Goal: Task Accomplishment & Management: Complete application form

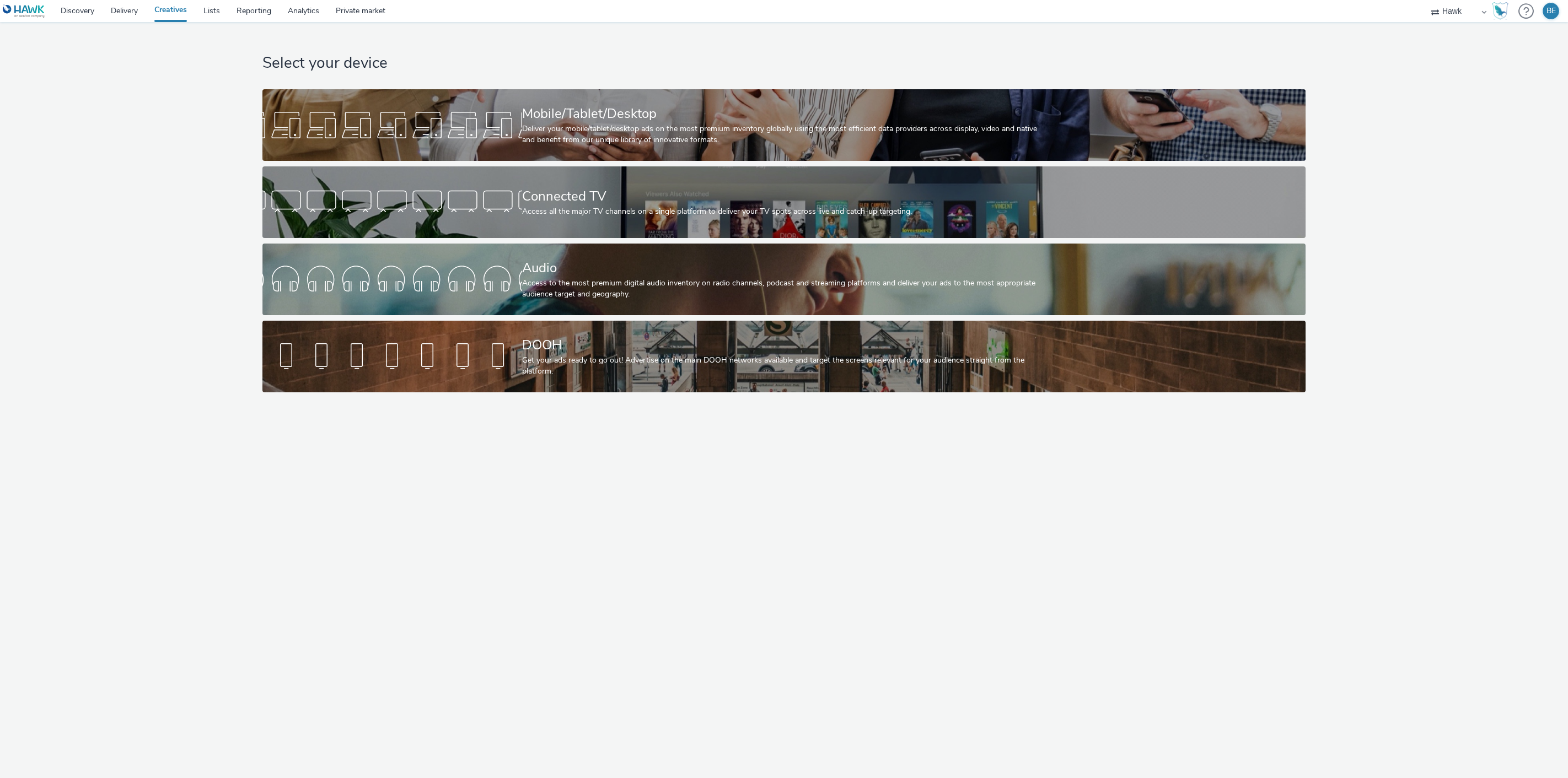
select select "11a7df10-284f-415c-b52a-427acf4c31ae"
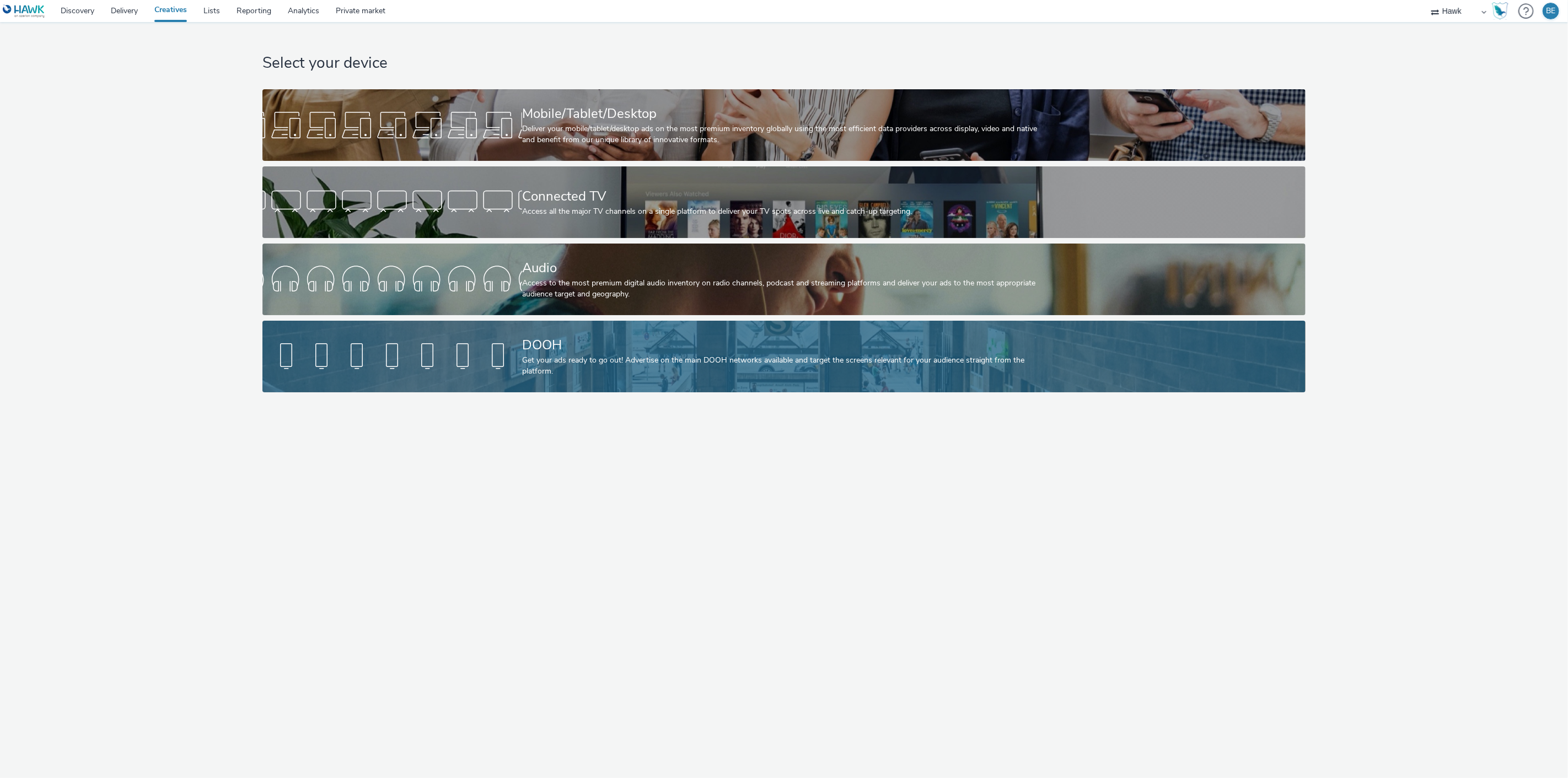
click at [568, 349] on div "DOOH" at bounding box center [782, 345] width 520 height 20
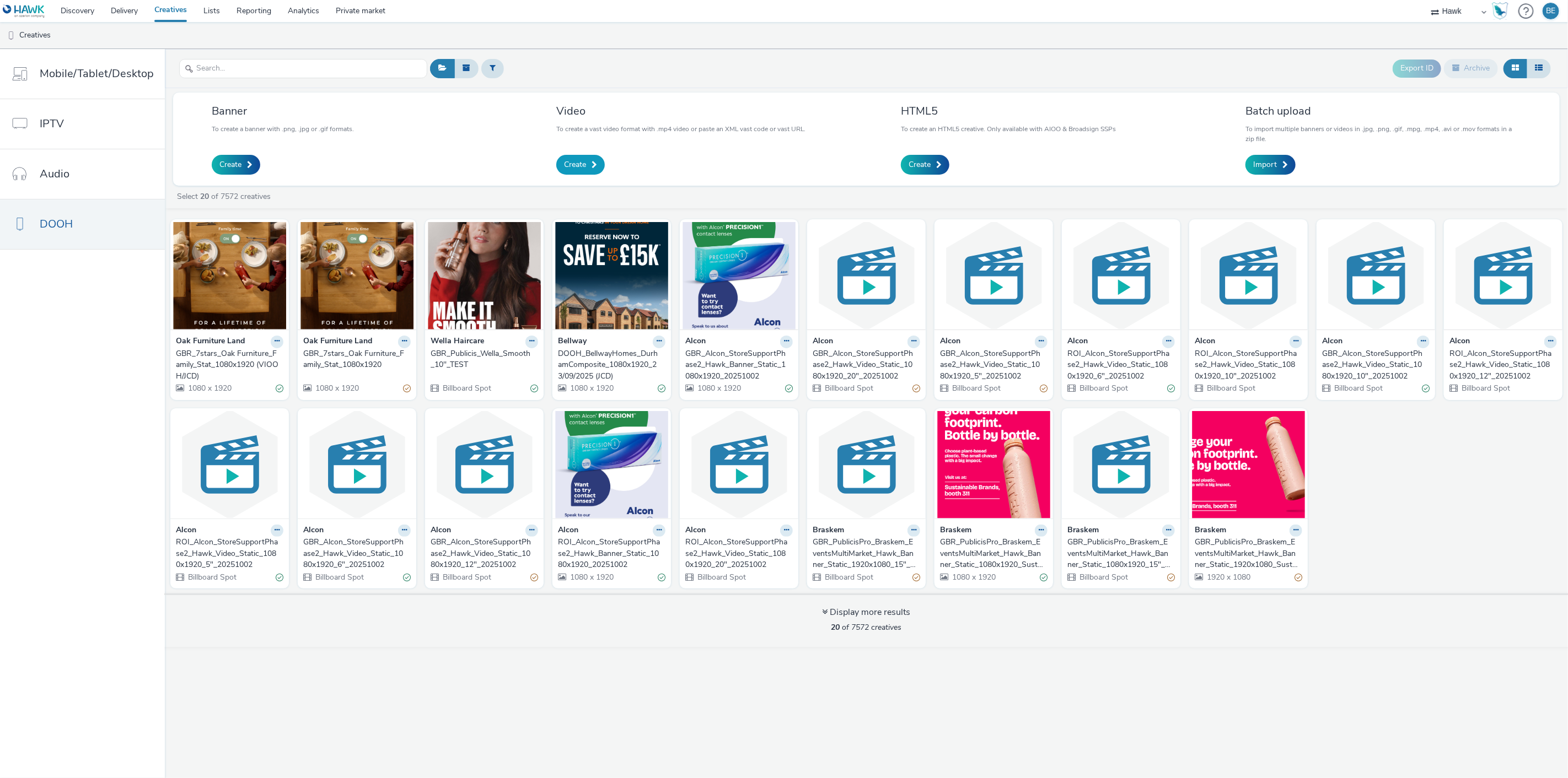
click at [593, 166] on span at bounding box center [595, 164] width 5 height 7
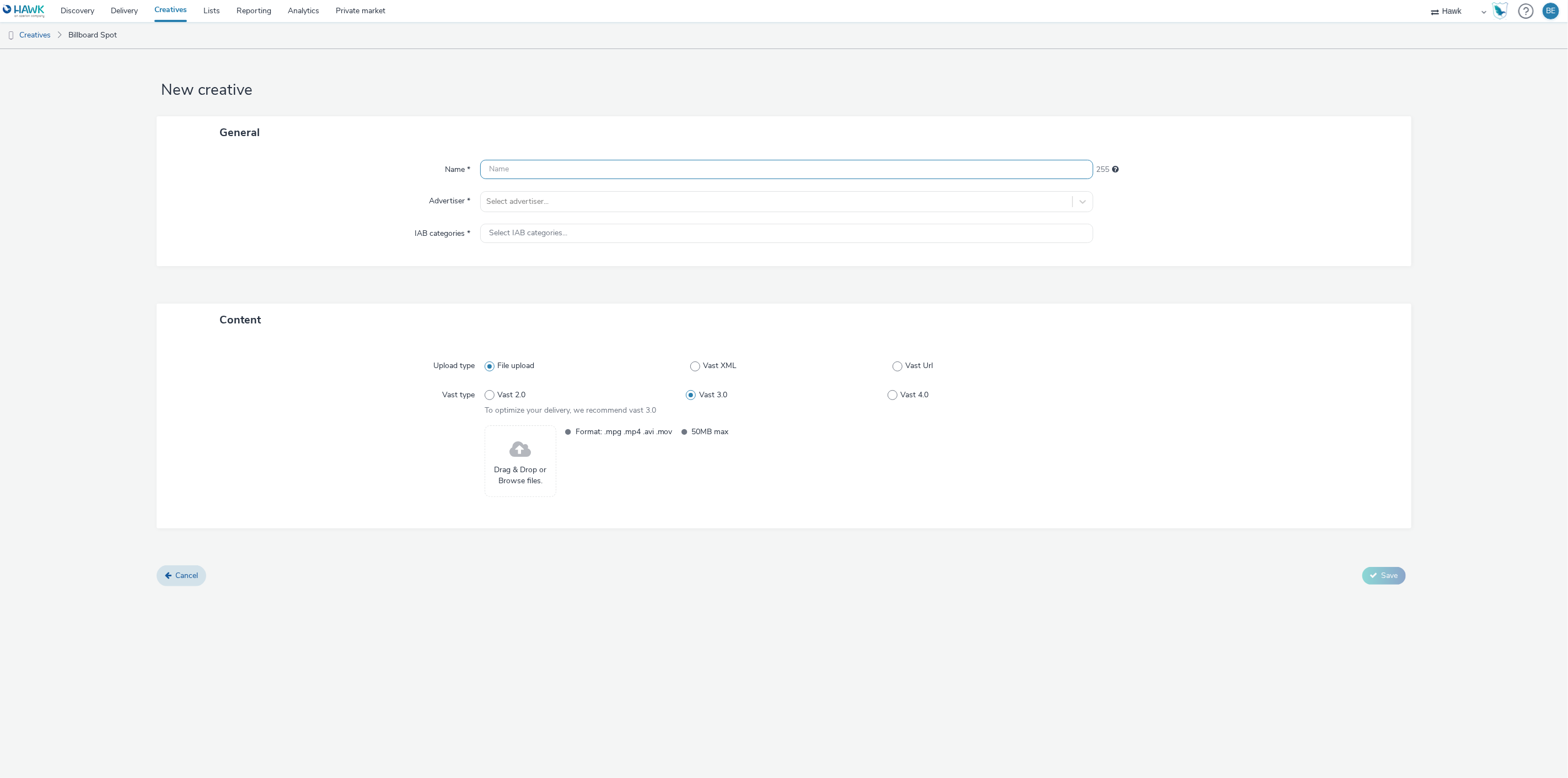
click at [535, 163] on input "text" at bounding box center [787, 170] width 613 height 20
paste input "UK_Costcutter_P14 Big Night In Meal Deal_Hawk_Video____45937"
click at [691, 166] on input "UK_Costcutter_P14 Big Night In Meal Deal_Hawk_Video____45937" at bounding box center [787, 170] width 613 height 20
type input "UK_Costcutter_P14 Big Night In Meal Deal_Hawk_Video_Animated_6"_[DATE]"
click at [178, 183] on div "Name * UK_Costcutter_P14 Big Night In Meal Deal_Hawk_Video_Animated_6"_07/10/20…" at bounding box center [784, 207] width 1255 height 118
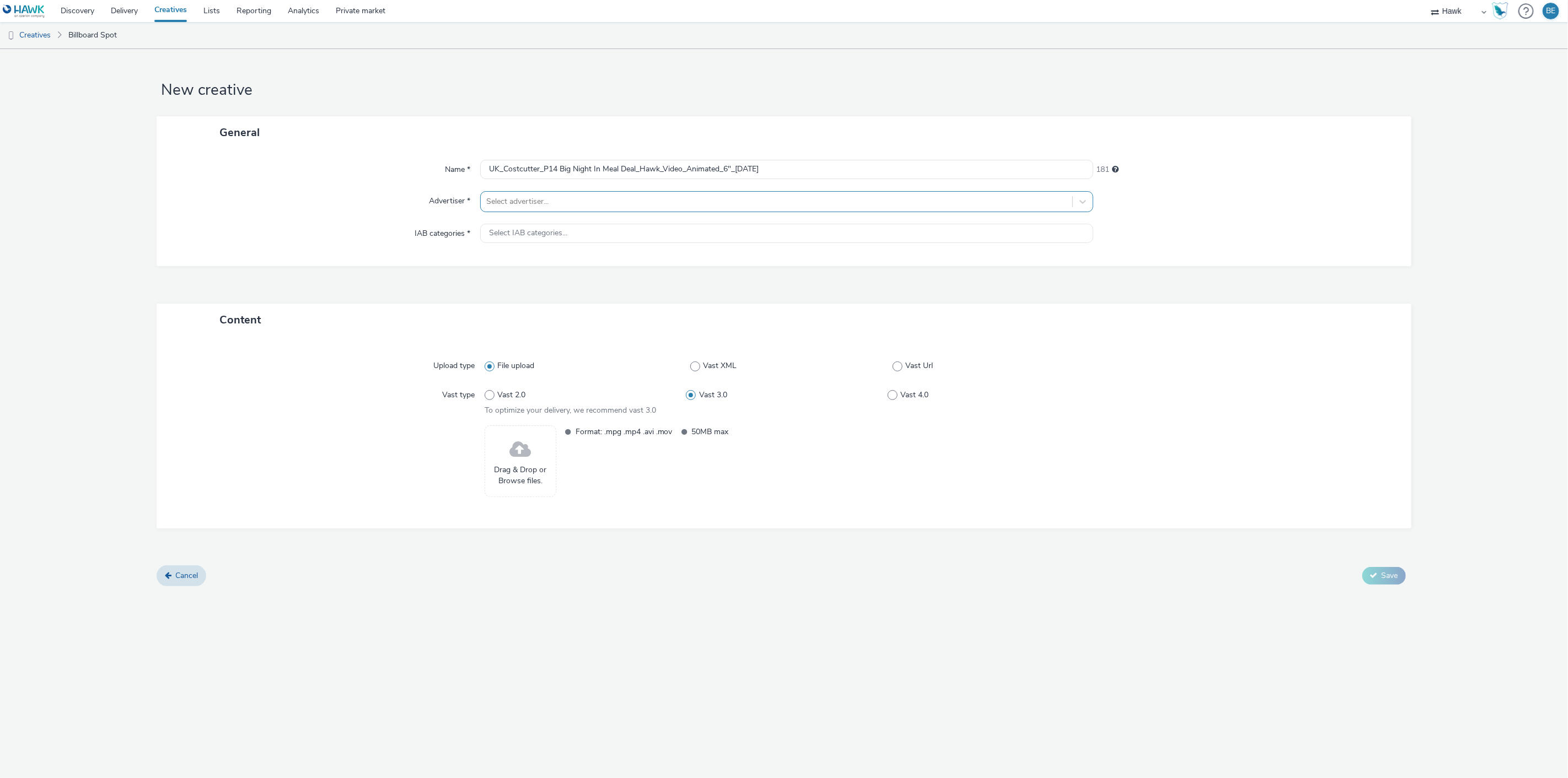
click at [528, 199] on div at bounding box center [777, 202] width 581 height 14
type input "cost"
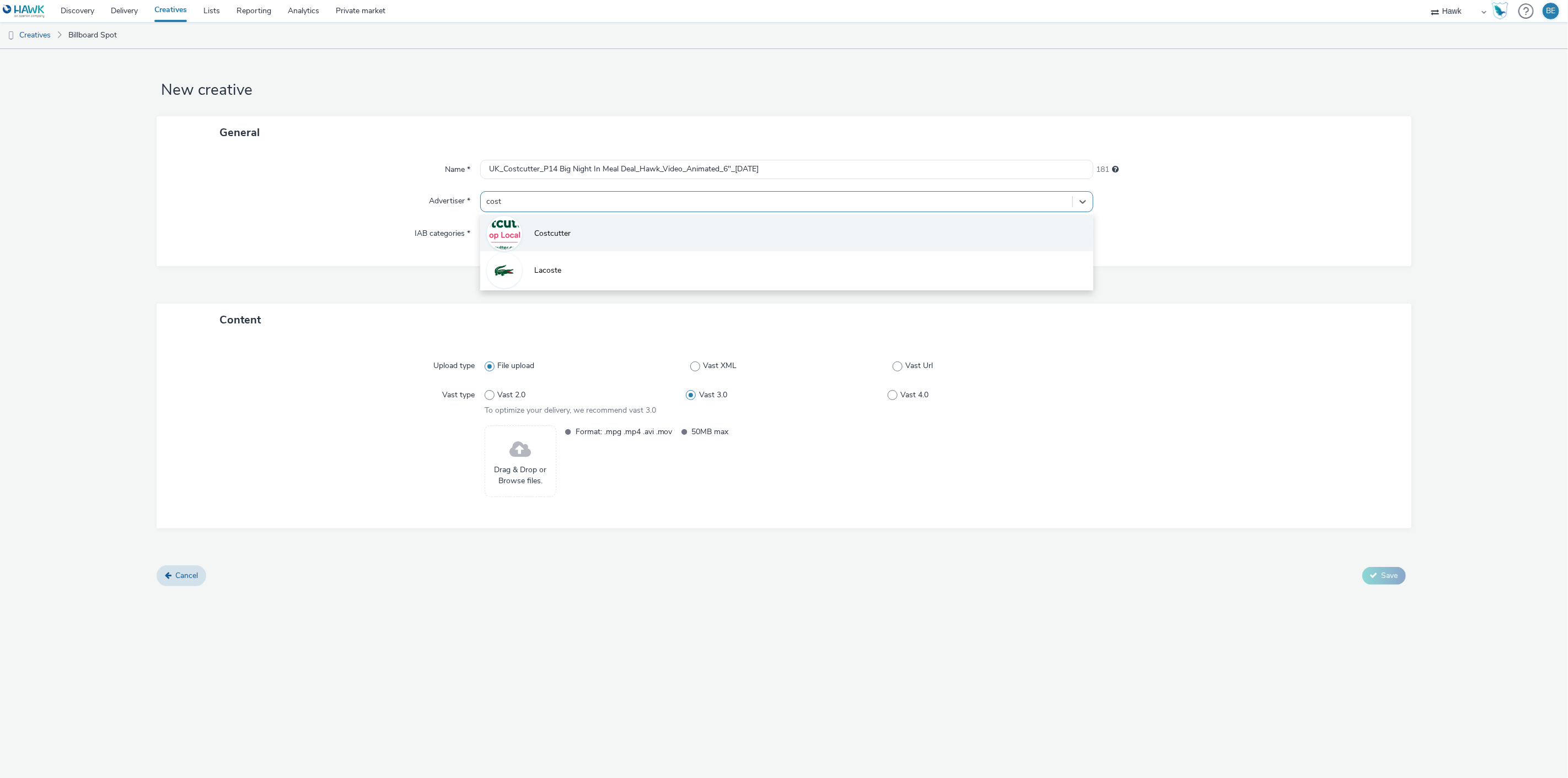
click at [530, 240] on li "Costcutter" at bounding box center [787, 232] width 613 height 37
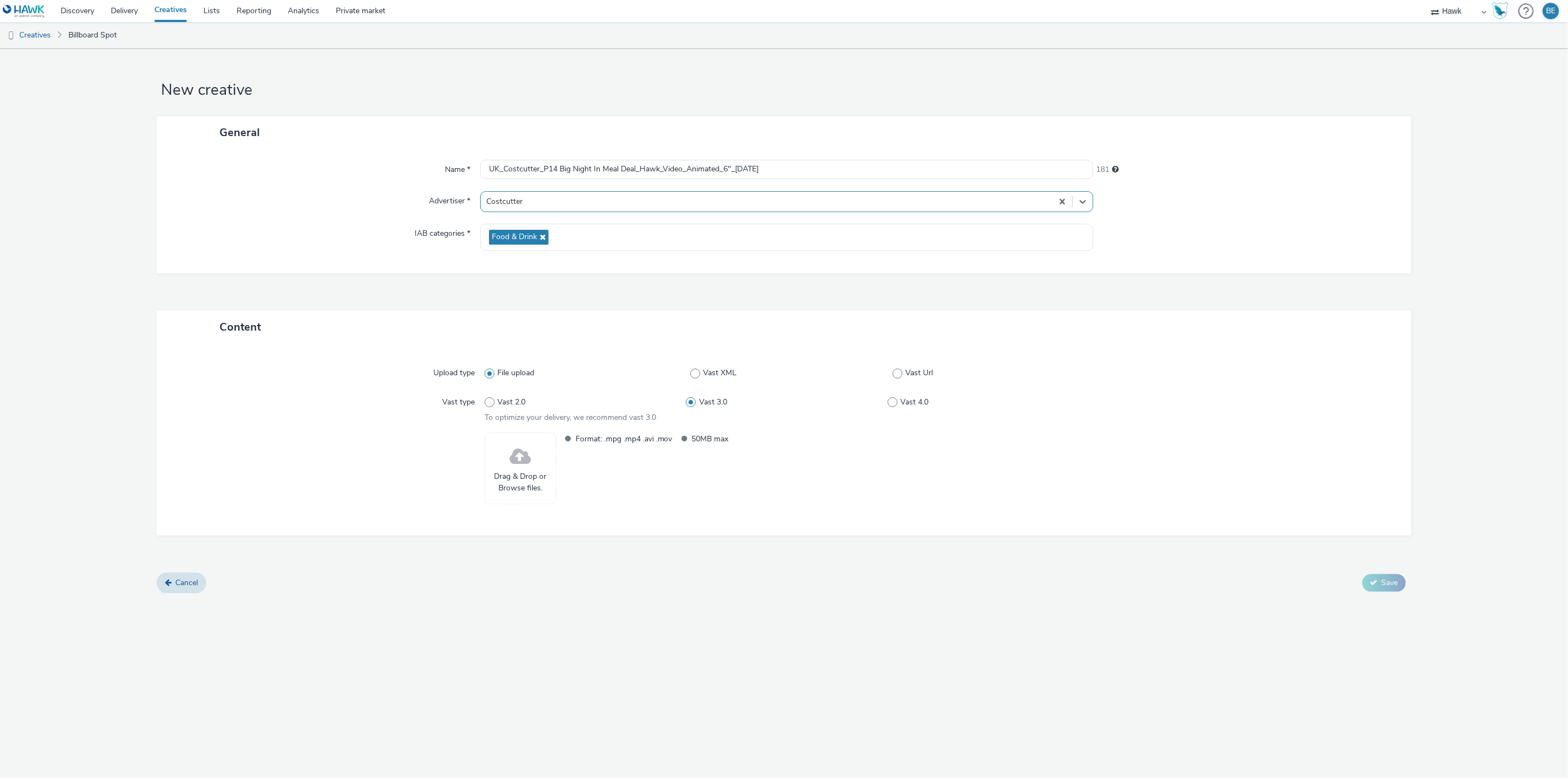
click at [372, 217] on div "Name * UK_Costcutter_P14 Big Night In Meal Deal_Hawk_Video_Animated_6"_07/10/20…" at bounding box center [784, 211] width 1255 height 124
click at [491, 405] on span at bounding box center [489, 402] width 10 height 10
click at [491, 405] on input "Vast 2.0" at bounding box center [488, 402] width 7 height 7
radio input "true"
radio input "false"
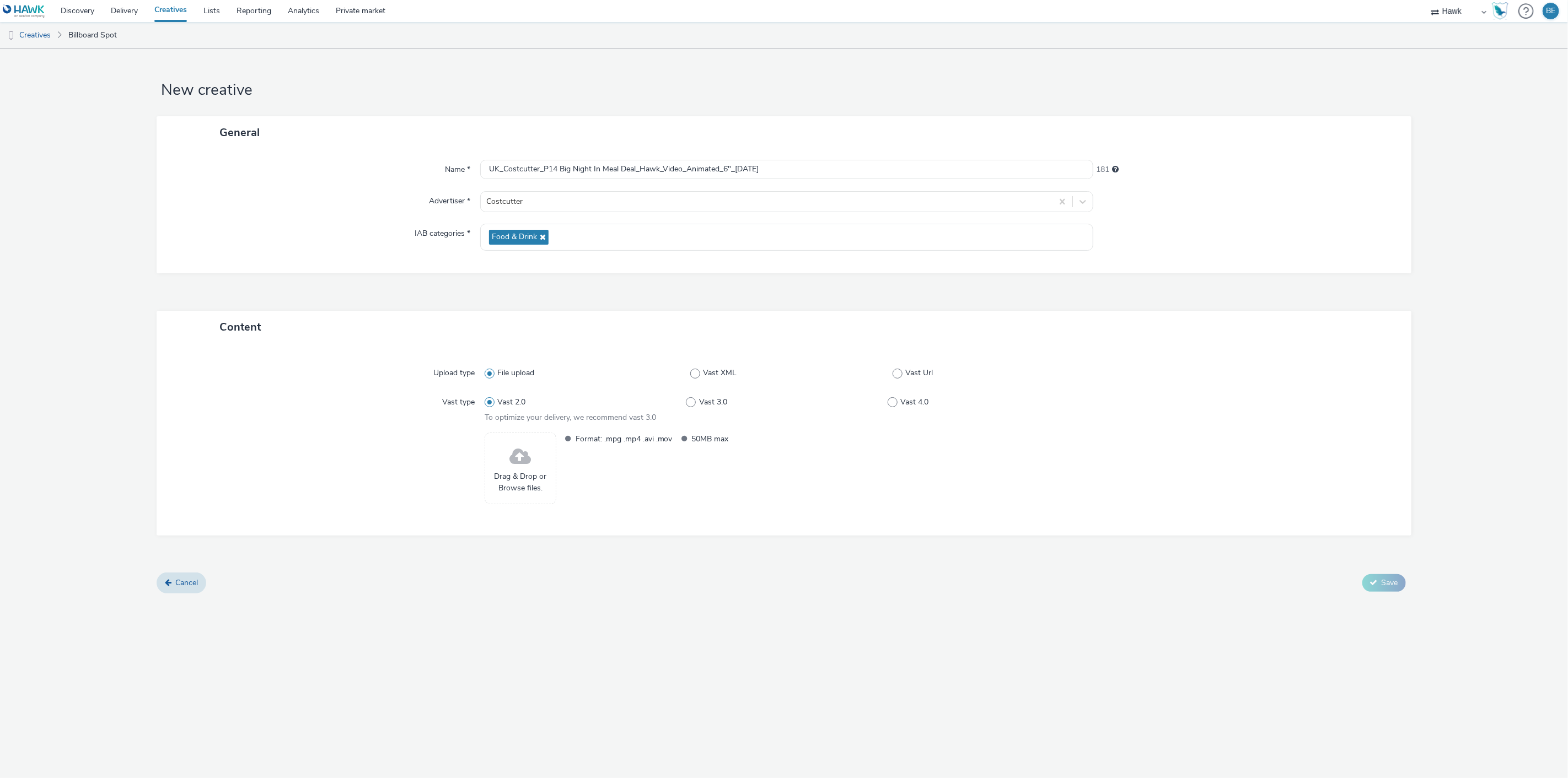
click at [433, 629] on div "New creative General Name * UK_Costcutter_P14 Big Night In Meal Deal_Hawk_Video…" at bounding box center [784, 414] width 1568 height 729
click at [684, 172] on input "UK_Costcutter_P14 Big Night In Meal Deal_Hawk_Video_Animated_6"_[DATE]" at bounding box center [787, 170] width 613 height 20
type input "UK_Costcutter_P14 Big Night In Meal Deal_Hawk_Video_Still_6"_[DATE]"
click at [637, 168] on input "UK_Costcutter_P14 Big Night In Meal Deal_Hawk_Video_Still_6"_[DATE]" at bounding box center [787, 170] width 613 height 20
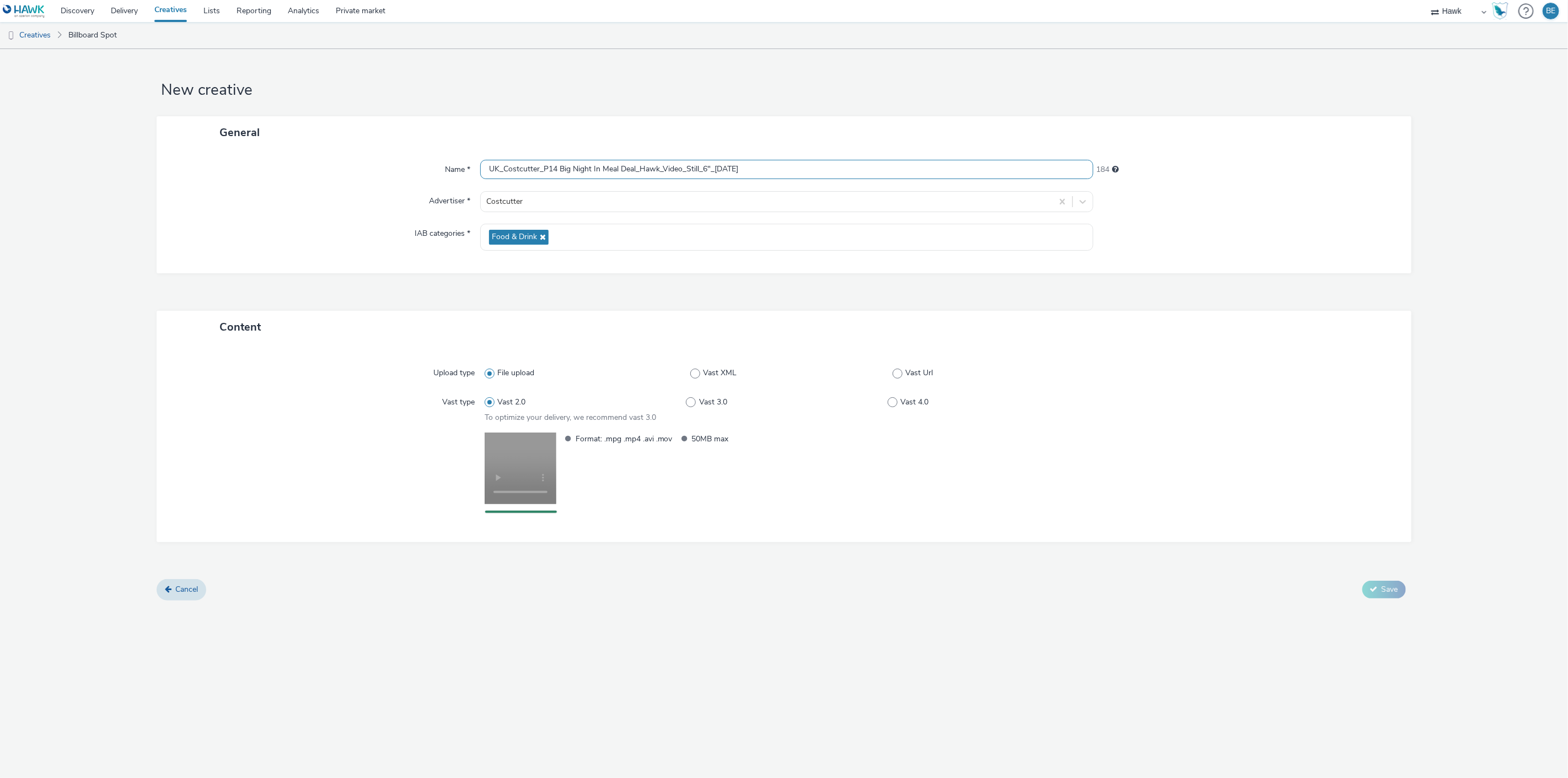
click at [637, 168] on input "UK_Costcutter_P14 Big Night In Meal Deal_Hawk_Video_Still_6"_[DATE]" at bounding box center [787, 170] width 613 height 20
click at [1375, 598] on icon at bounding box center [1373, 599] width 7 height 7
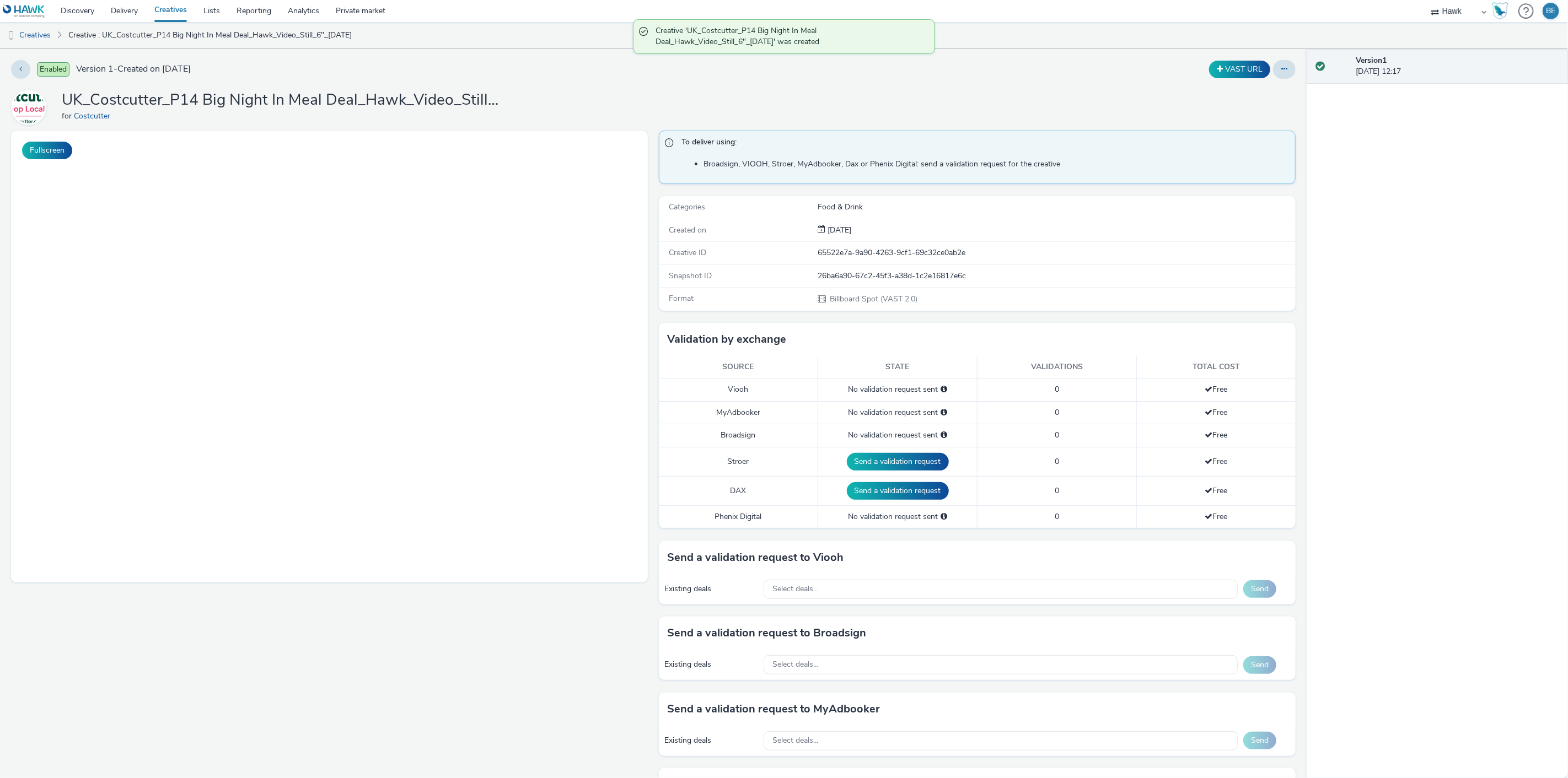
click at [174, 14] on link "Creatives" at bounding box center [170, 11] width 49 height 22
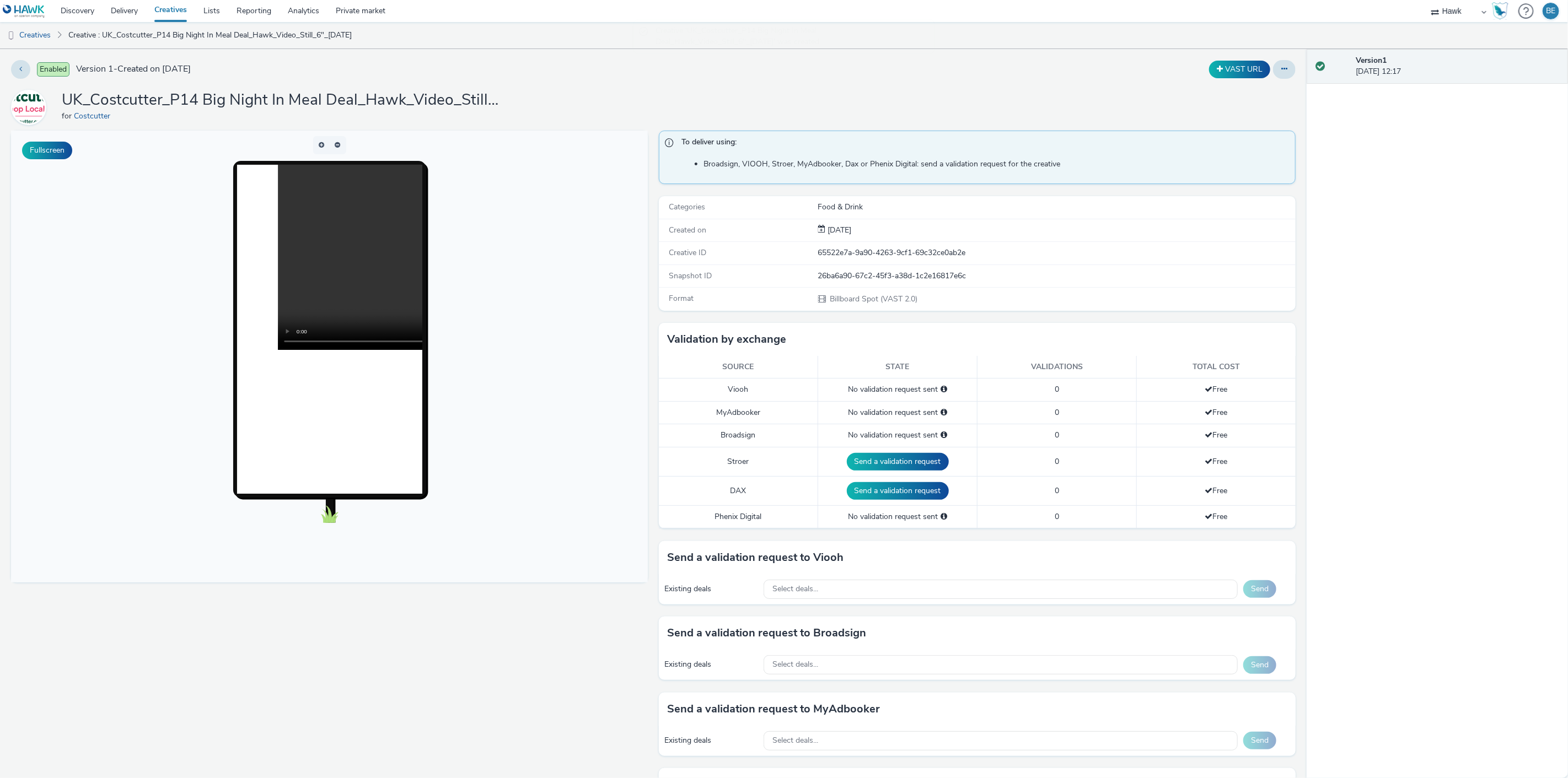
click at [174, 14] on link "Creatives" at bounding box center [170, 11] width 49 height 22
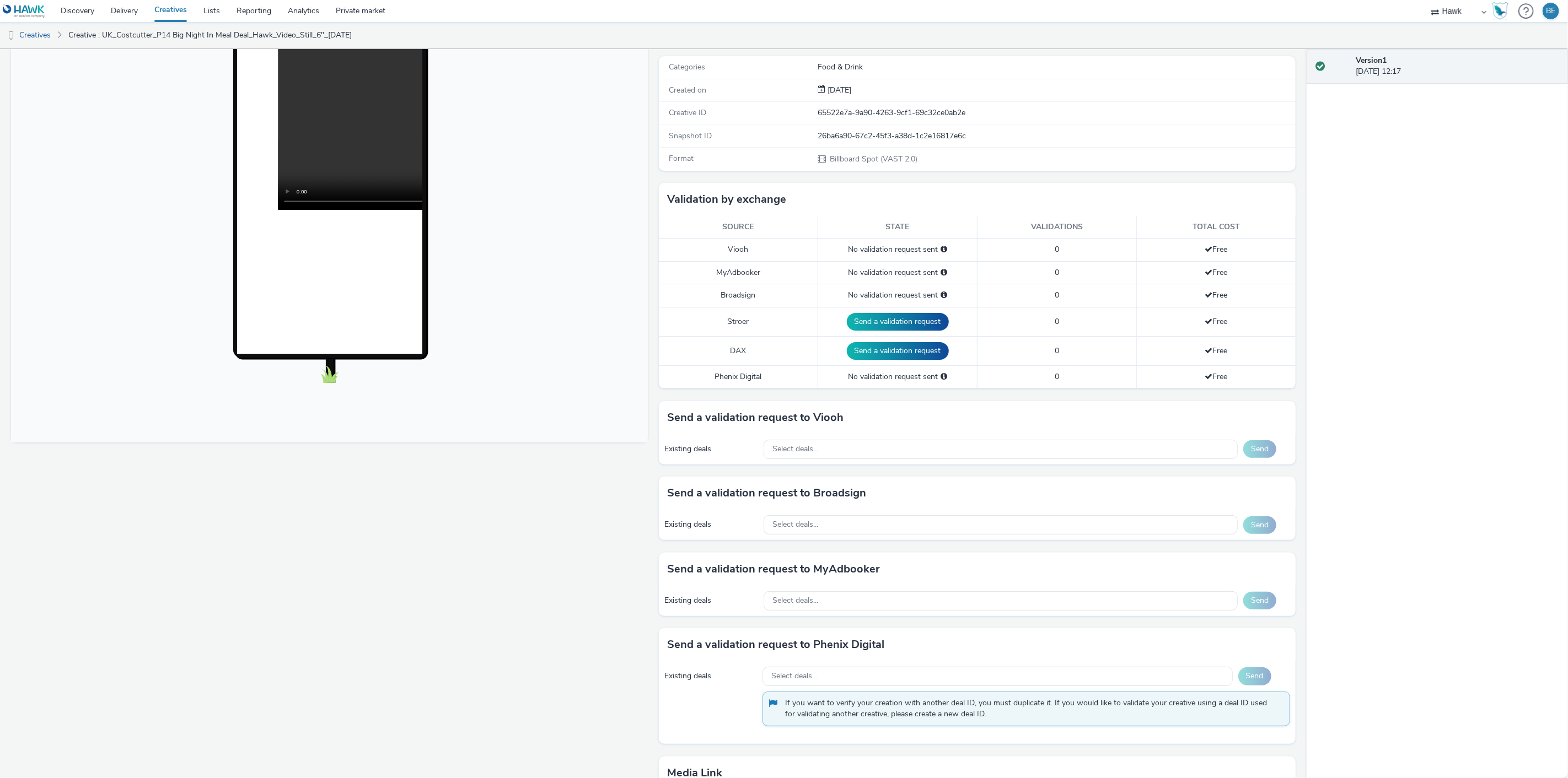
scroll to position [140, 0]
click at [812, 523] on span "Select deals..." at bounding box center [795, 525] width 46 height 9
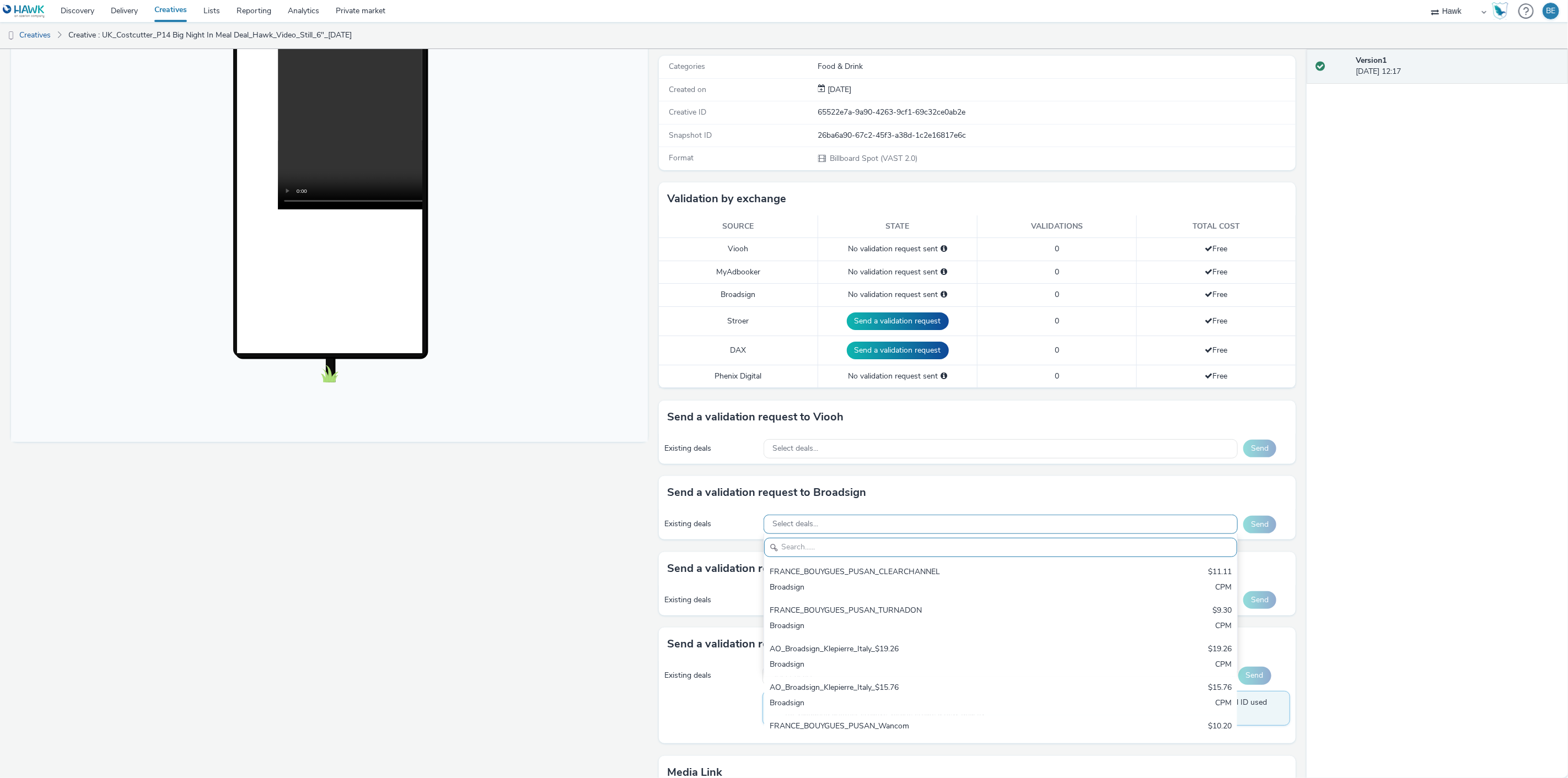
paste input "AO_Bauer-ClearChannel_AllFrames"
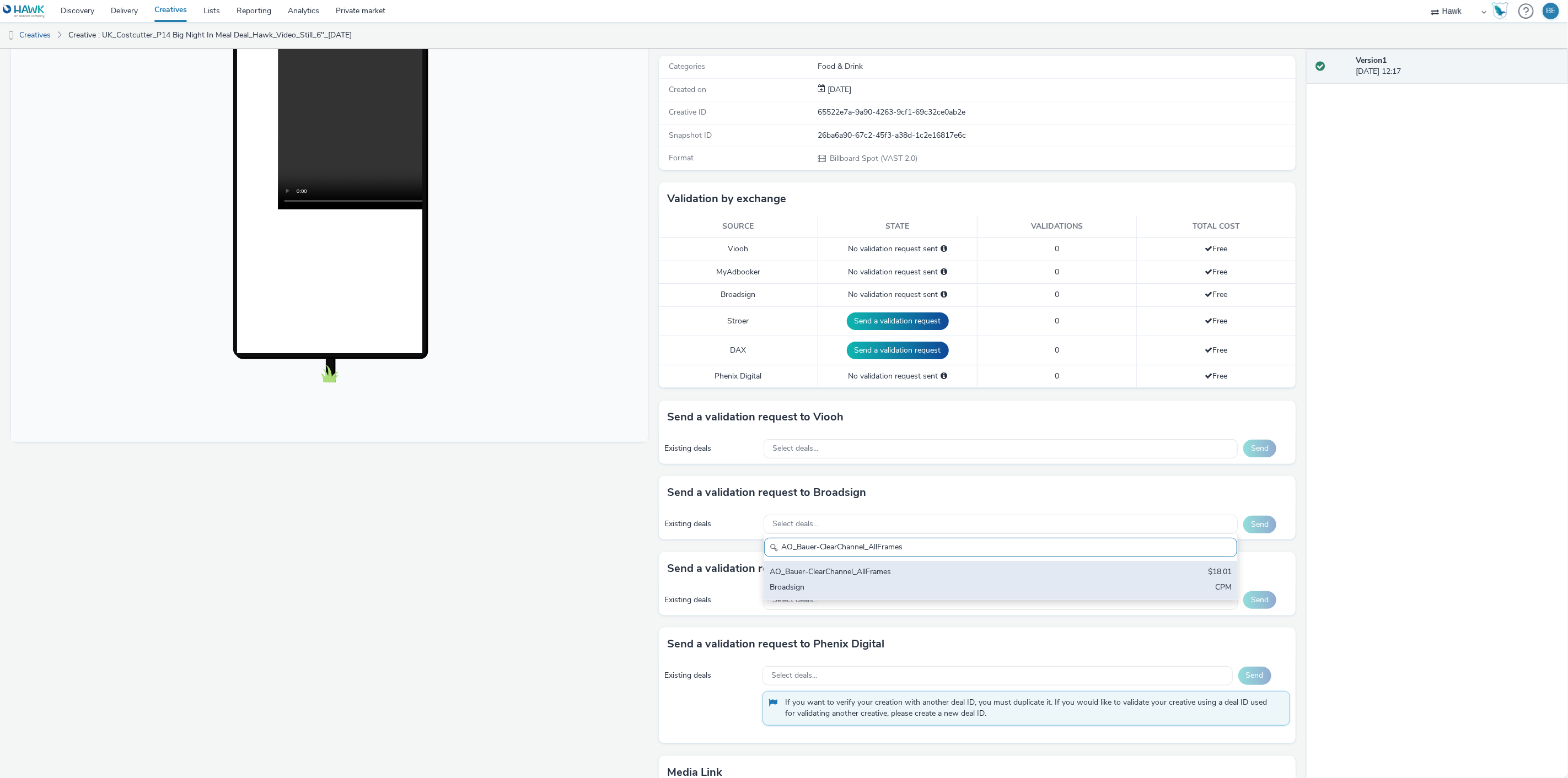
type input "AO_Bauer-ClearChannel_AllFrames"
click at [873, 594] on div "AO_Bauer-ClearChannel_AllFrames $18.01 Broadsign CPM" at bounding box center [1001, 580] width 473 height 38
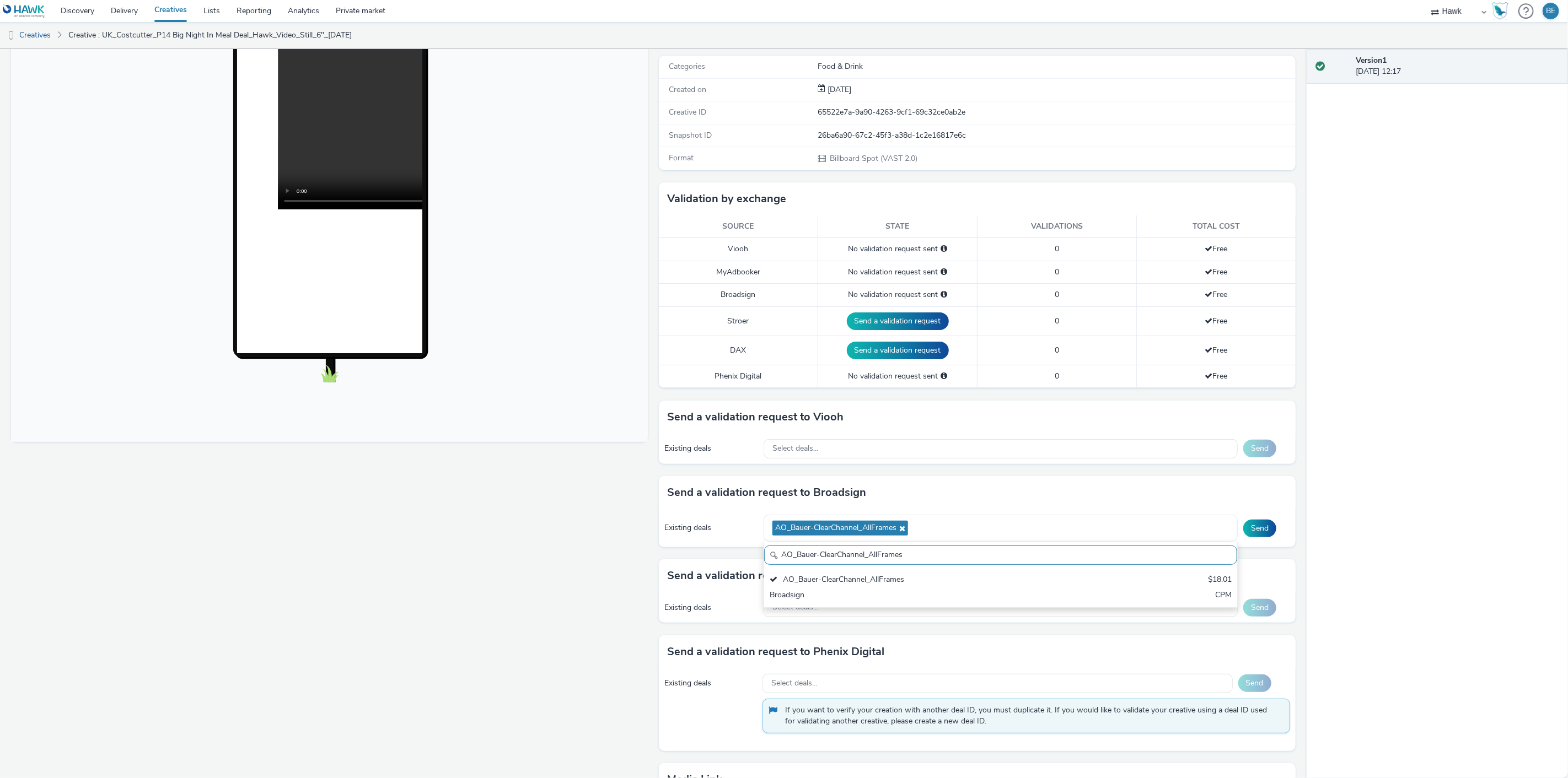
click at [653, 398] on div "To deliver using: Broadsign, VIOOH, Stroer, MyAdbooker, Dax or Phenix Digital: …" at bounding box center [974, 459] width 642 height 938
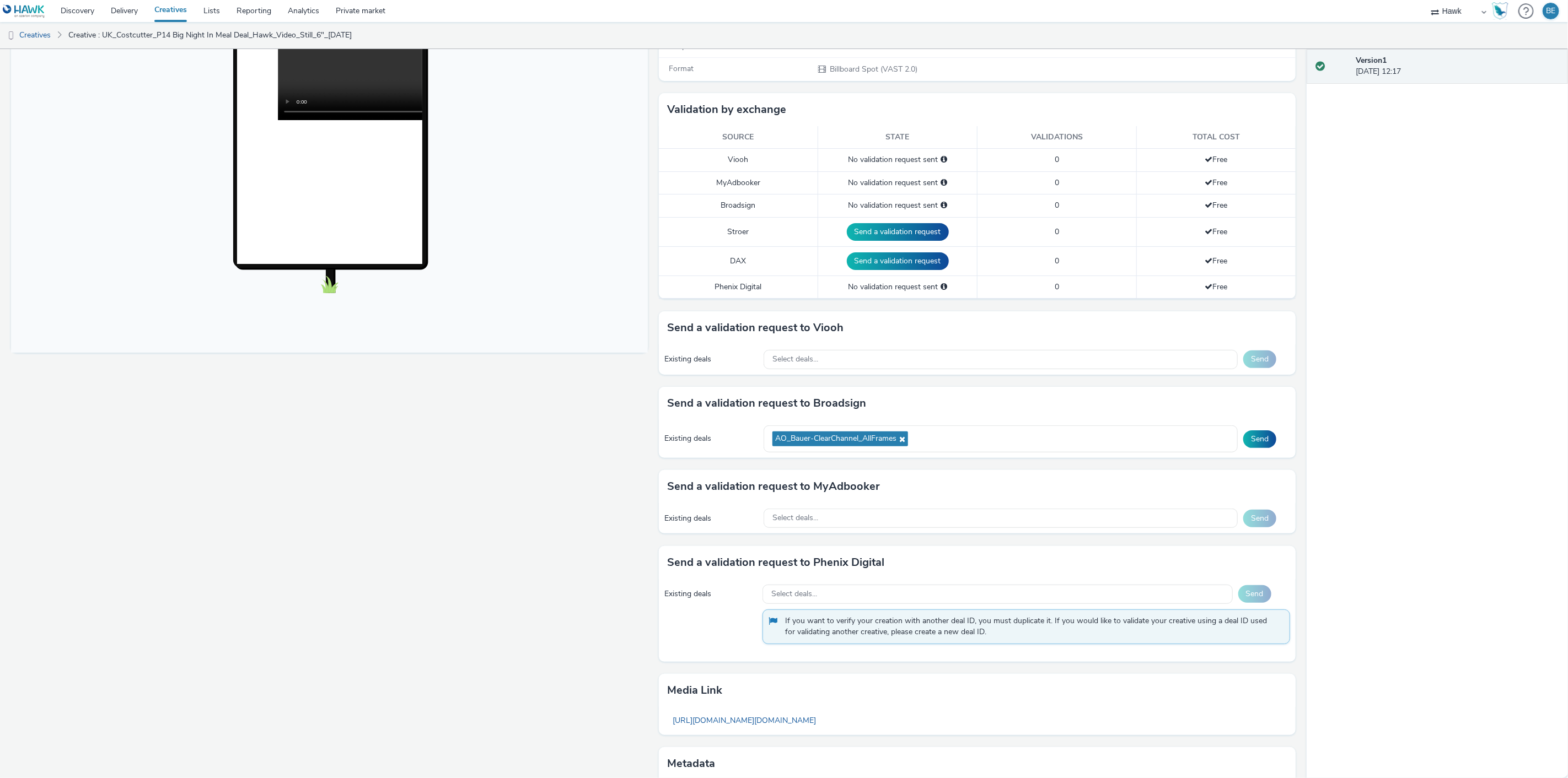
scroll to position [230, 0]
click at [899, 440] on icon at bounding box center [901, 438] width 9 height 7
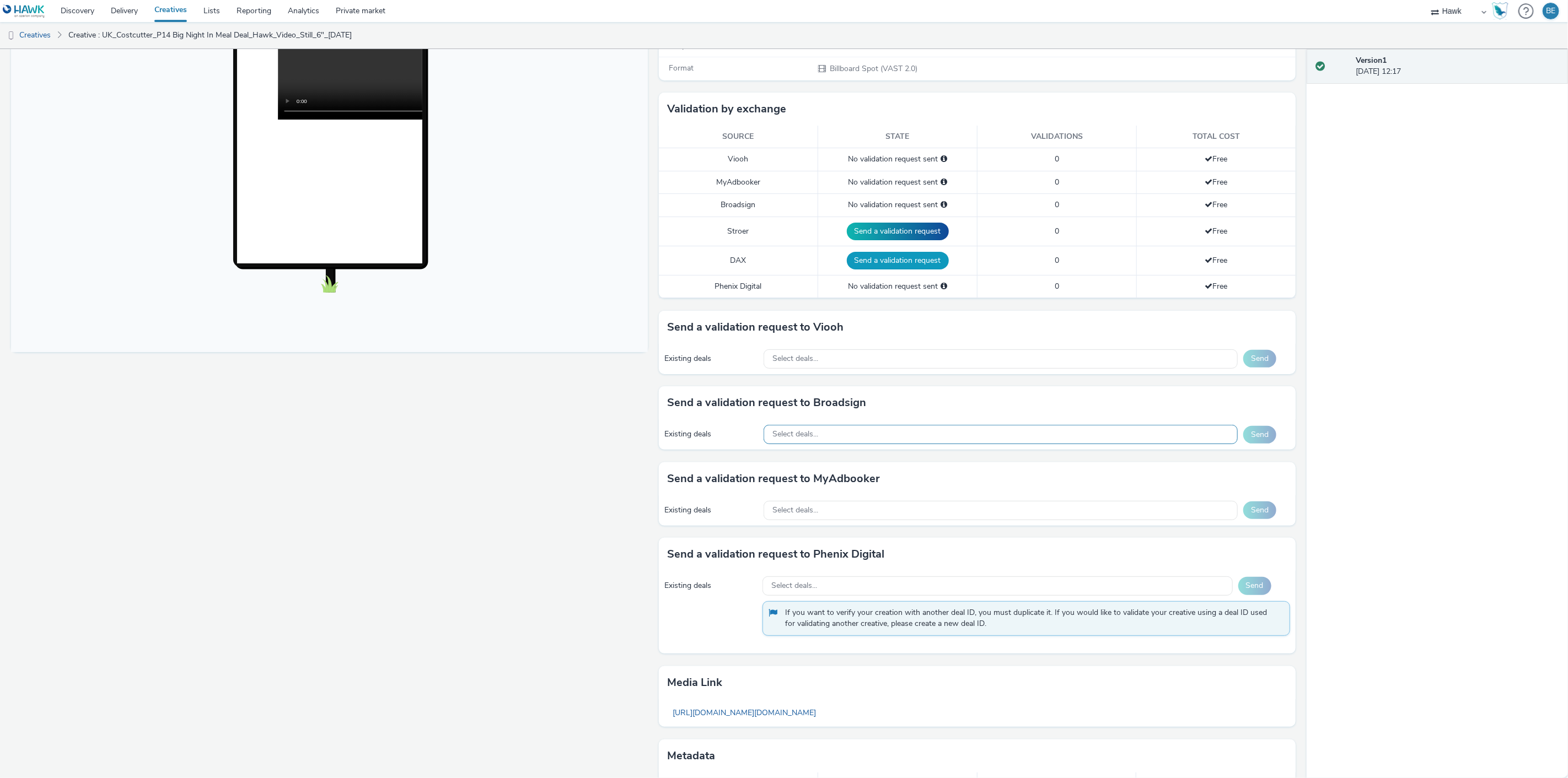
click at [877, 256] on button "Send a validation request" at bounding box center [898, 261] width 102 height 18
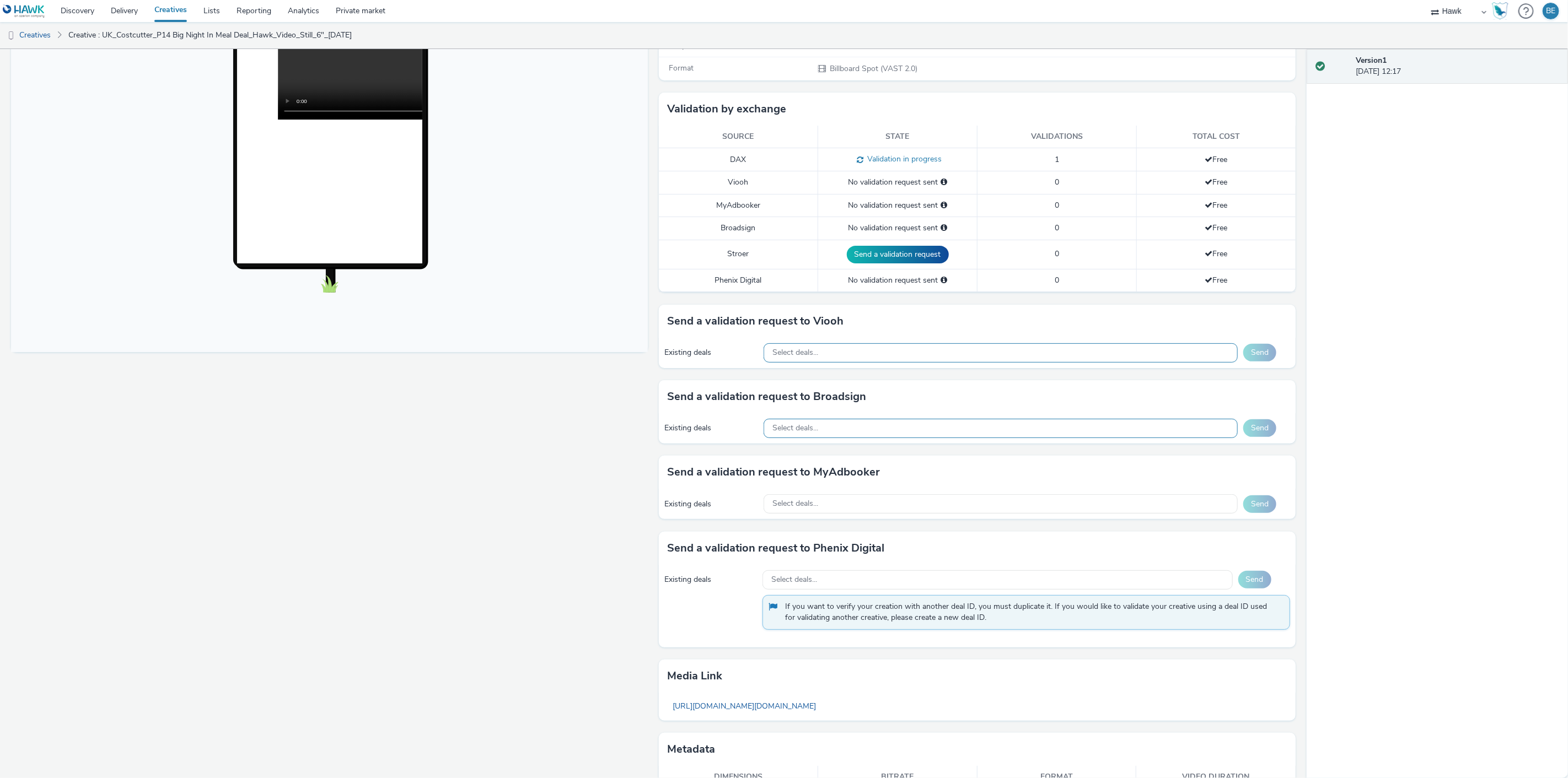
click at [805, 354] on span "Select deals..." at bounding box center [795, 353] width 46 height 9
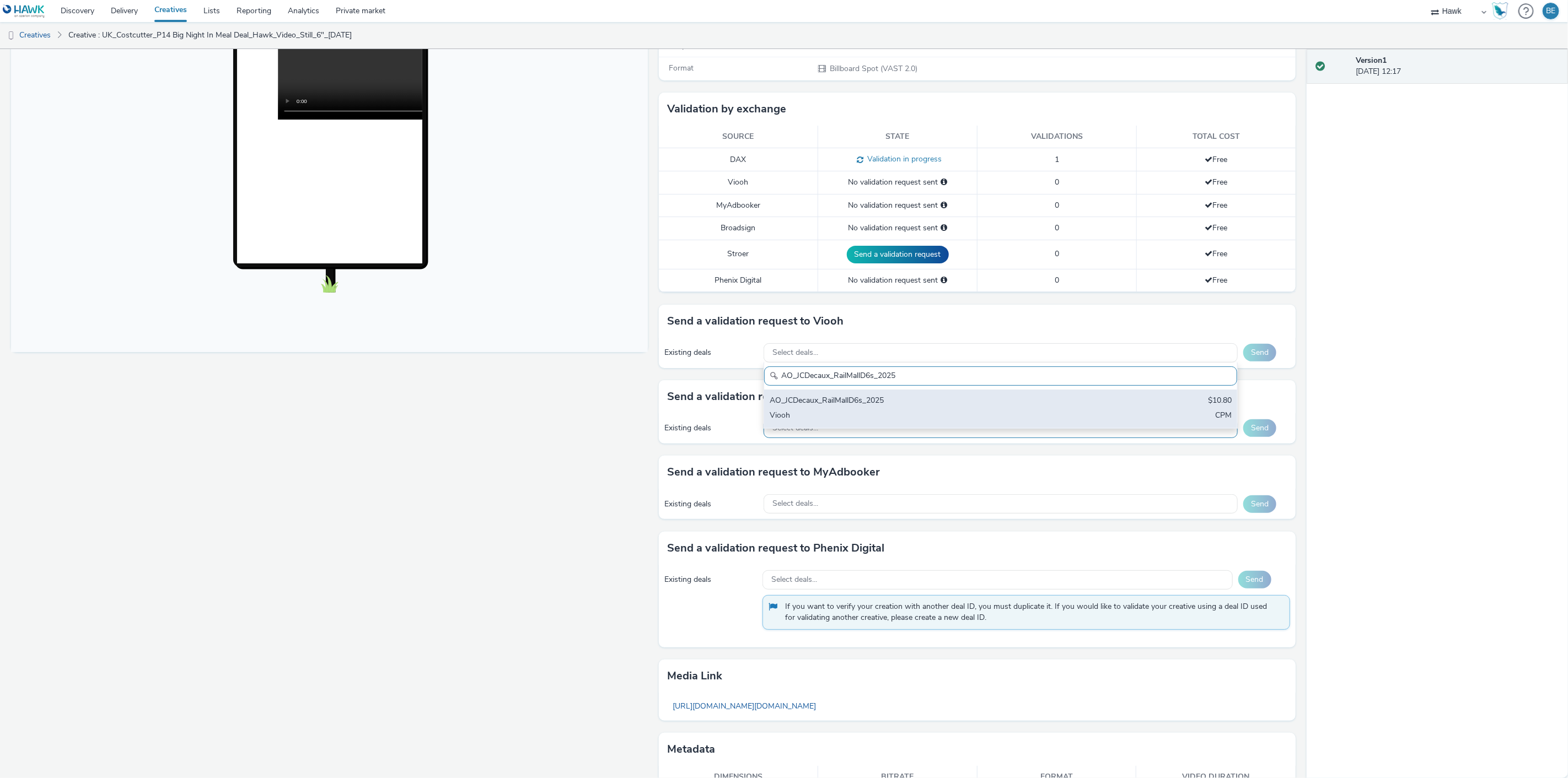
click at [861, 413] on div "Viooh" at bounding box center [922, 416] width 306 height 13
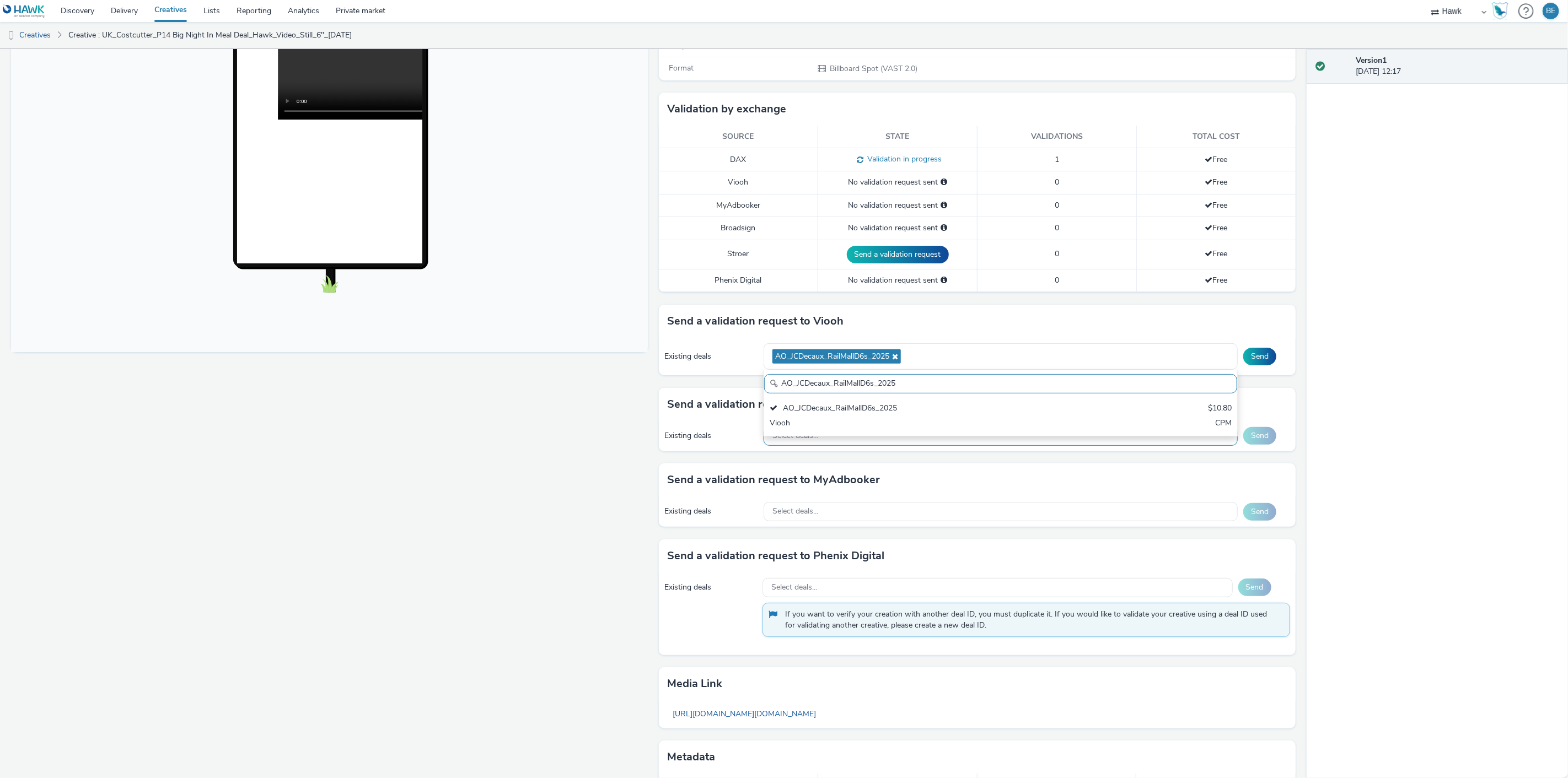
click at [837, 382] on input "AO_JCDecaux_RailMallD6s_2025" at bounding box center [1001, 384] width 473 height 20
paste input "MVZ"
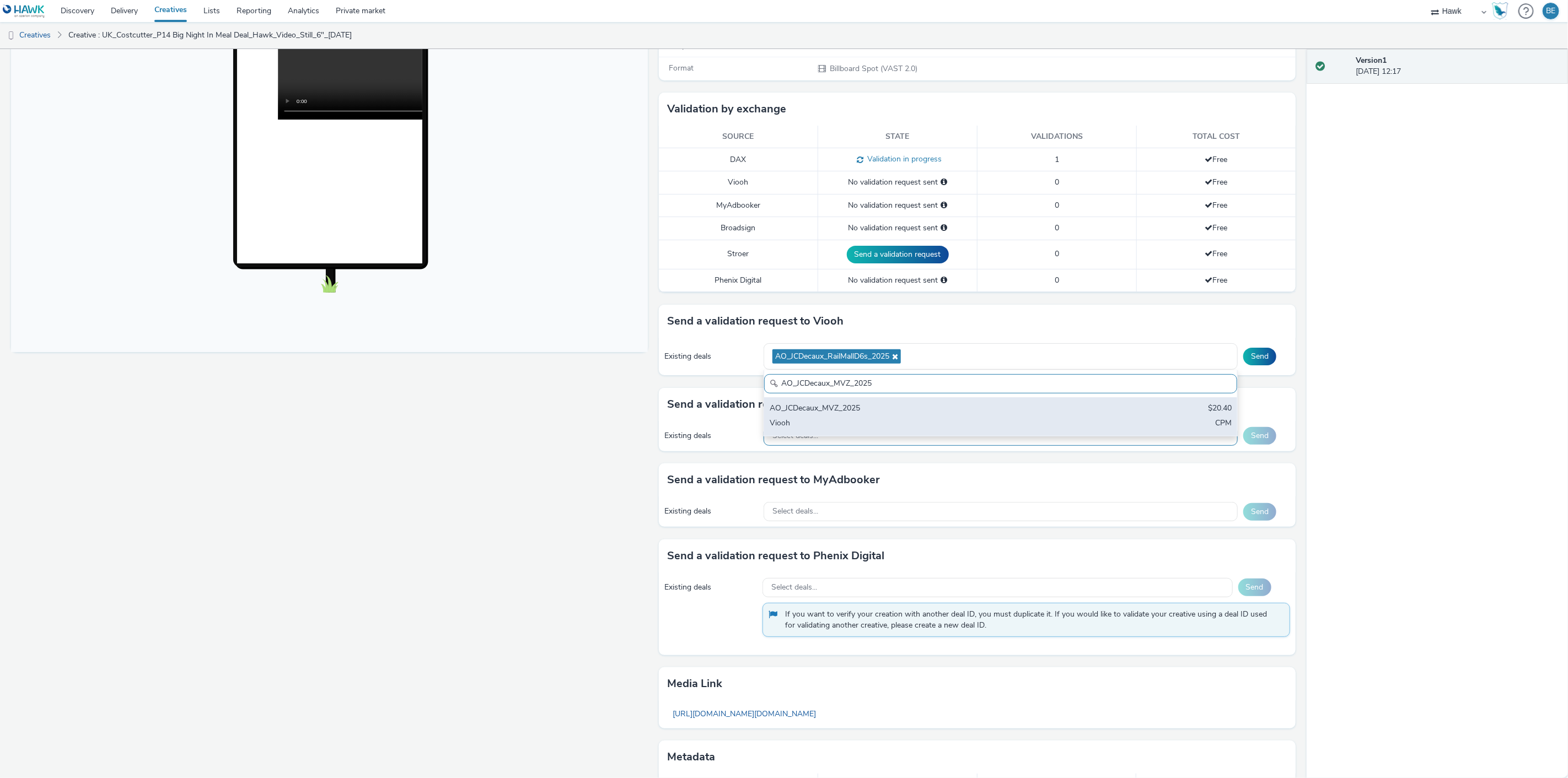
click at [939, 418] on div "Viooh" at bounding box center [922, 424] width 306 height 13
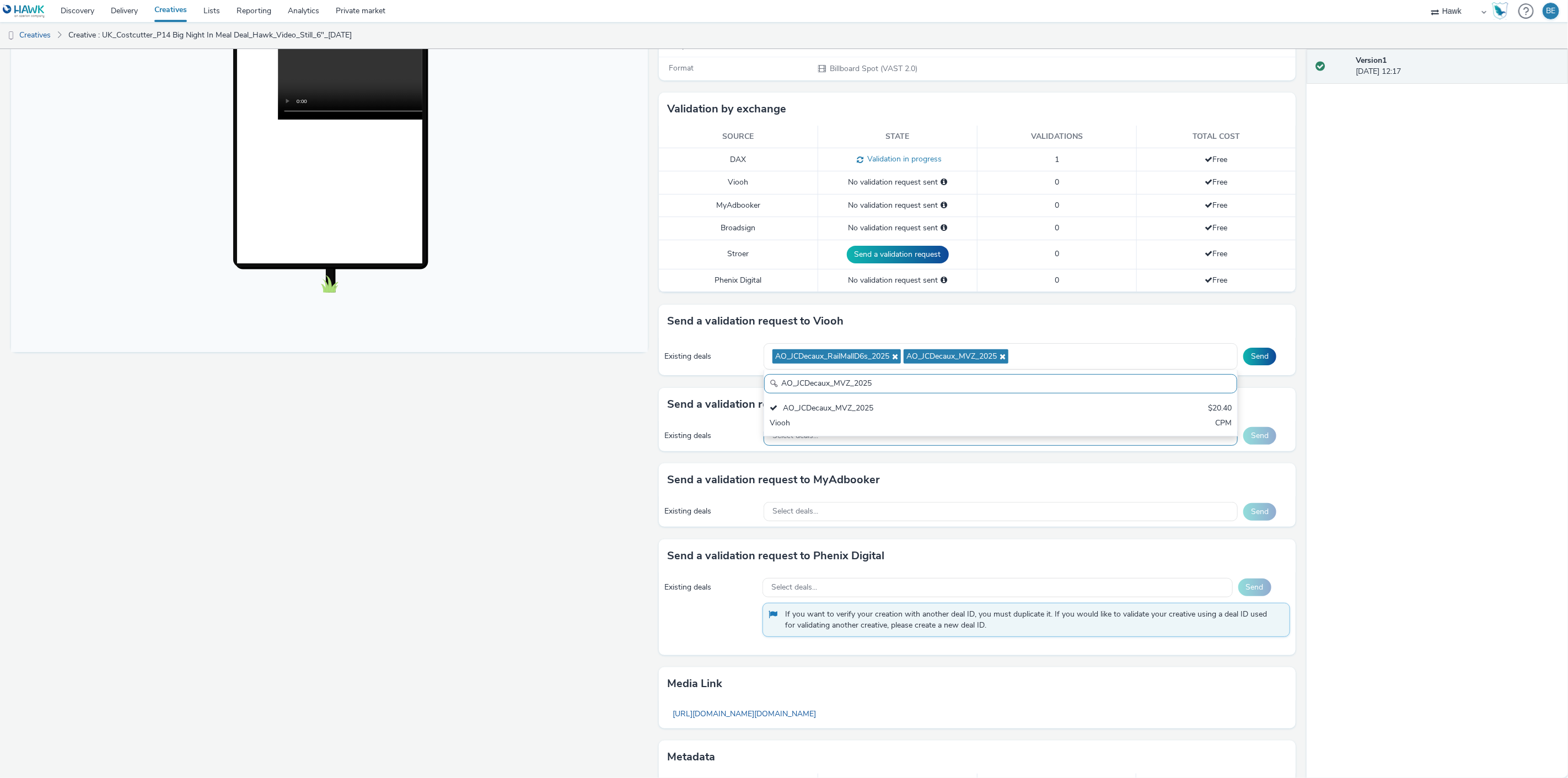
paste input "Supermarkets"
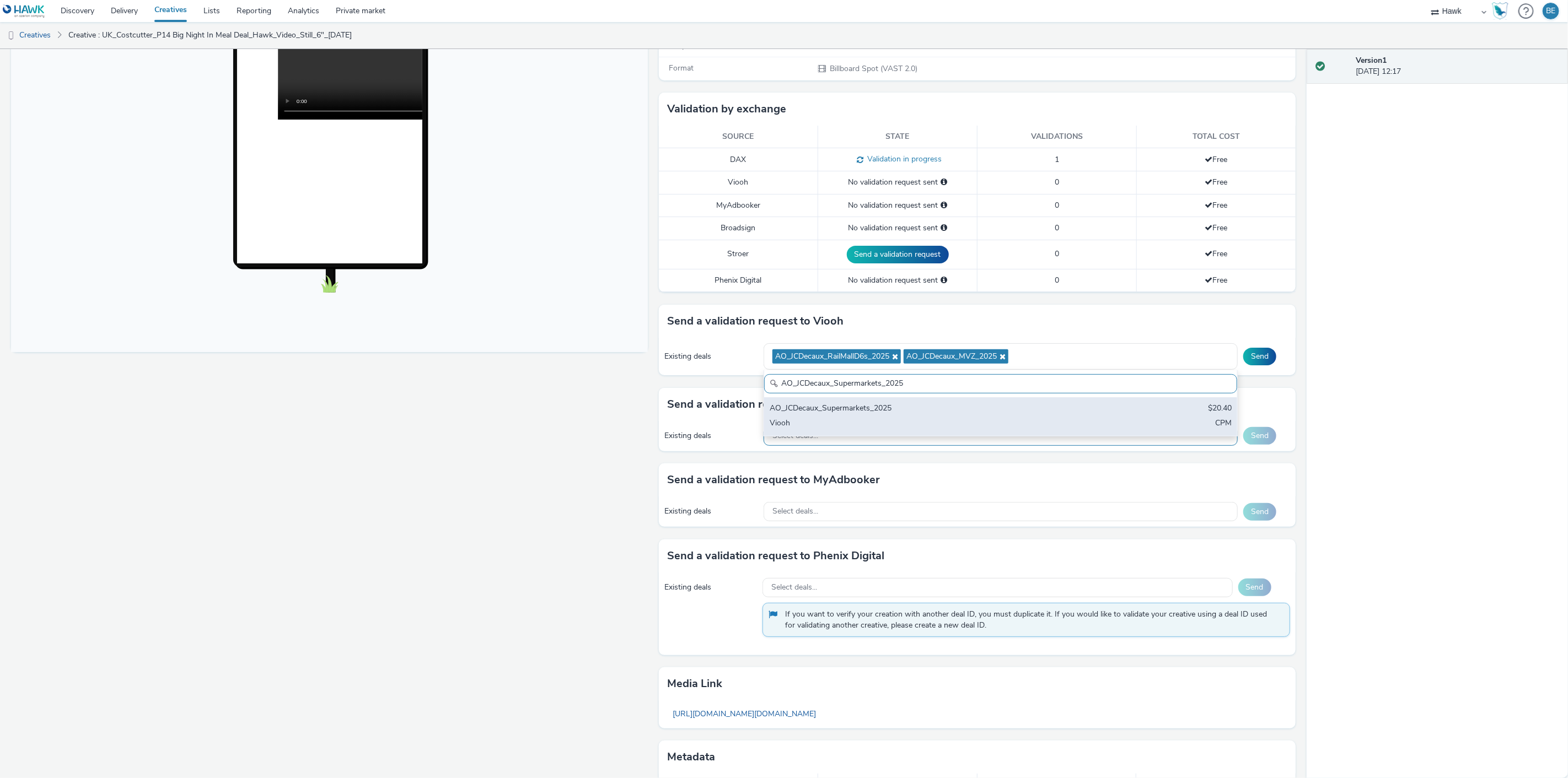
type input "AO_JCDecaux_Supermarkets_2025"
click at [867, 414] on div "AO_JCDecaux_Supermarkets_2025" at bounding box center [922, 409] width 306 height 13
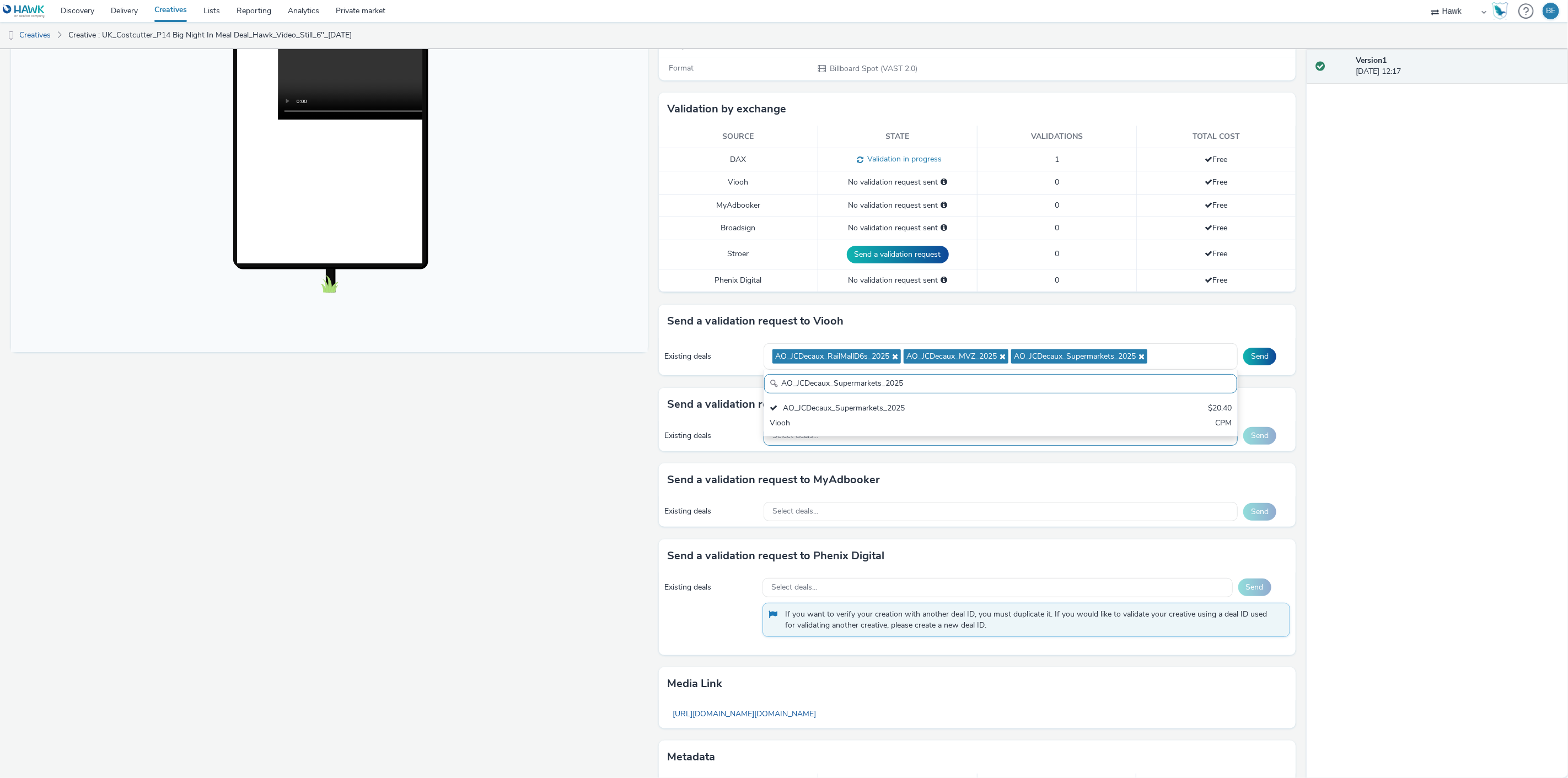
click at [625, 379] on div "Fullscreen" at bounding box center [332, 365] width 642 height 931
click at [1170, 359] on div "AO_JCDecaux_RailMallD6s_2025 AO_JCDecaux_MVZ_2025 AO_JCDecaux_Supermarkets_2025" at bounding box center [1001, 357] width 474 height 27
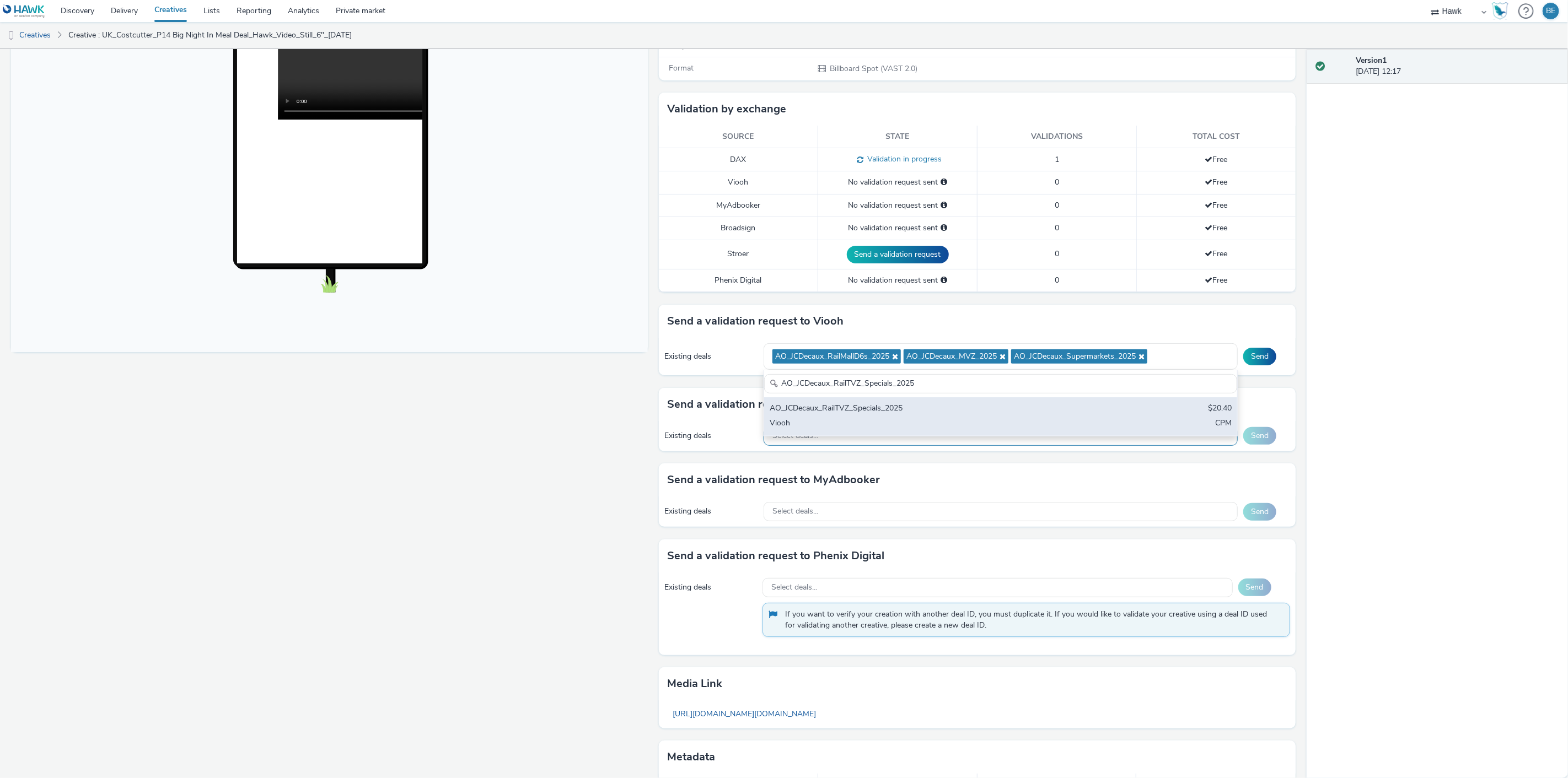
type input "AO_JCDecaux_RailTVZ_Specials_2025"
click at [911, 416] on div "AO_JCDecaux_RailTVZ_Specials_2025 $20.40 Viooh CPM" at bounding box center [1001, 416] width 473 height 38
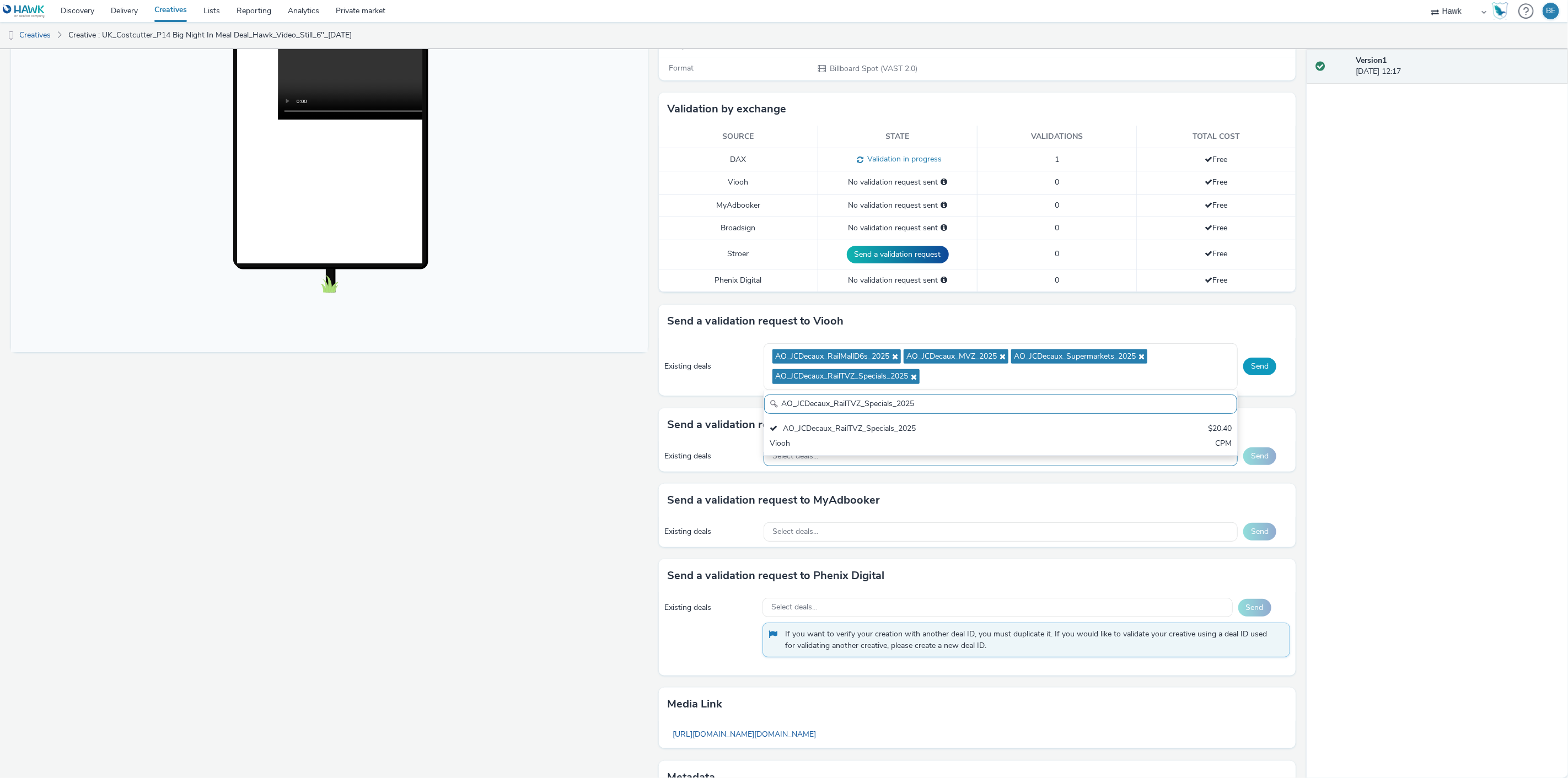
click at [1255, 367] on button "Send" at bounding box center [1259, 367] width 33 height 18
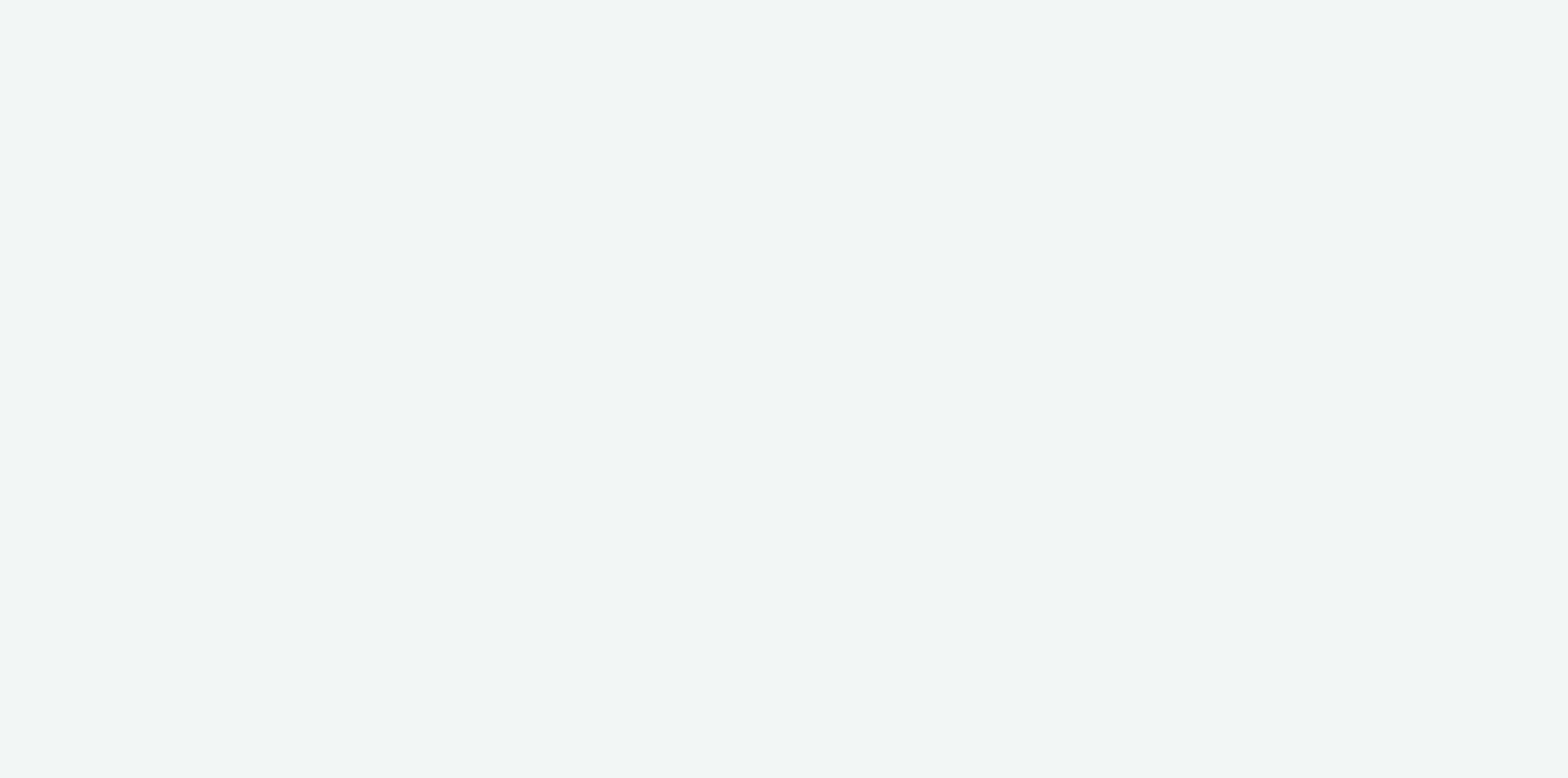
select select "11a7df10-284f-415c-b52a-427acf4c31ae"
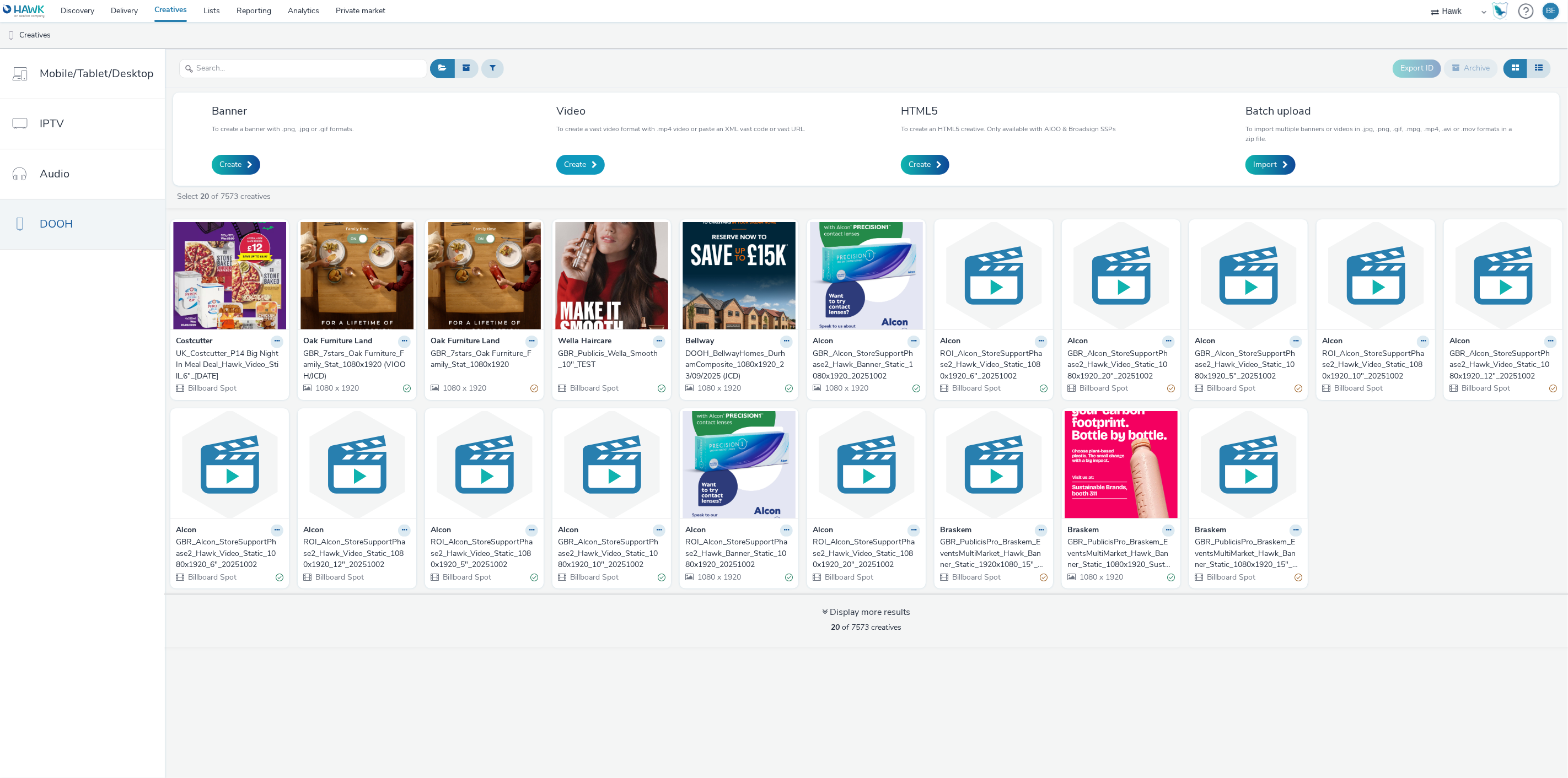
click at [570, 159] on span "Create" at bounding box center [575, 165] width 22 height 11
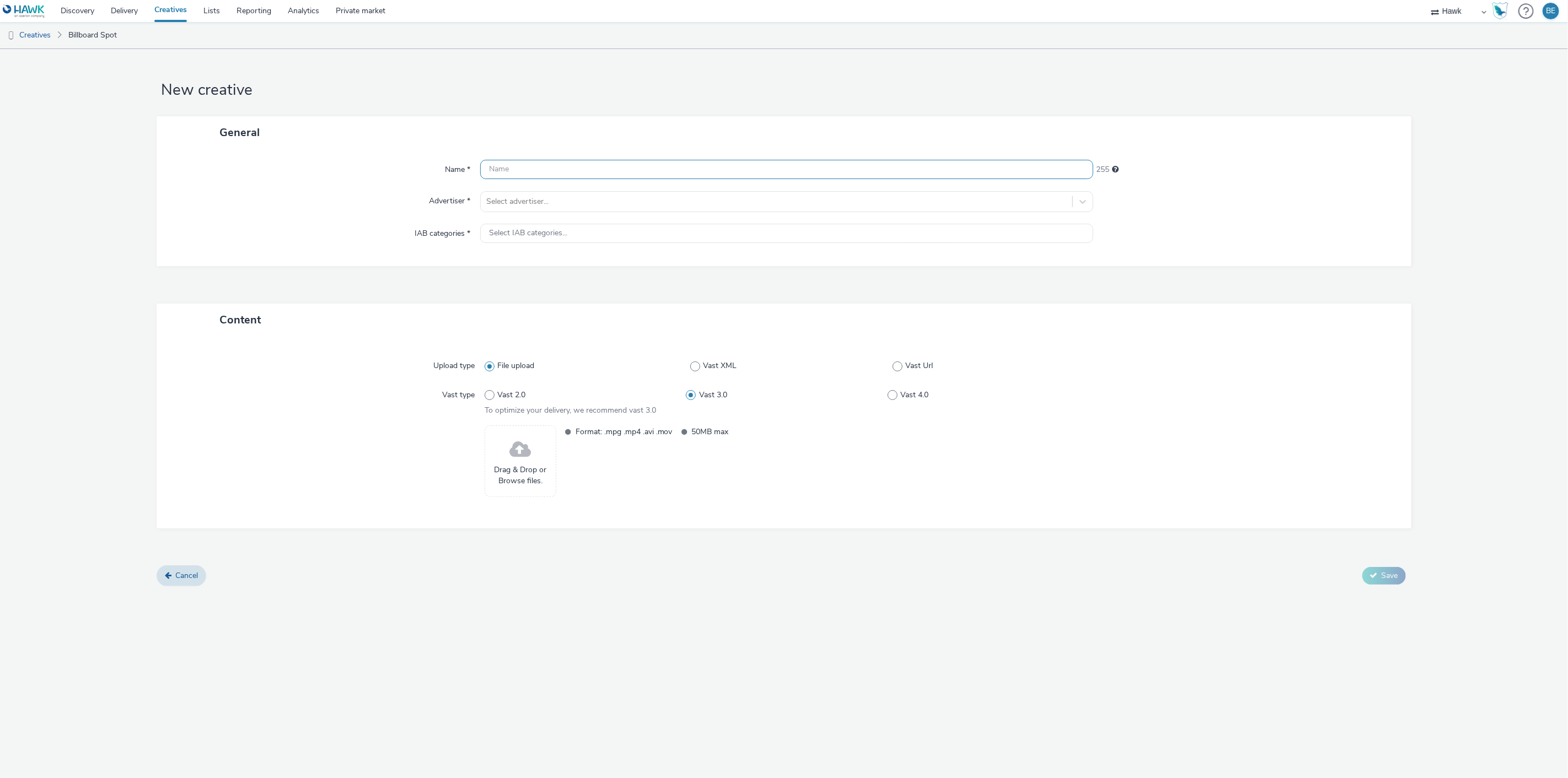
click at [575, 163] on input "text" at bounding box center [787, 170] width 613 height 20
paste input "UK_Costcutter_P14 Big Night In Meal Deal_Hawk_Video_Still_6"_[DATE]"
click at [689, 163] on input "UK_Costcutter_P14 Big Night In Meal Deal_Hawk_Video_Still_6"_[DATE]" at bounding box center [787, 170] width 613 height 20
type input "UK_Costcutter_P14 Big Night In Meal Deal_Hawk_Video_Animated_6"_[DATE]"
click at [548, 203] on div at bounding box center [777, 202] width 581 height 14
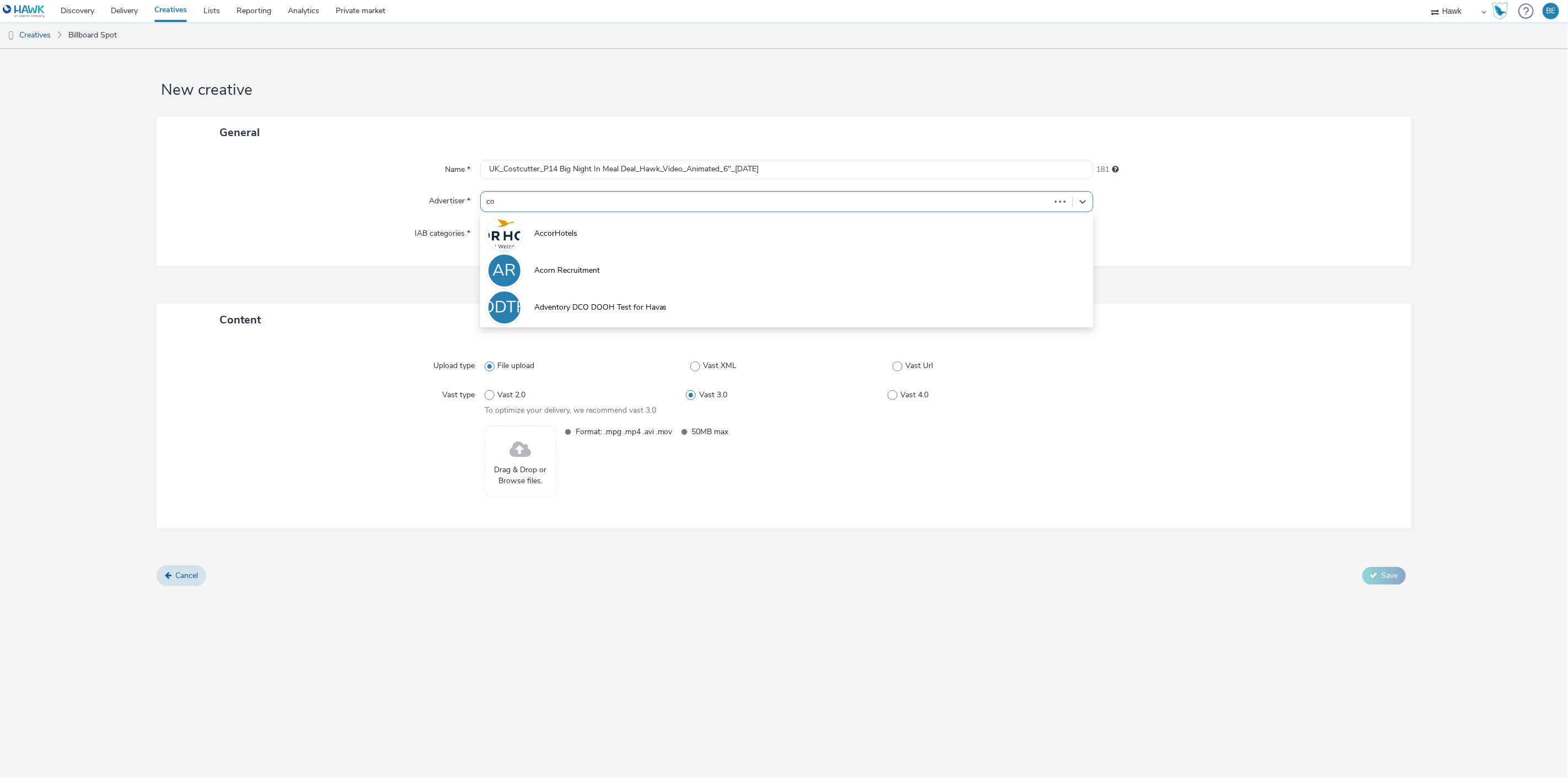
type input "cos"
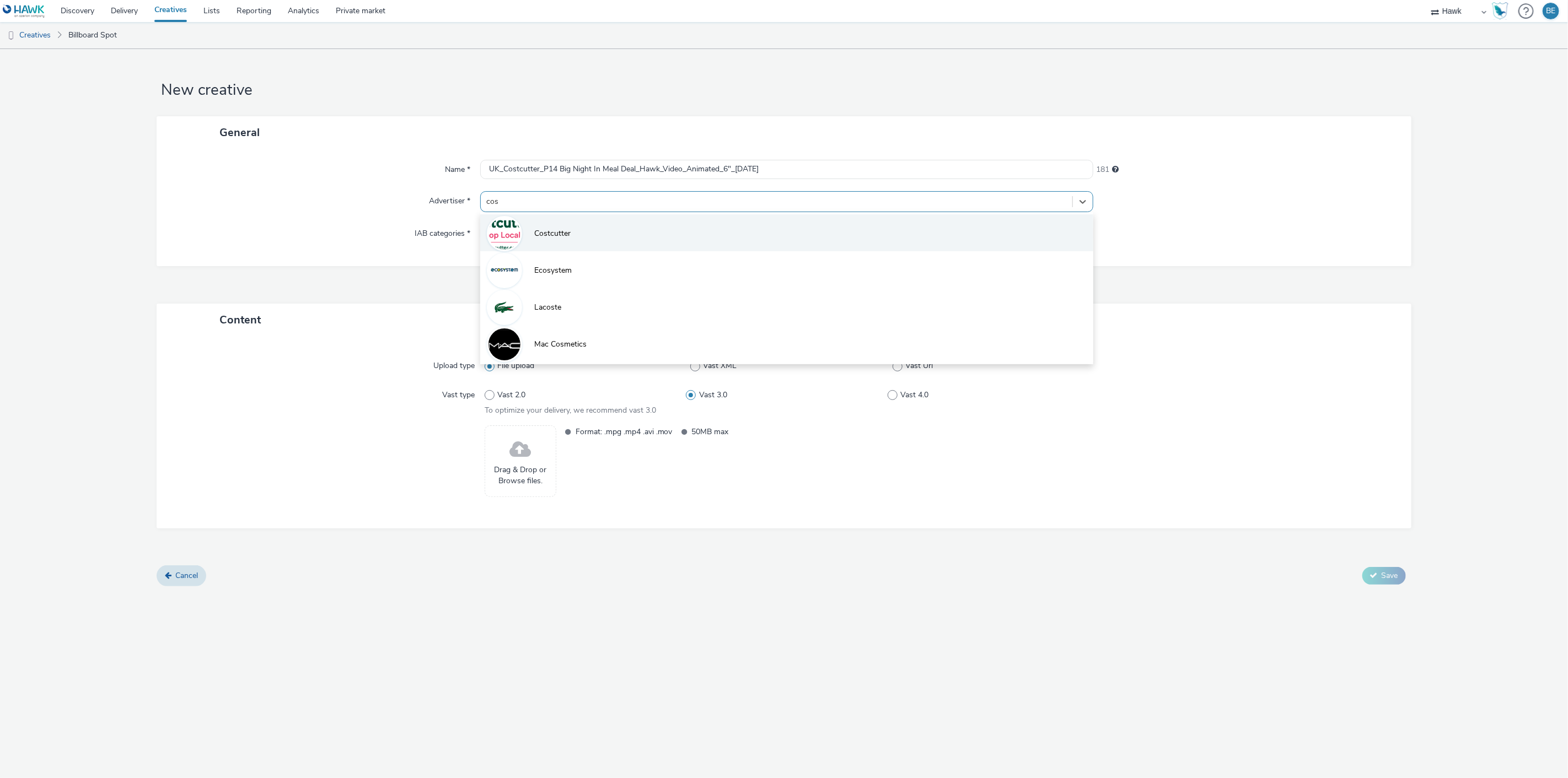
click at [543, 246] on li "Costcutter" at bounding box center [787, 232] width 613 height 37
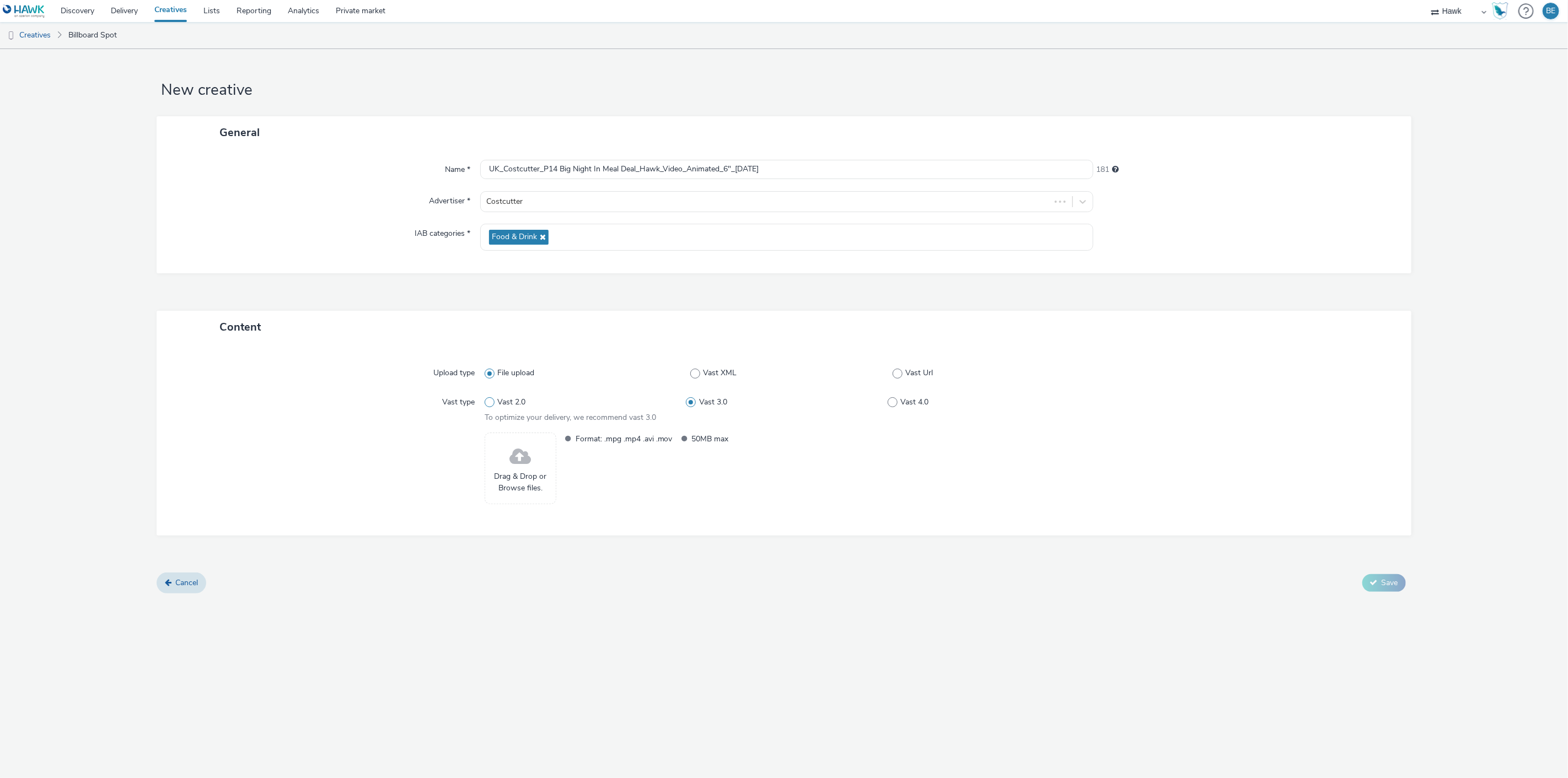
click at [491, 403] on span at bounding box center [489, 402] width 10 height 10
click at [491, 403] on input "Vast 2.0" at bounding box center [488, 402] width 7 height 7
radio input "true"
radio input "false"
click at [586, 626] on div "New creative General Name * UK_Costcutter_P14 Big Night In Meal Deal_Hawk_Video…" at bounding box center [784, 414] width 1568 height 729
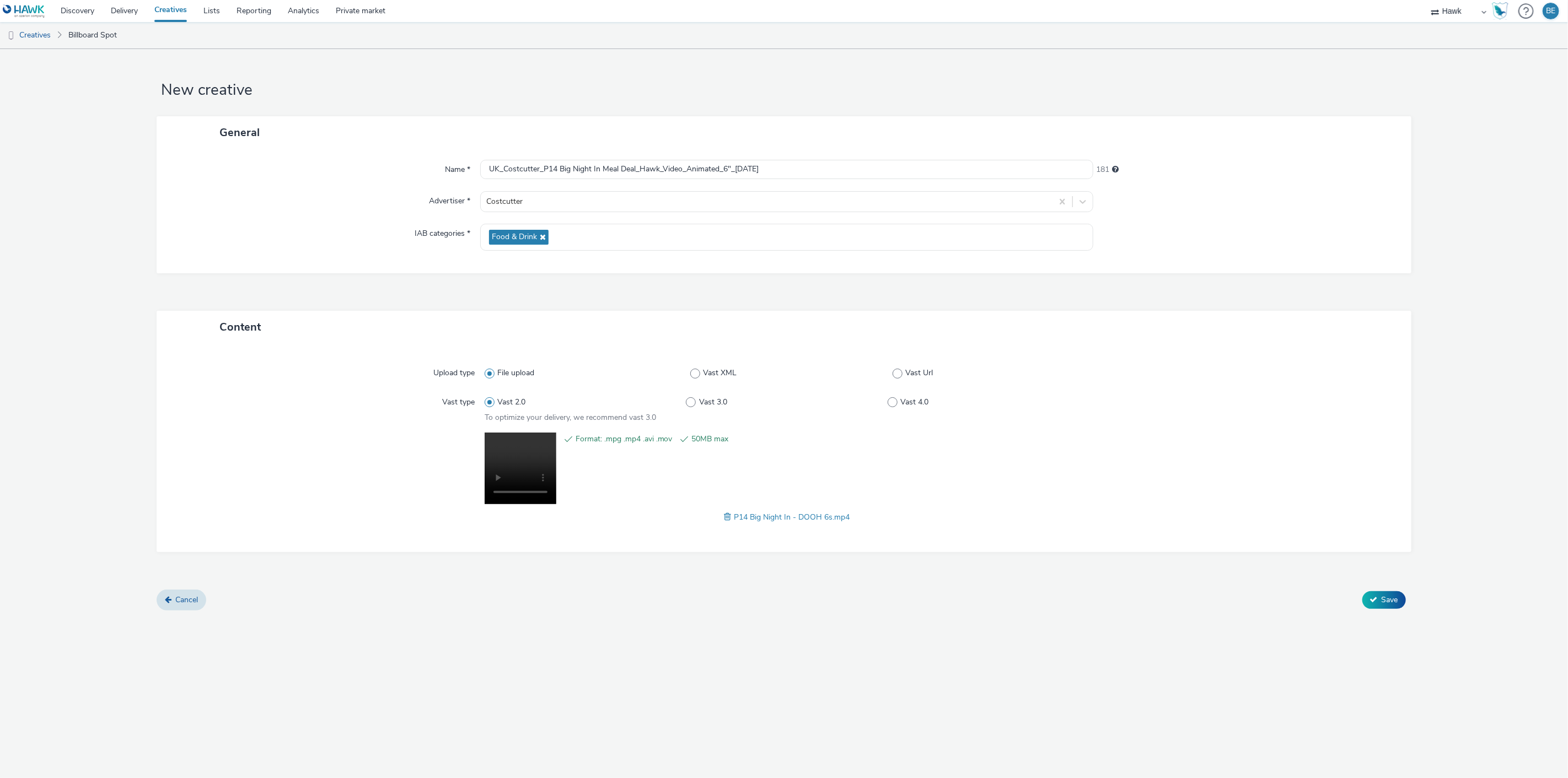
click at [679, 156] on div "Name * UK_Costcutter_P14 Big Night In Meal Deal_Hawk_Video_Animated_6"_07/10/20…" at bounding box center [784, 211] width 1255 height 124
click at [662, 169] on input "UK_Costcutter_P14 Big Night In Meal Deal_Hawk_Video_Animated_6"_[DATE]" at bounding box center [787, 170] width 613 height 20
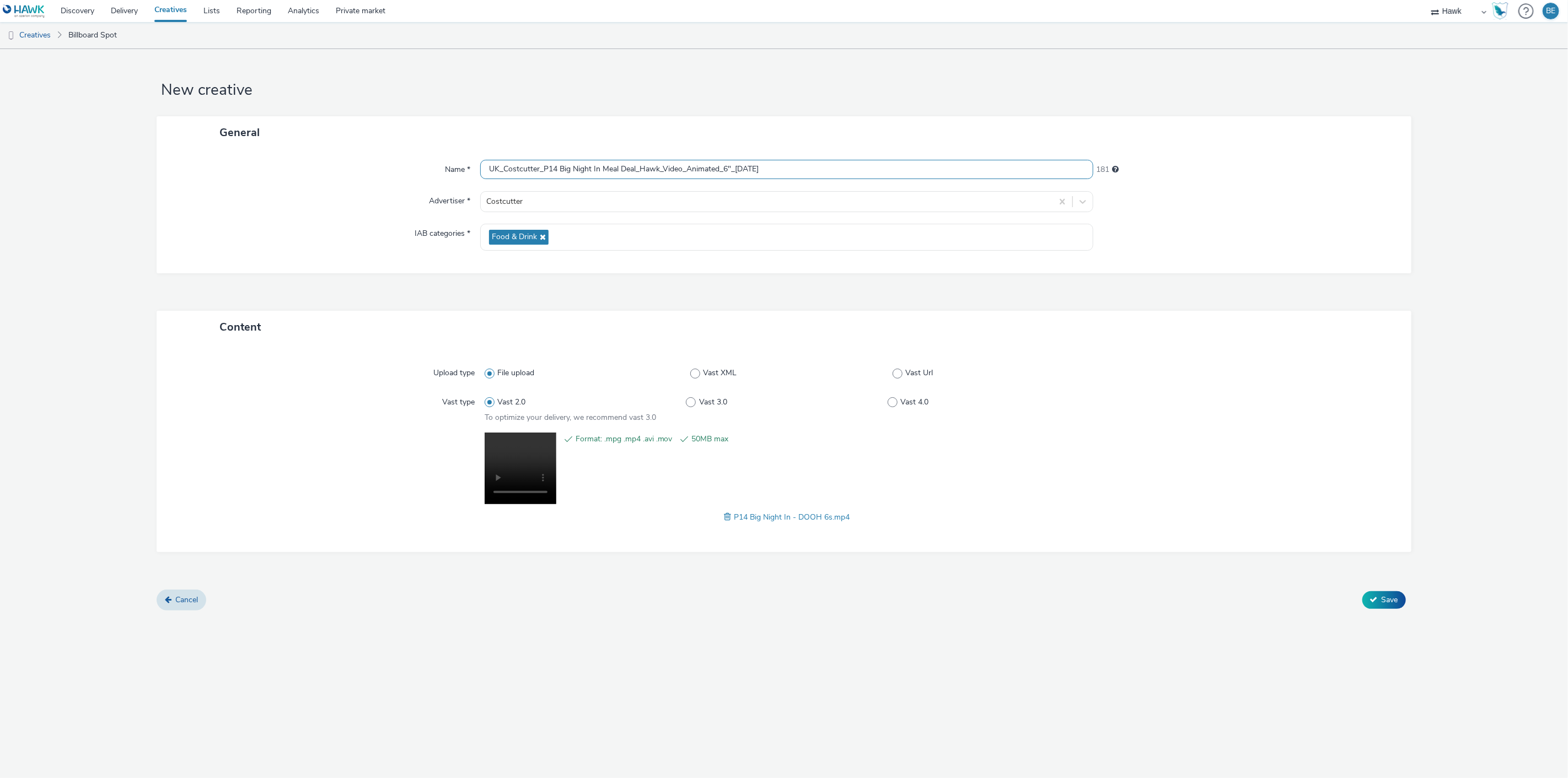
click at [662, 169] on input "UK_Costcutter_P14 Big Night In Meal Deal_Hawk_Video_Animated_6"_[DATE]" at bounding box center [787, 170] width 613 height 20
click at [1378, 606] on button "Save" at bounding box center [1384, 600] width 43 height 18
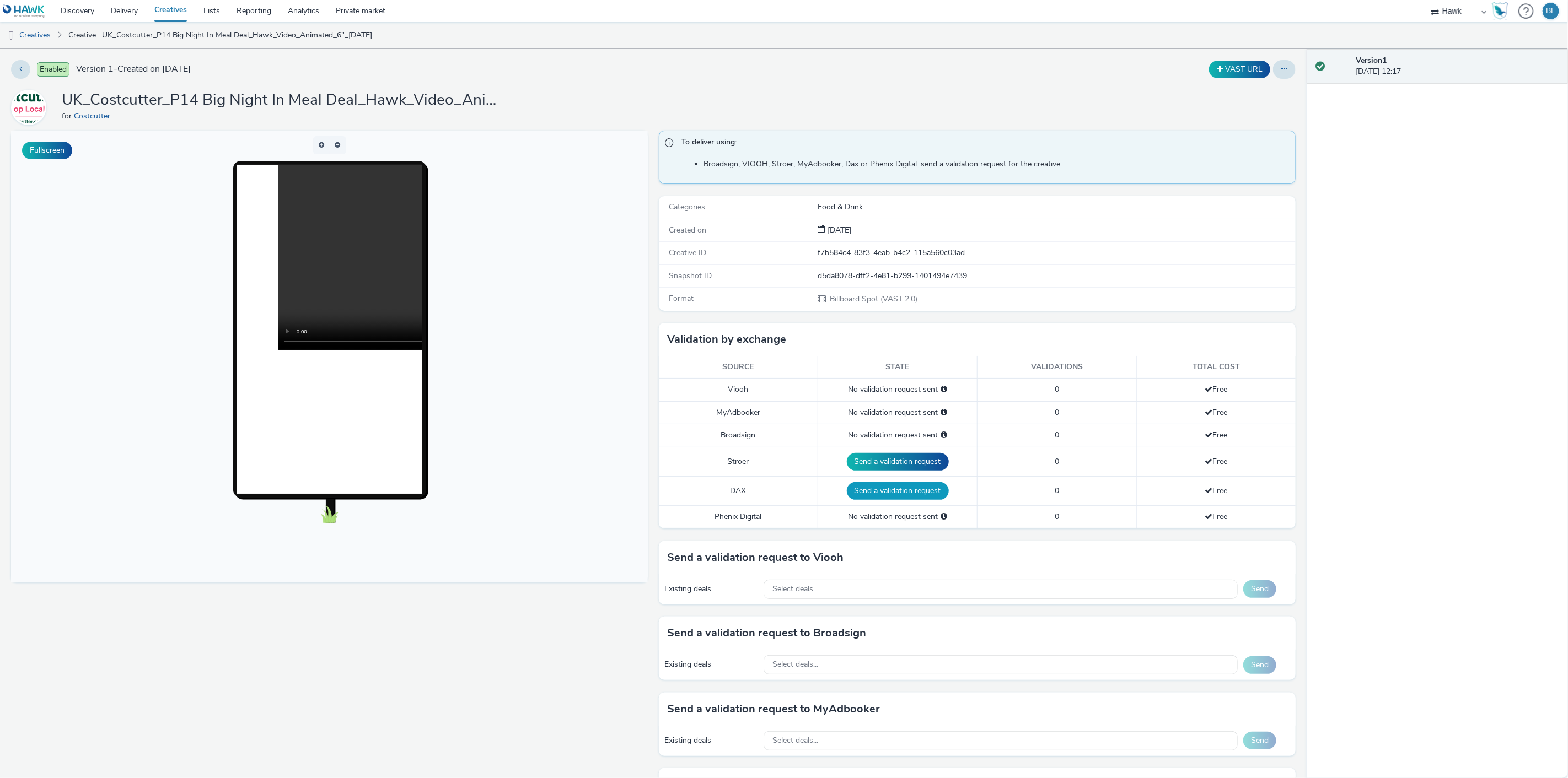
click at [903, 490] on button "Send a validation request" at bounding box center [898, 491] width 102 height 18
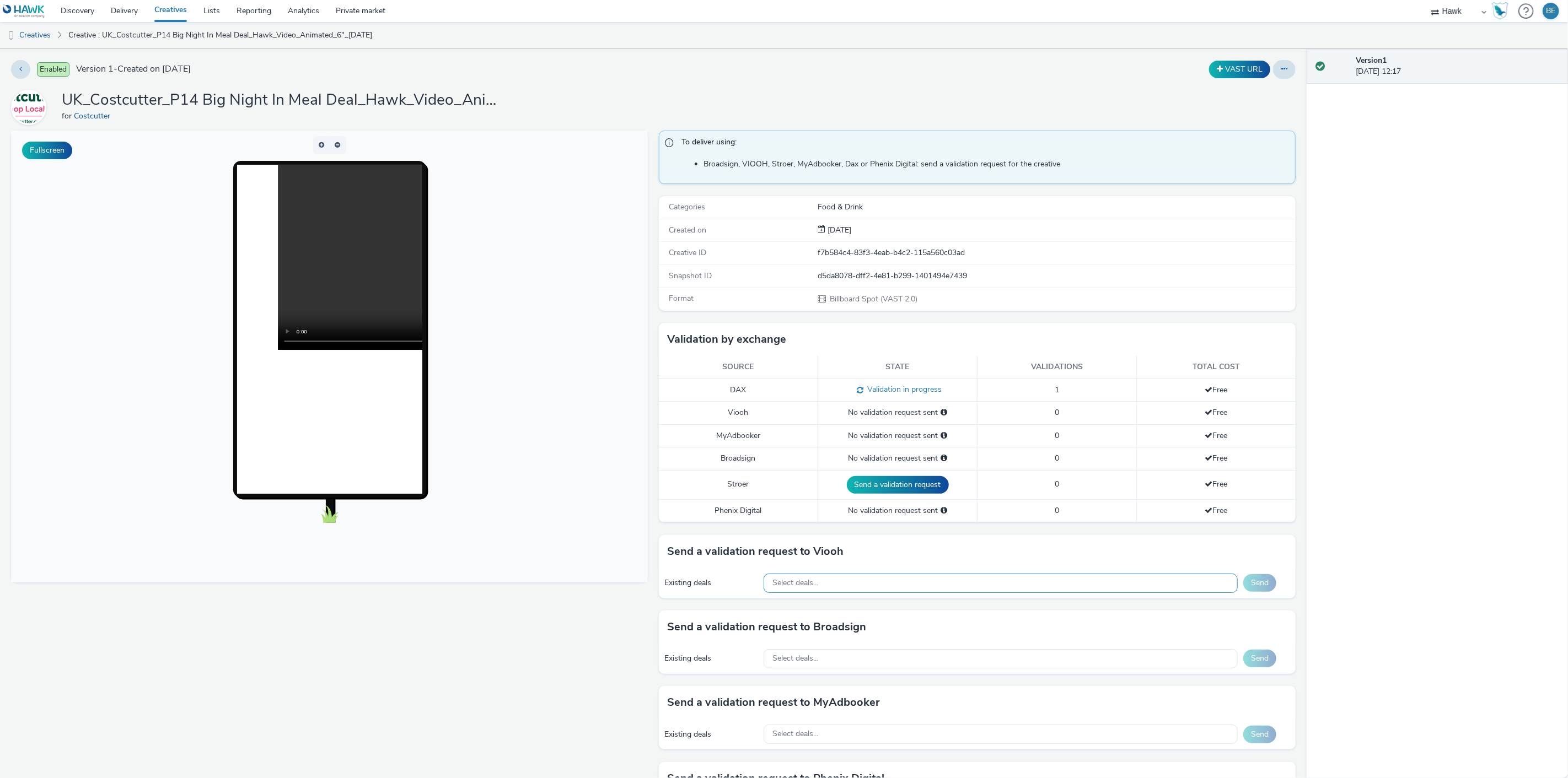
click at [801, 579] on span "Select deals..." at bounding box center [795, 584] width 46 height 9
paste input "AO_JCDecaux_RailMallD6s_2025"
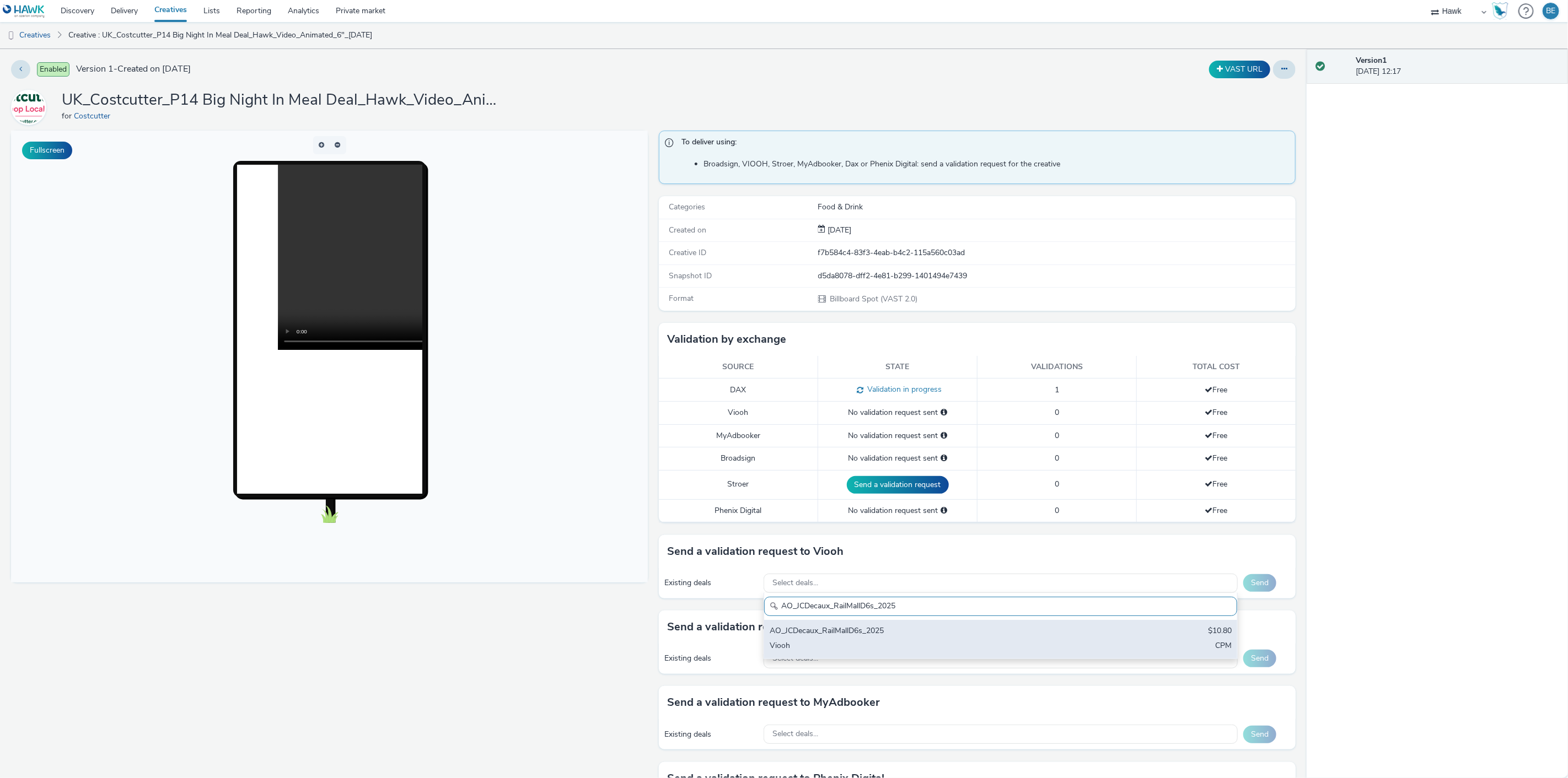
click at [880, 656] on div "AO_JCDecaux_RailMallD6s_2025 $10.80 Viooh CPM" at bounding box center [1001, 639] width 473 height 38
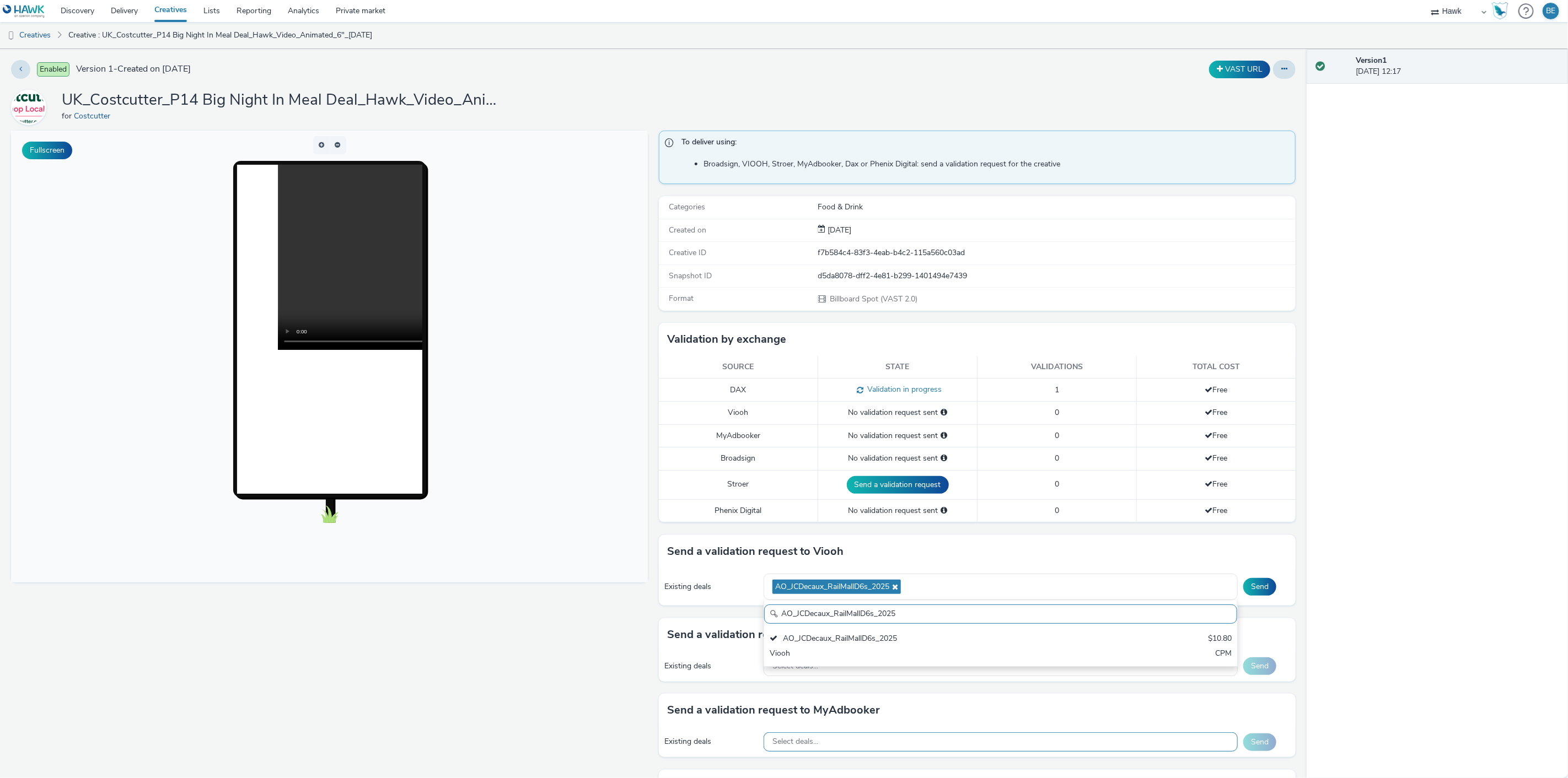
paste input "MVZ"
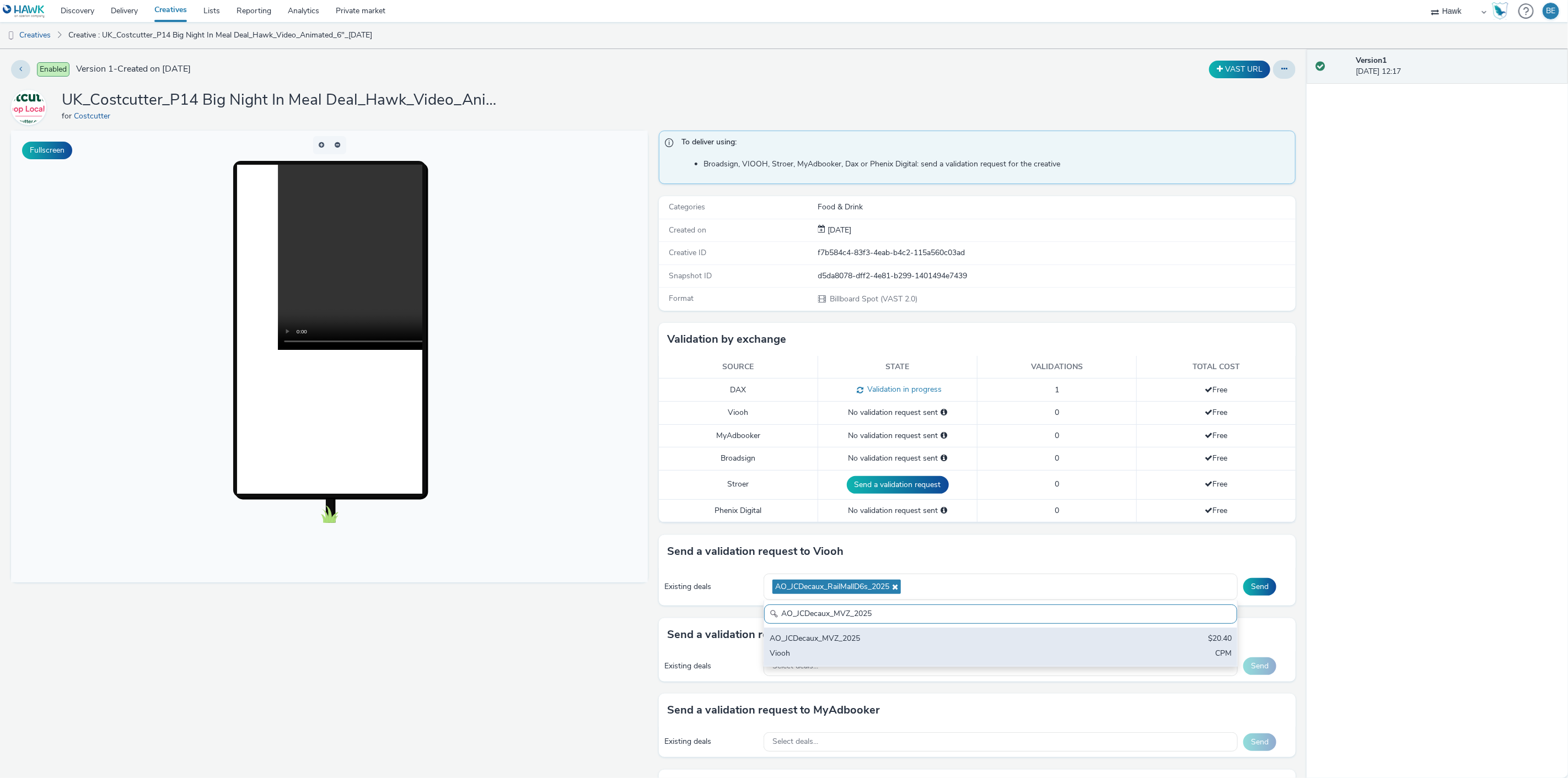
click at [885, 664] on div "AO_JCDecaux_MVZ_2025 $20.40 Viooh CPM" at bounding box center [1001, 647] width 473 height 38
paste input "Supermarkets"
click at [826, 646] on div "AO_JCDecaux_Supermarkets_2025" at bounding box center [922, 640] width 306 height 13
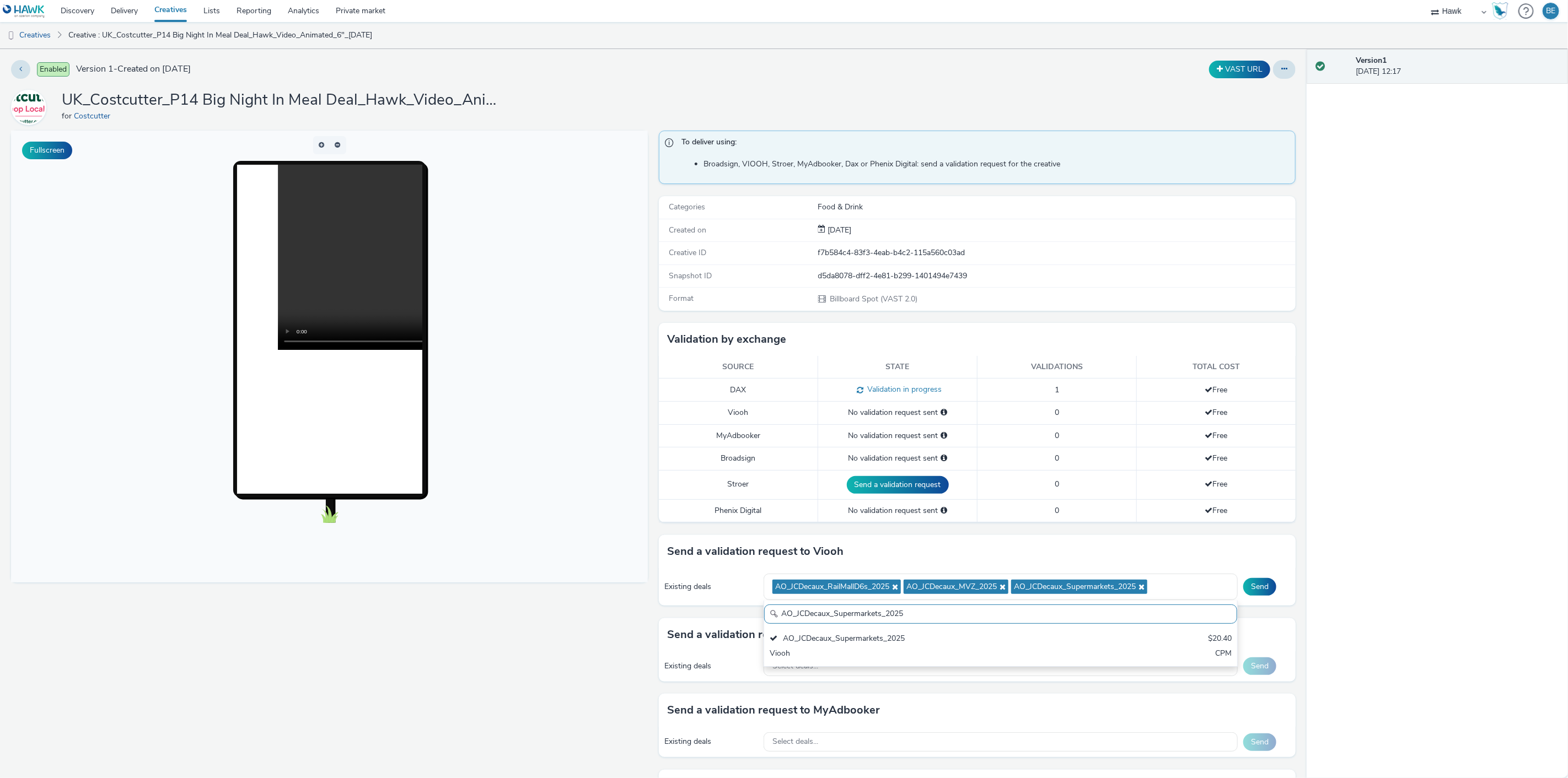
paste input "RailTVZ_Special"
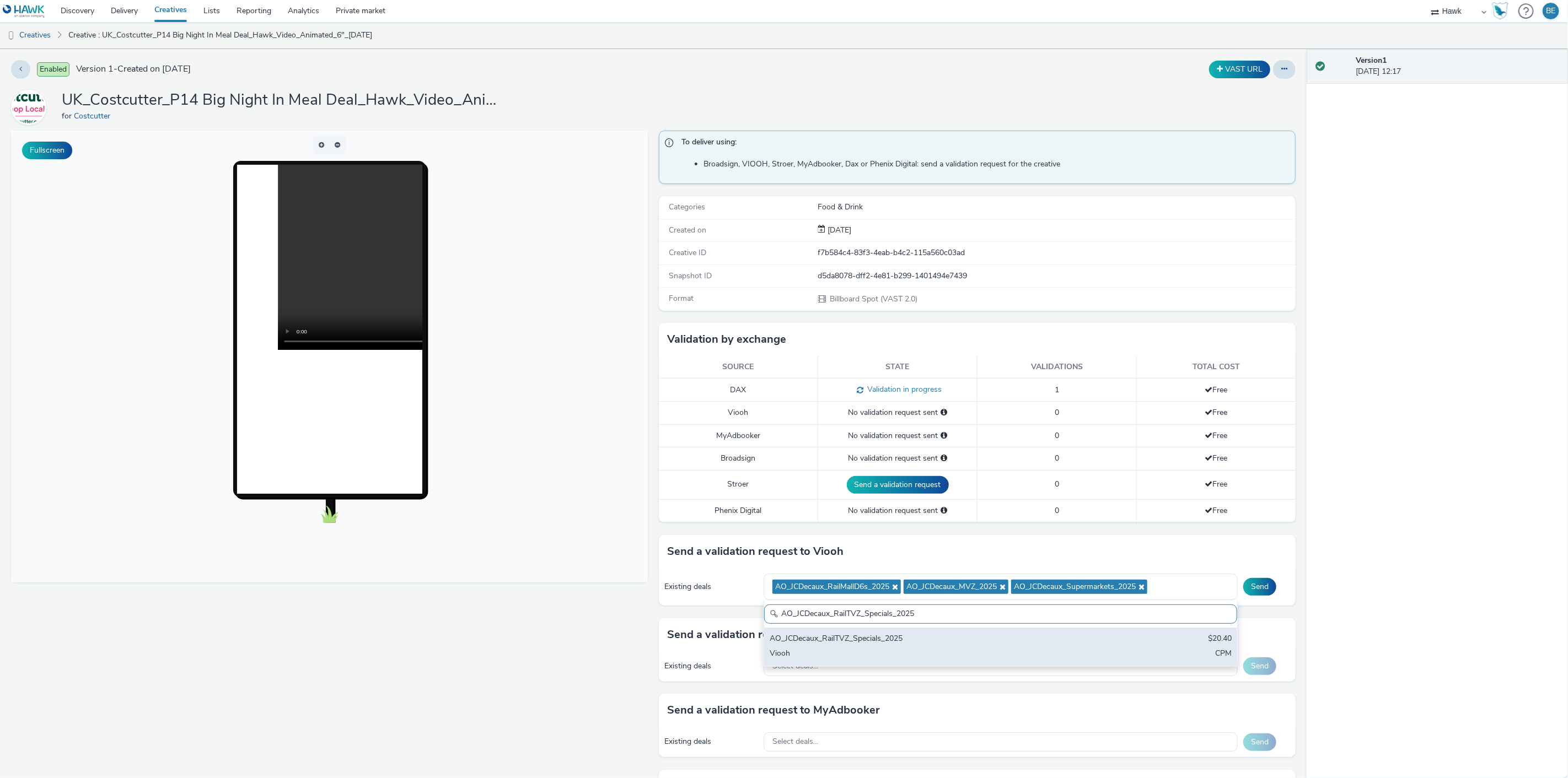
type input "AO_JCDecaux_RailTVZ_Specials_2025"
click at [938, 634] on div "AO_JCDecaux_RailTVZ_Specials_2025" at bounding box center [922, 640] width 306 height 13
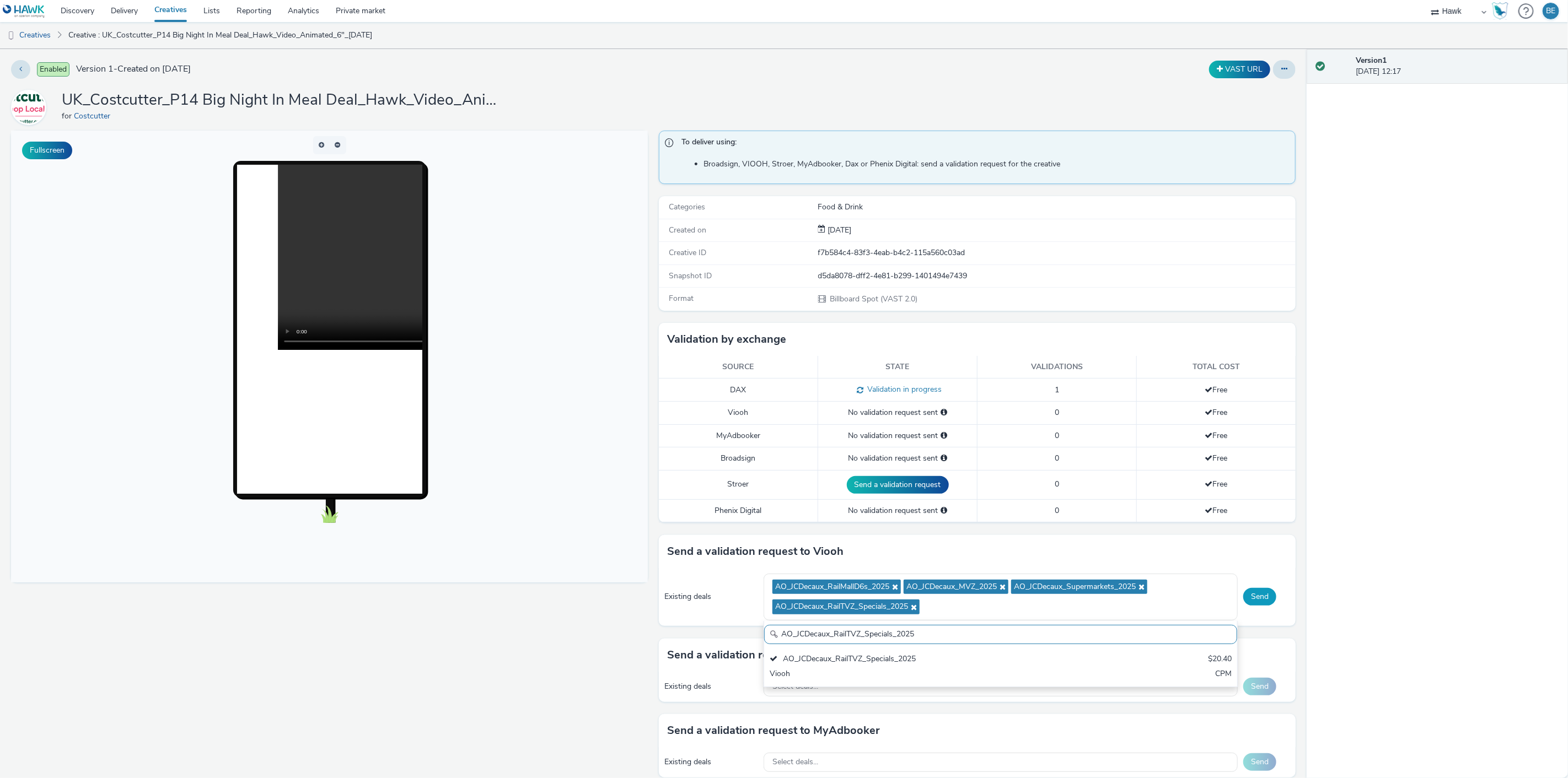
click at [1260, 595] on button "Send" at bounding box center [1259, 597] width 33 height 18
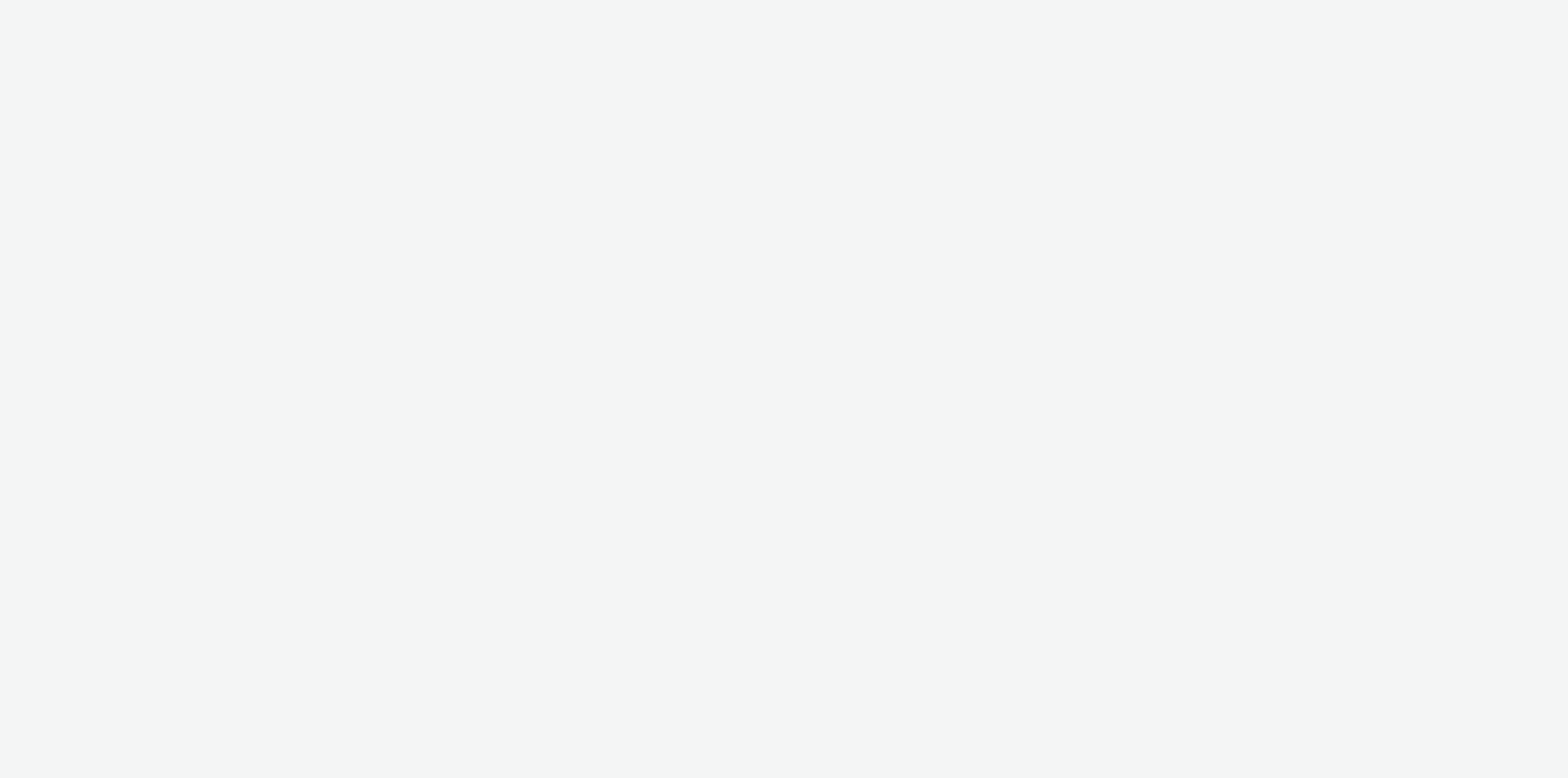
select select "11a7df10-284f-415c-b52a-427acf4c31ae"
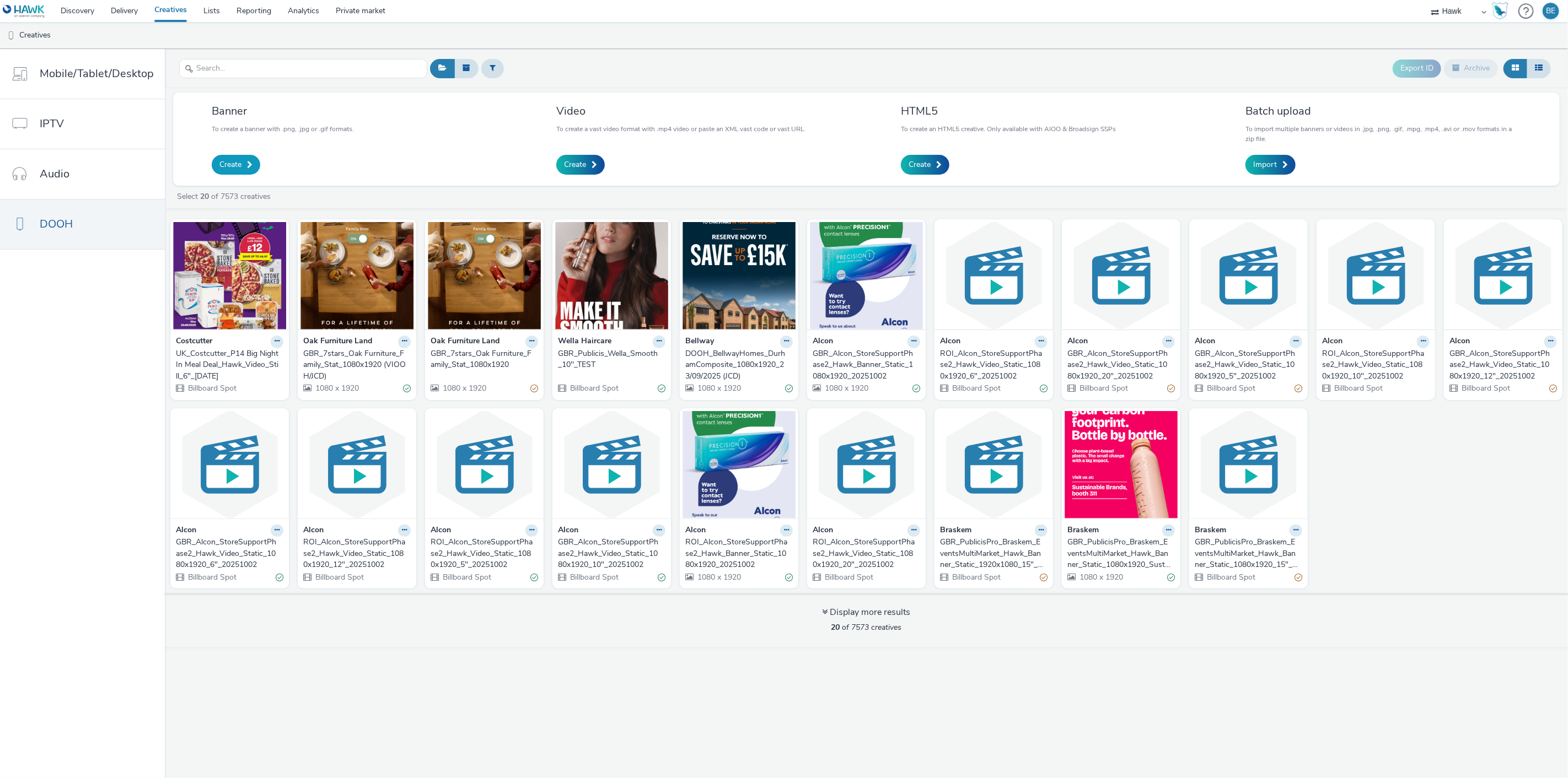
click at [238, 157] on link "Create" at bounding box center [236, 164] width 49 height 20
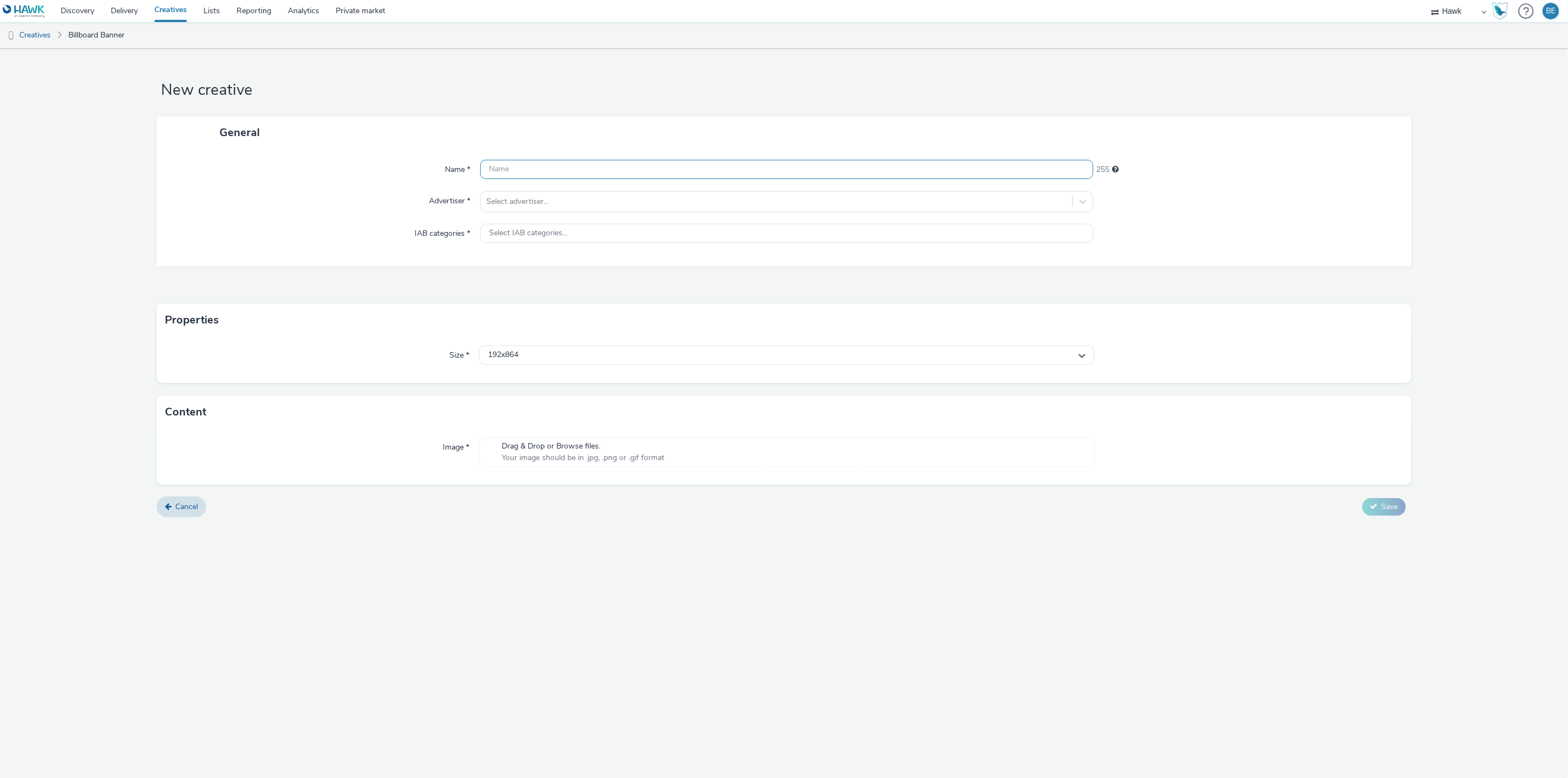
click at [543, 166] on input "text" at bounding box center [787, 170] width 613 height 20
paste input "UK_Costcutter_P14 Big Night In Meal Deal_Hawk_Video_Animated_6"_[DATE]"
click at [690, 172] on input "UK_Costcutter_P14 Big Night In Meal Deal_Hawk_Video_Animated_6"_[DATE]" at bounding box center [787, 170] width 613 height 20
type input "UK_Costcutter_P14 Big Night In Meal Deal_Hawk_Video_Static_1080x1920_07/10/2025"
click at [526, 353] on div "192x864" at bounding box center [787, 355] width 616 height 20
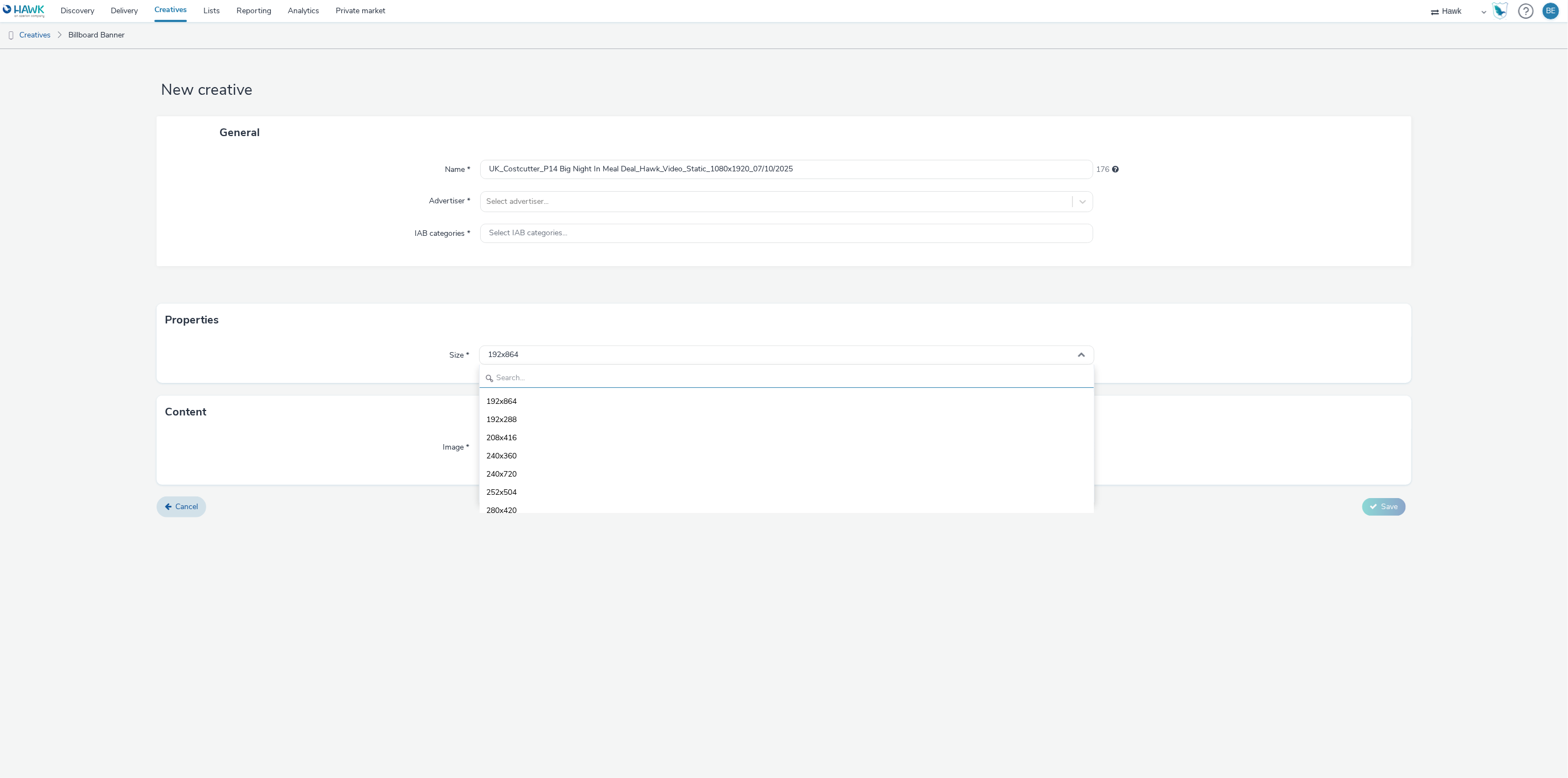
click at [513, 382] on input "text" at bounding box center [787, 378] width 615 height 20
type input "1080"
click at [520, 494] on span "1080x1920 - dooh" at bounding box center [518, 492] width 64 height 11
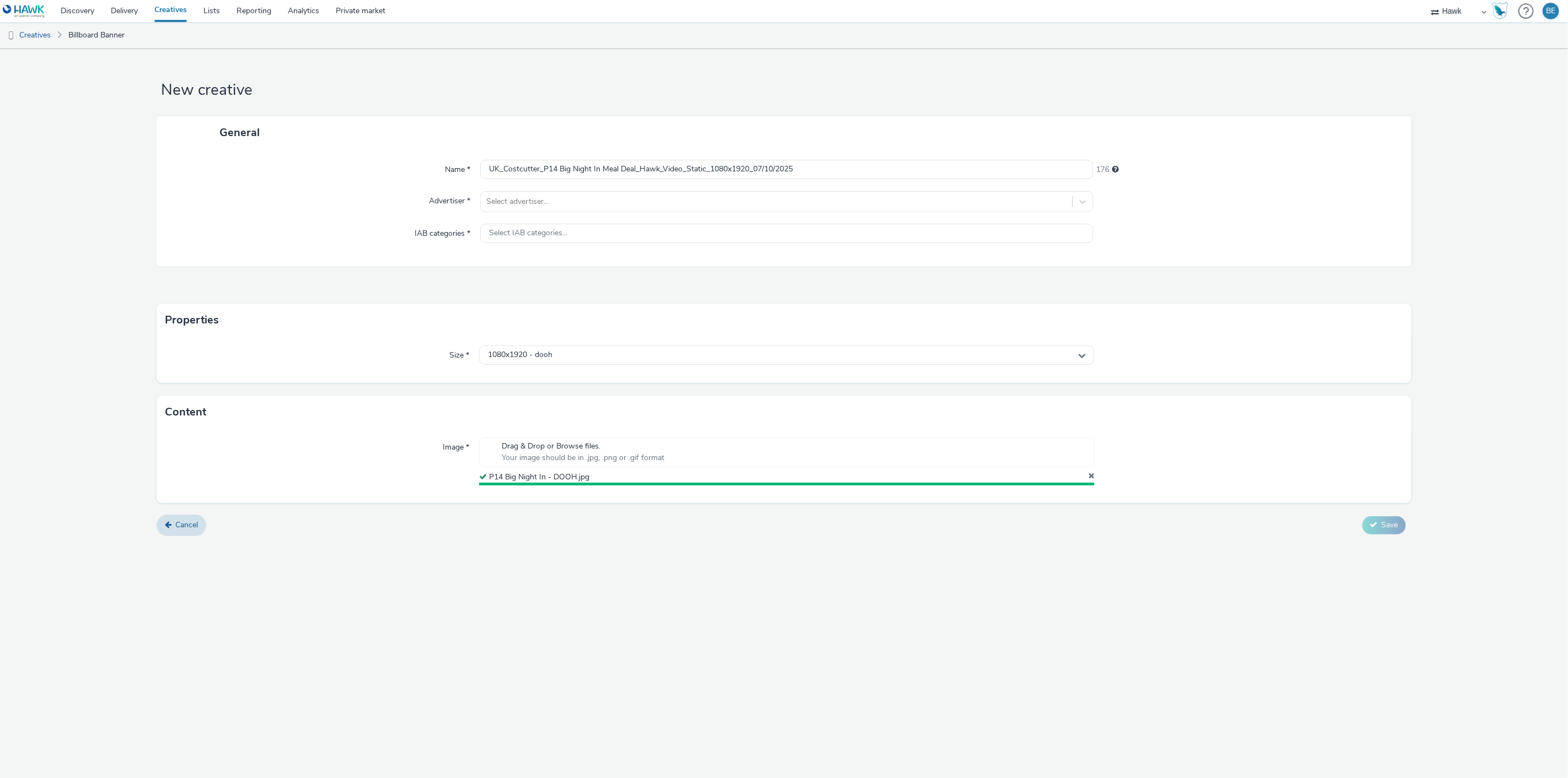
click at [568, 652] on div "New creative General Name * UK_Costcutter_P14 Big Night In Meal Deal_Hawk_Video…" at bounding box center [784, 414] width 1568 height 729
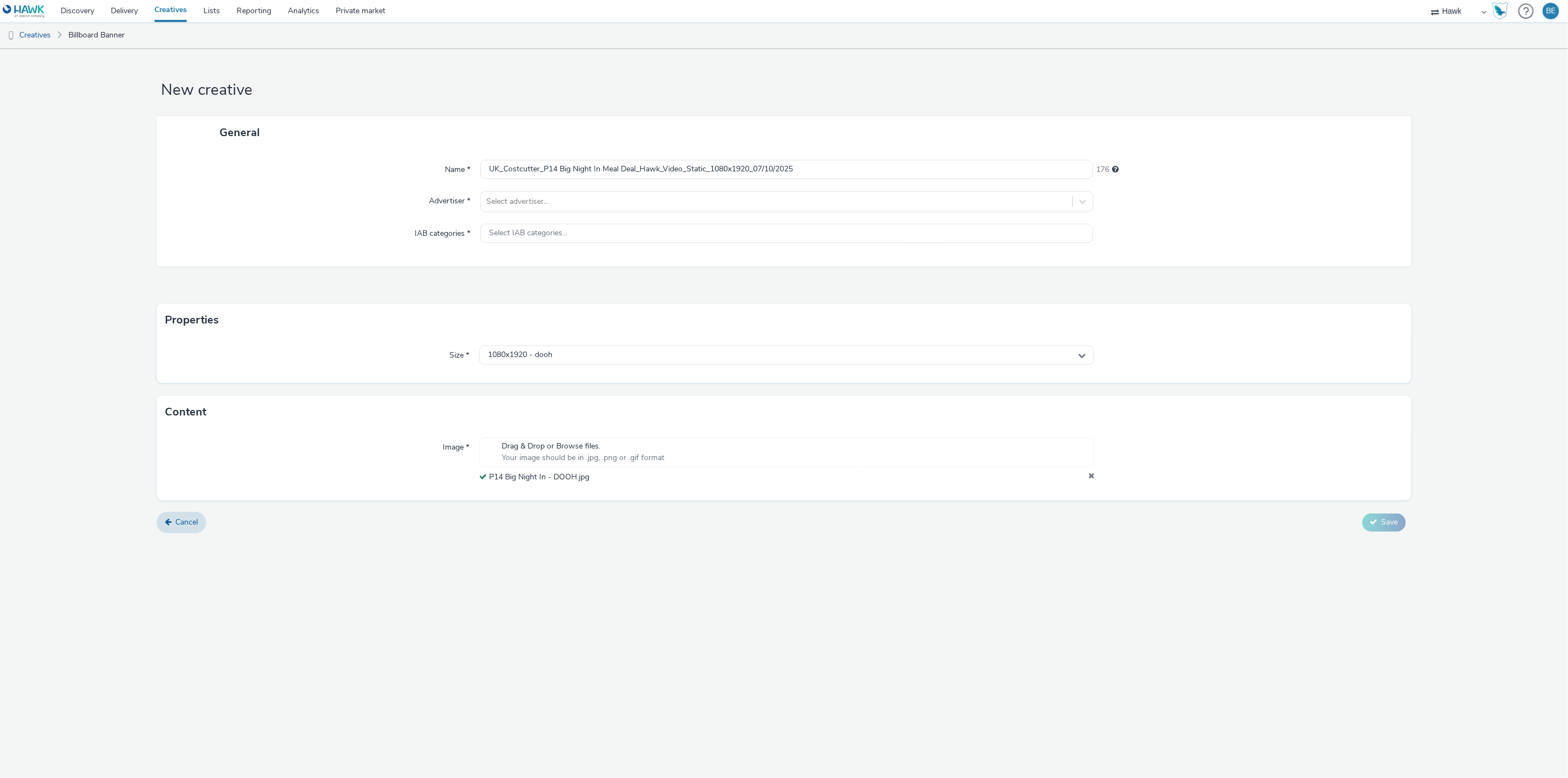
click at [940, 550] on div "New creative General Name * UK_Costcutter_P14 Big Night In Meal Deal_Hawk_Video…" at bounding box center [784, 414] width 1568 height 729
click at [514, 196] on div at bounding box center [777, 202] width 581 height 14
type input "cost"
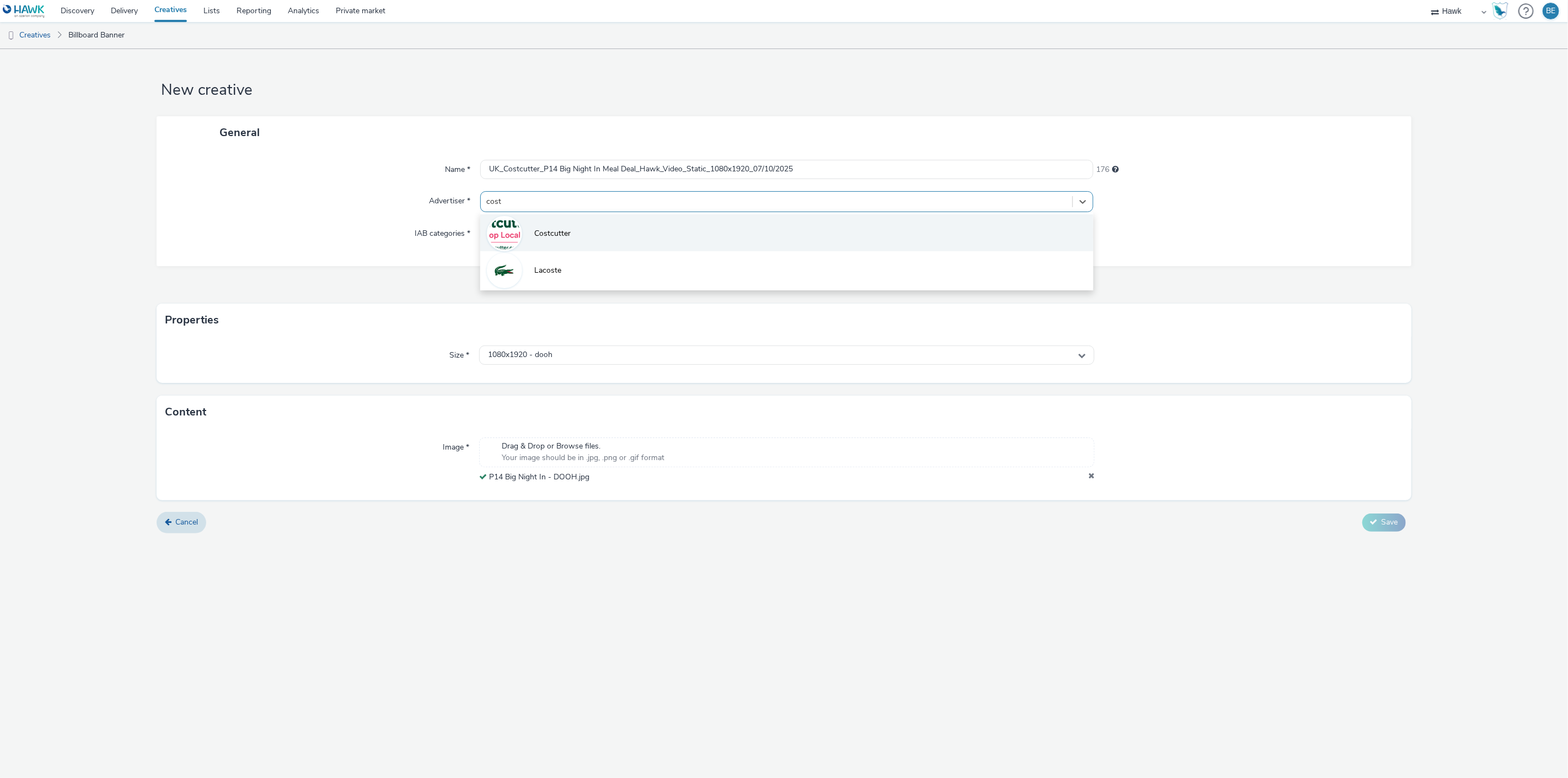
click at [505, 234] on img at bounding box center [504, 233] width 32 height 32
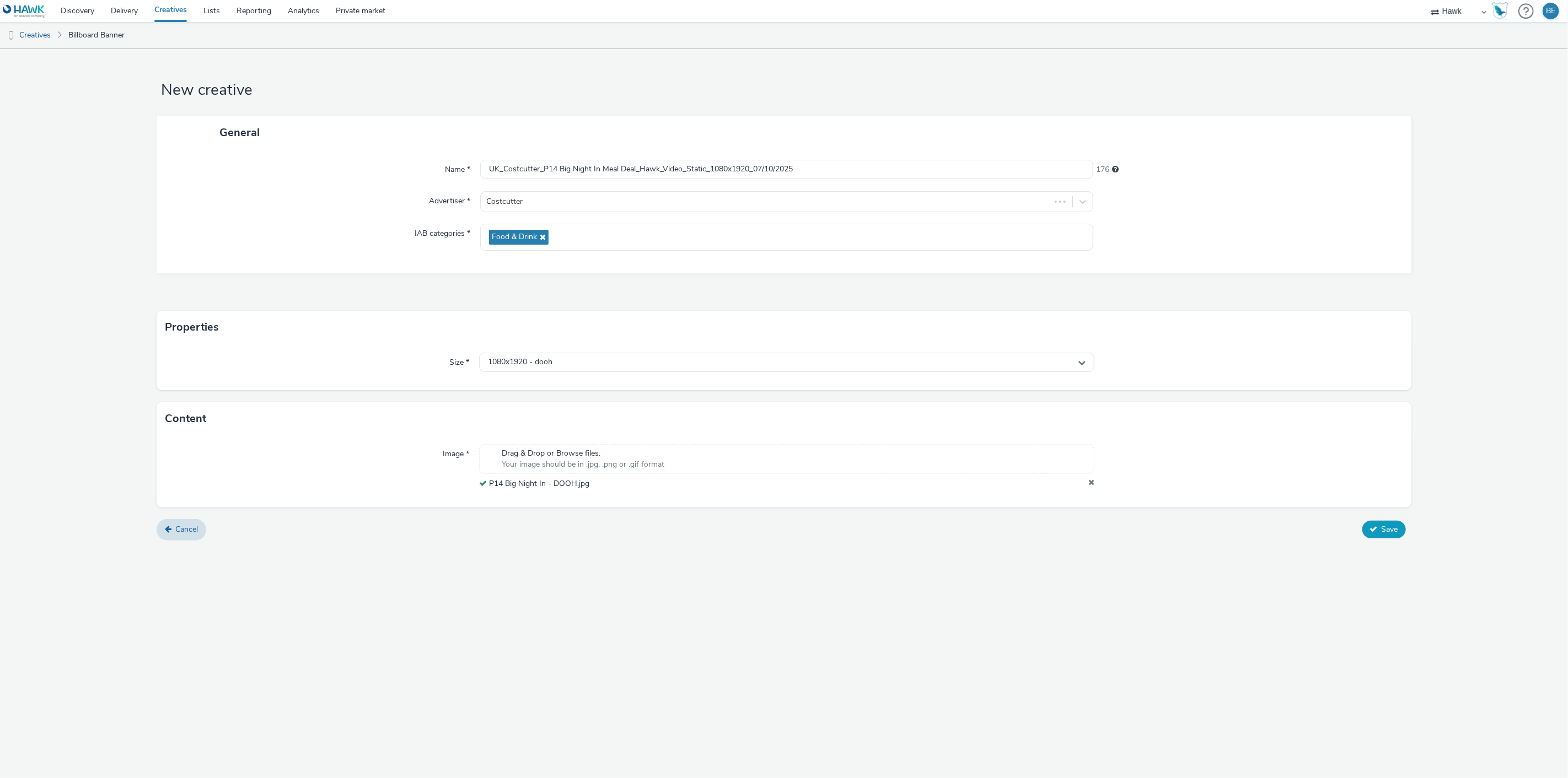
click at [1373, 531] on icon at bounding box center [1373, 529] width 7 height 7
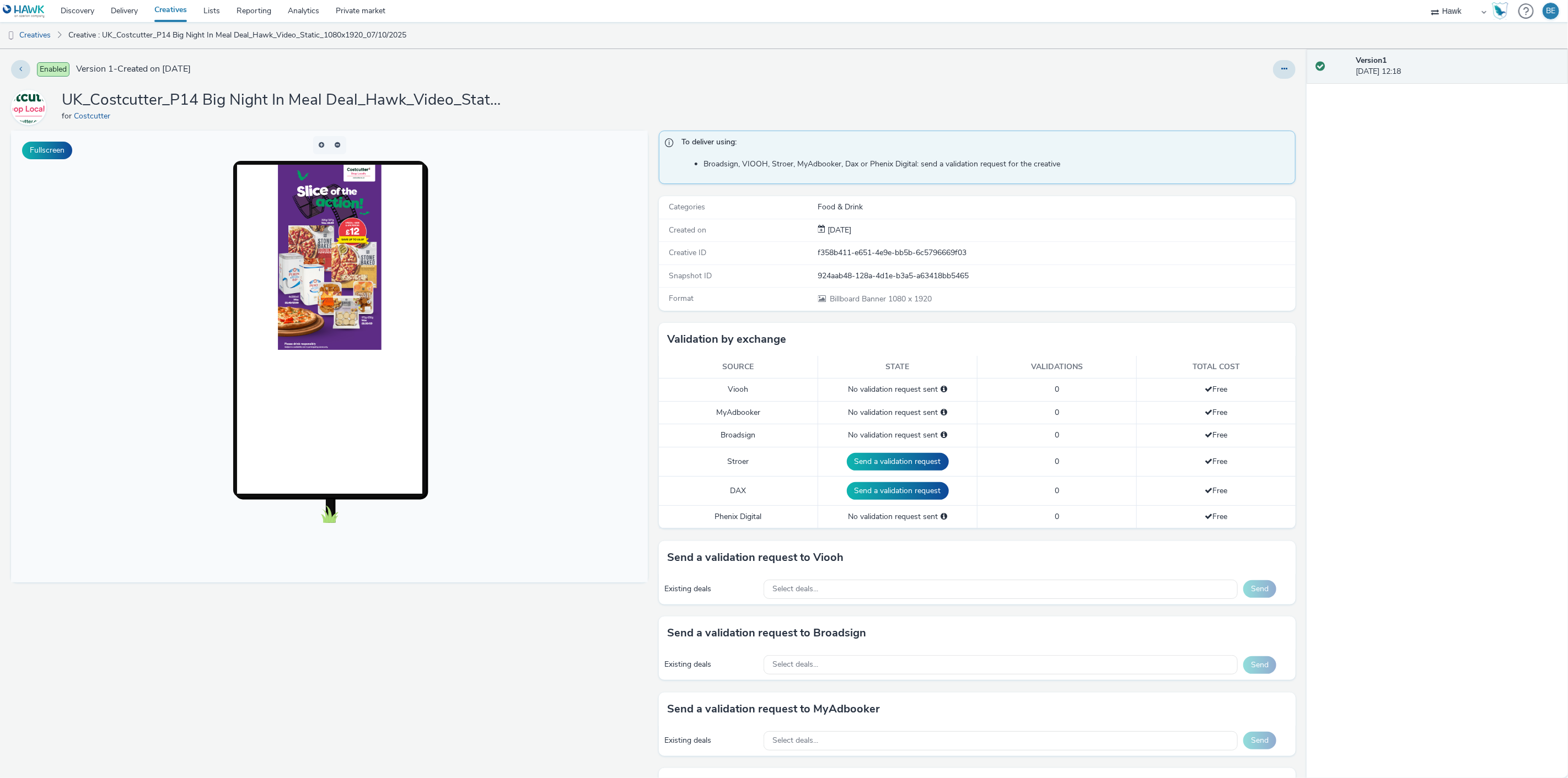
scroll to position [118, 0]
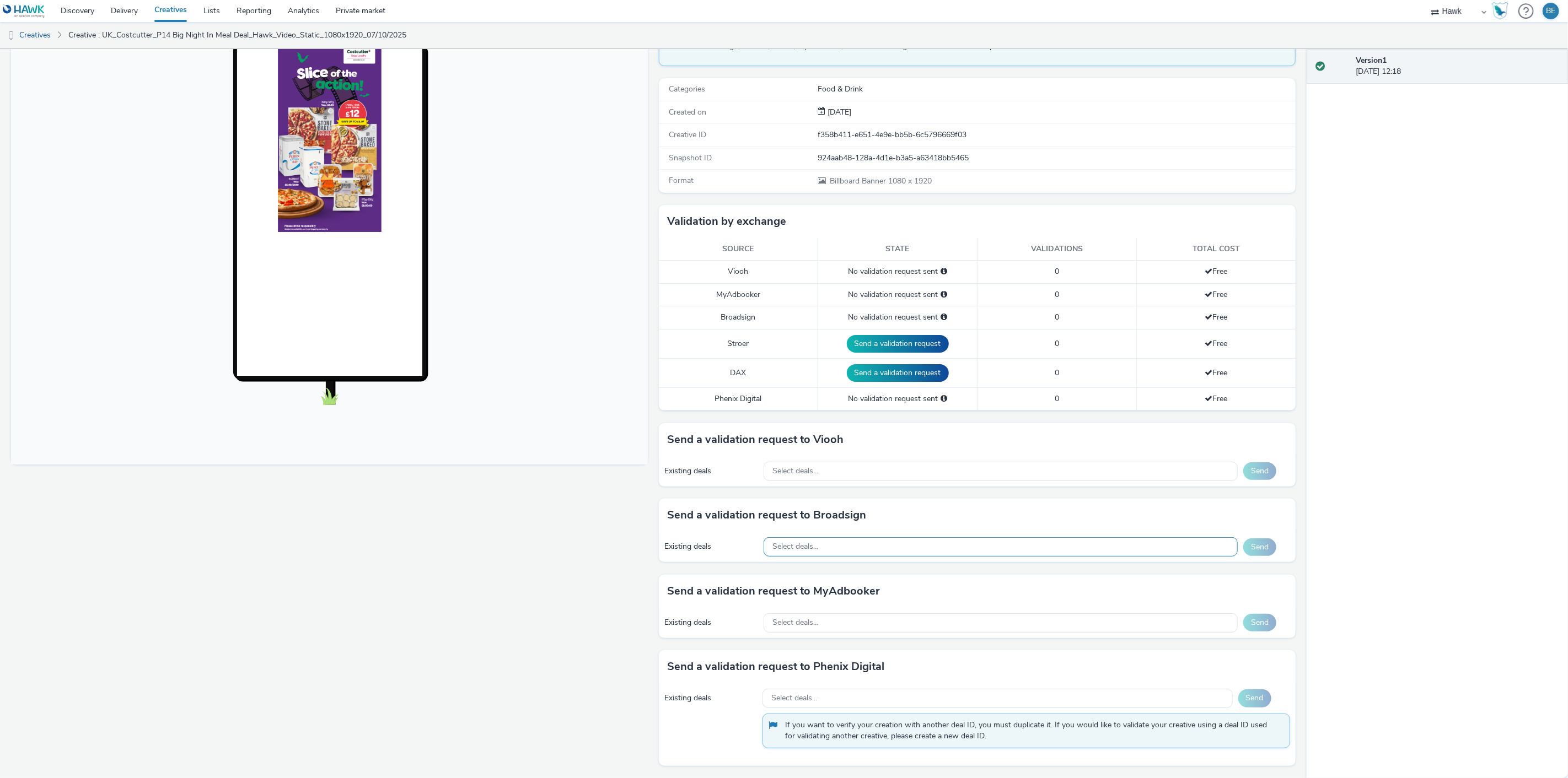
click at [865, 542] on div "Select deals..." at bounding box center [1001, 547] width 474 height 20
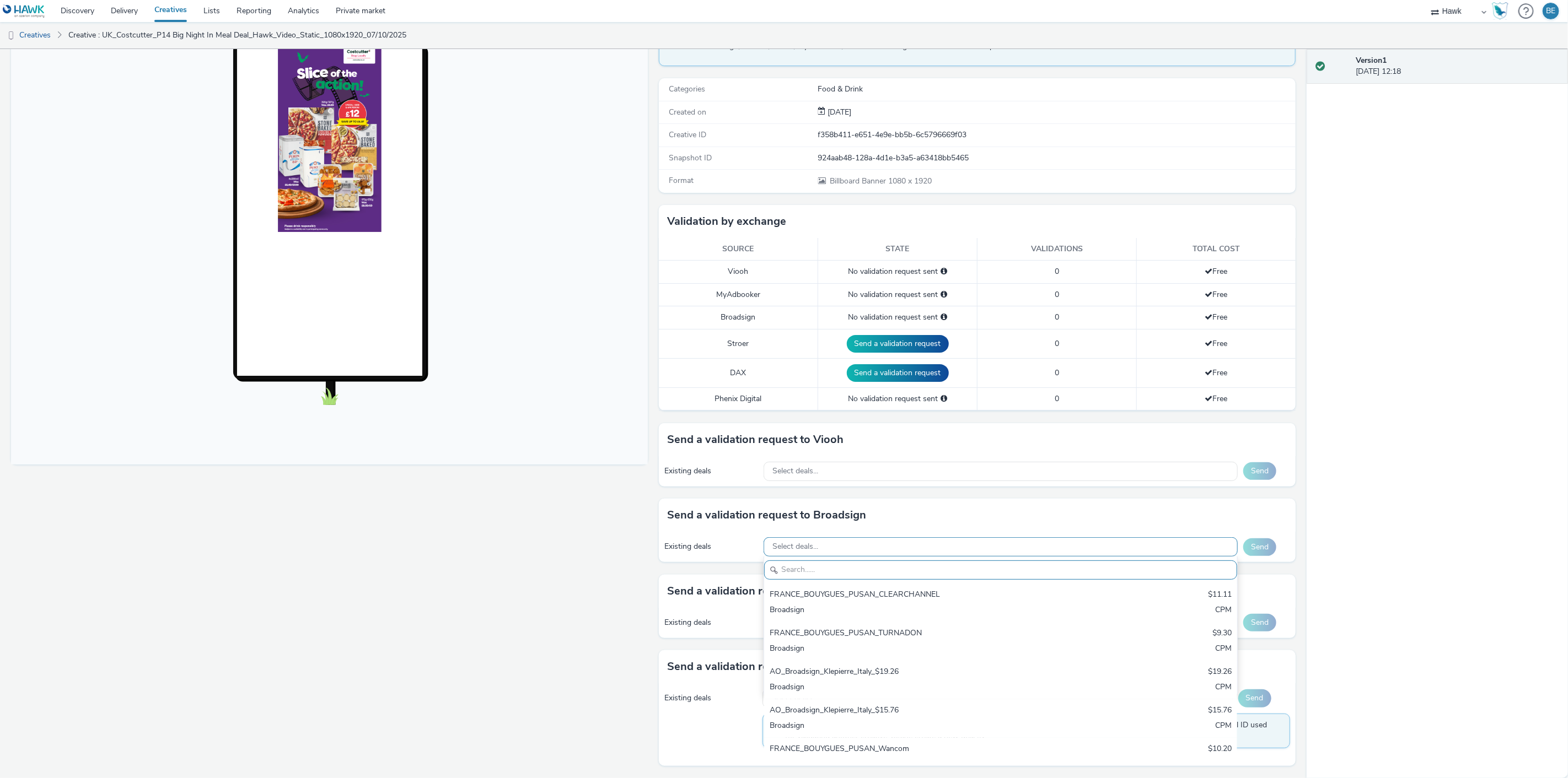
paste input "AO_Bauer-ClearChannel_AllFrames"
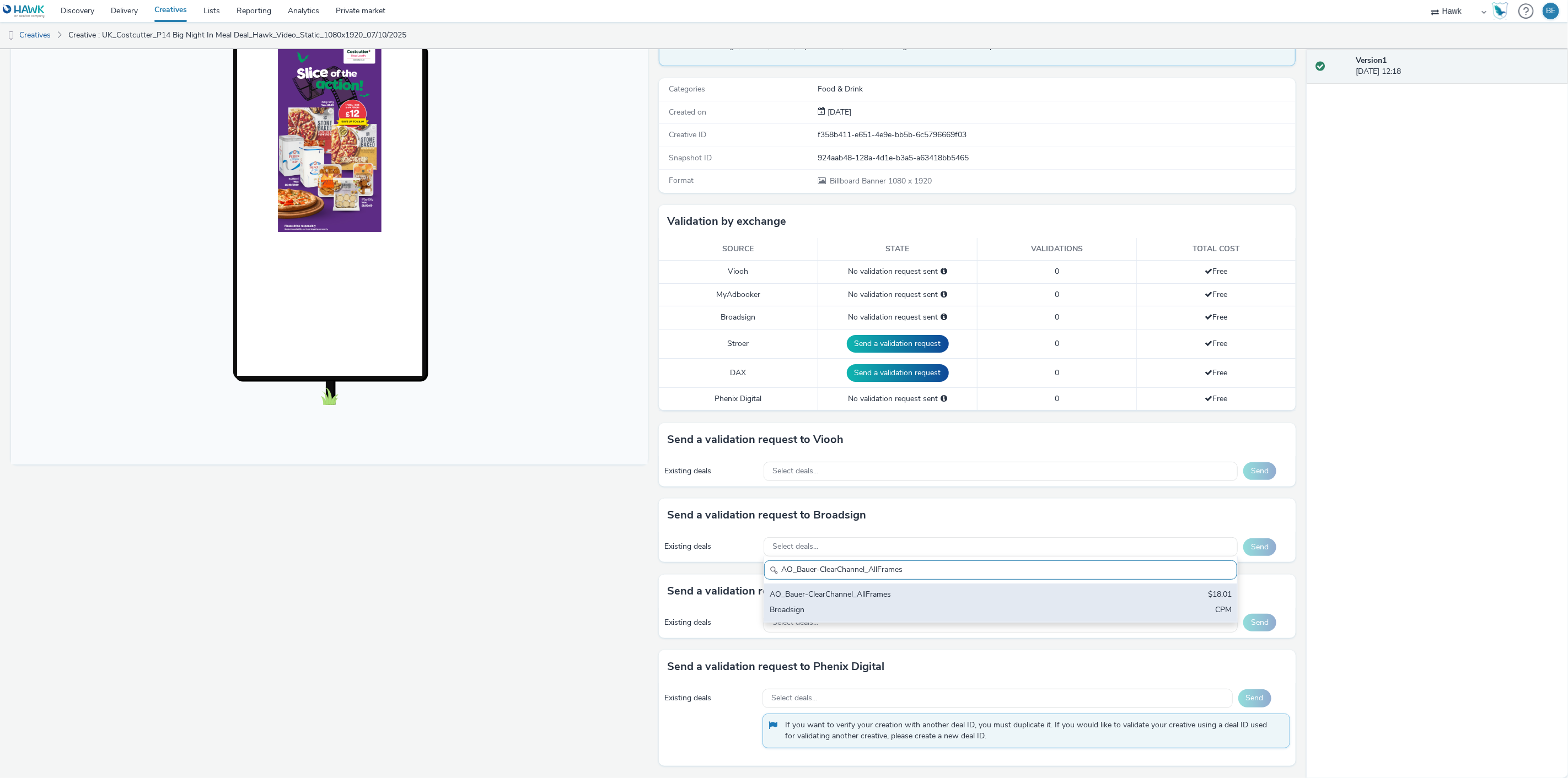
type input "AO_Bauer-ClearChannel_AllFrames"
click at [876, 595] on div "AO_Bauer-ClearChannel_AllFrames" at bounding box center [922, 595] width 306 height 13
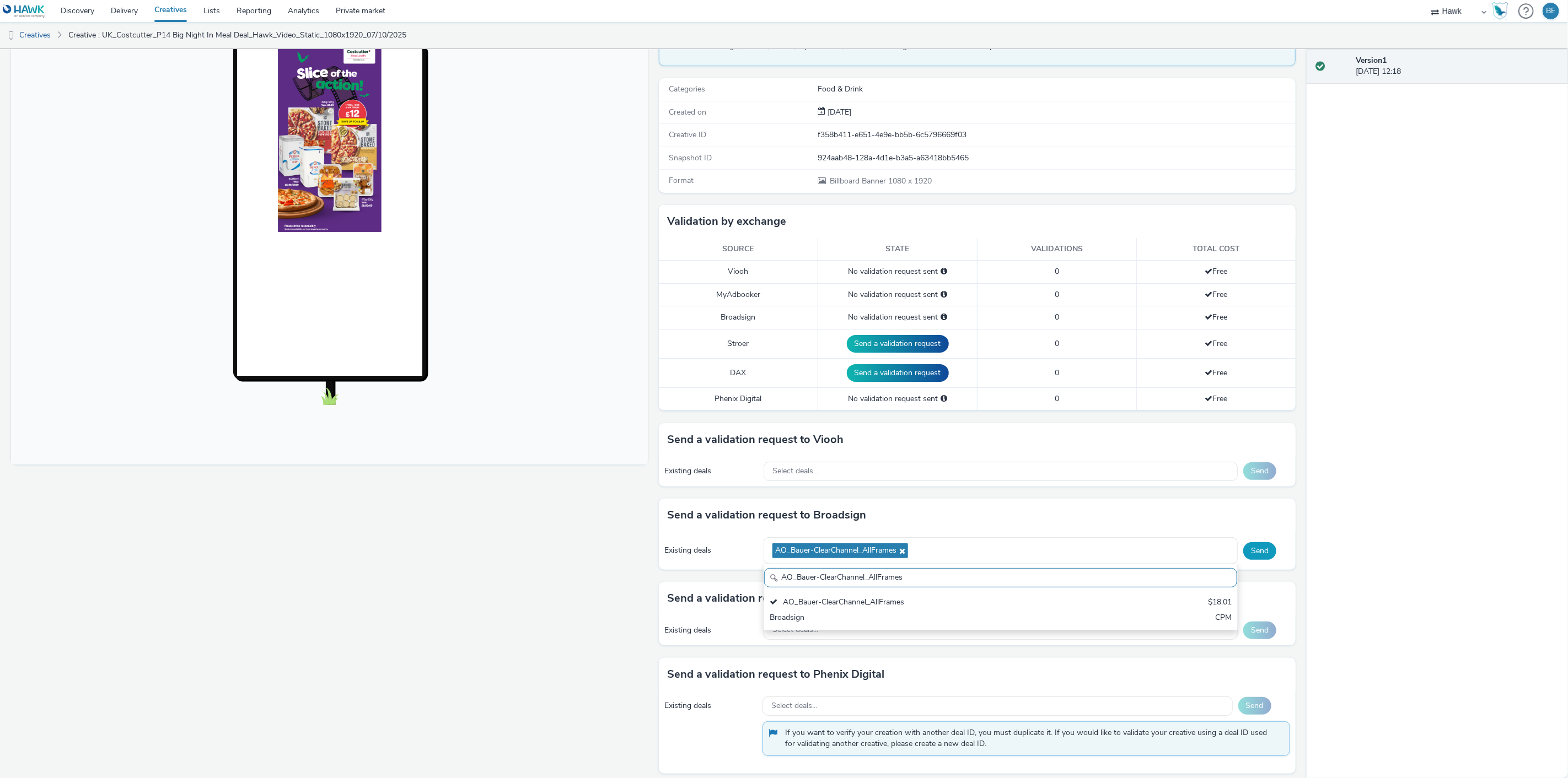
click at [1264, 547] on button "Send" at bounding box center [1259, 551] width 33 height 18
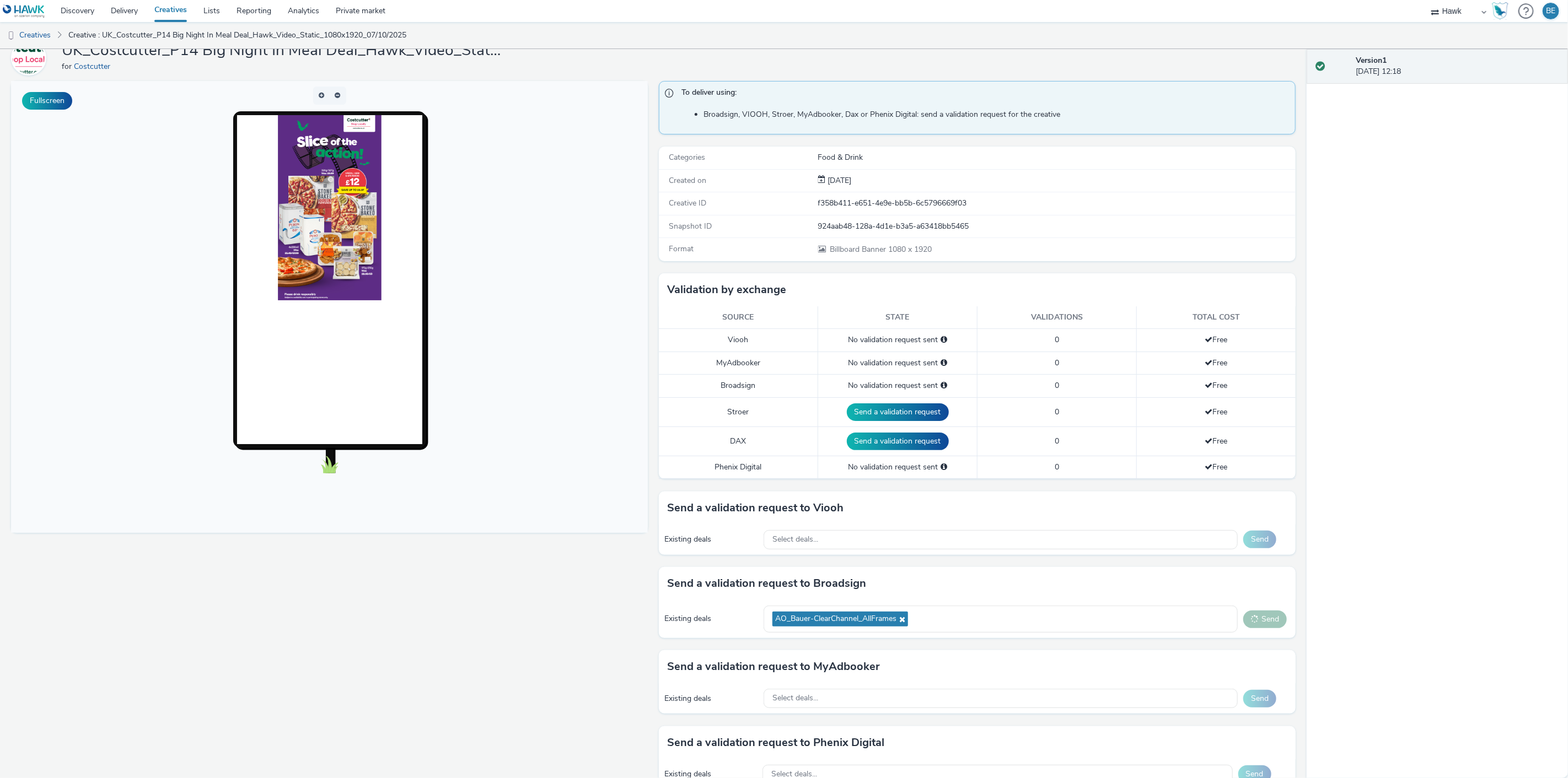
scroll to position [49, 0]
click at [973, 624] on div "AO_Bauer-ClearChannel_AllFrames" at bounding box center [1001, 621] width 474 height 27
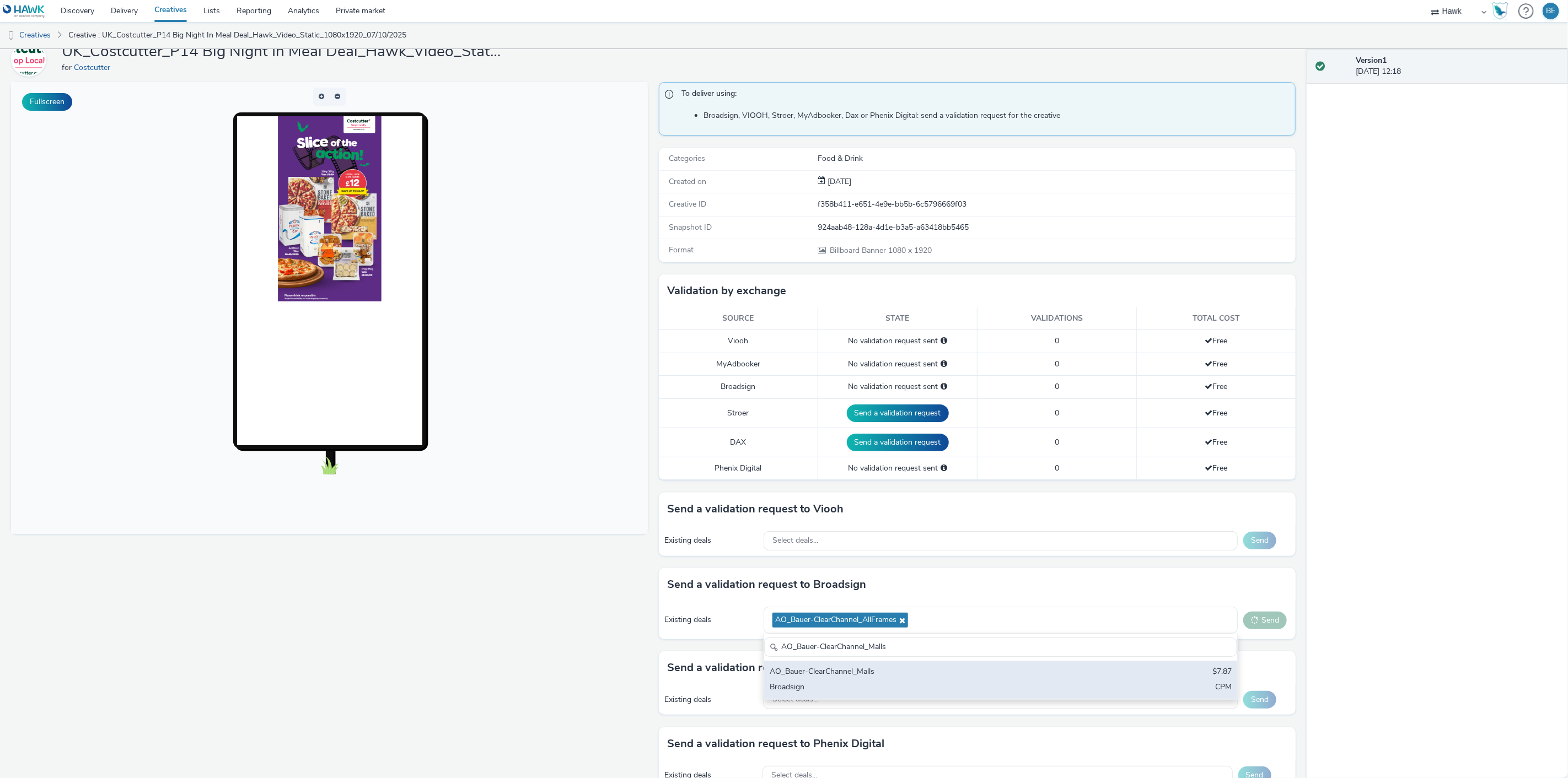
type input "AO_Bauer-ClearChannel_Malls"
click at [890, 664] on div "AO_Bauer-ClearChannel_Malls $7.87 Broadsign CPM" at bounding box center [1001, 680] width 473 height 38
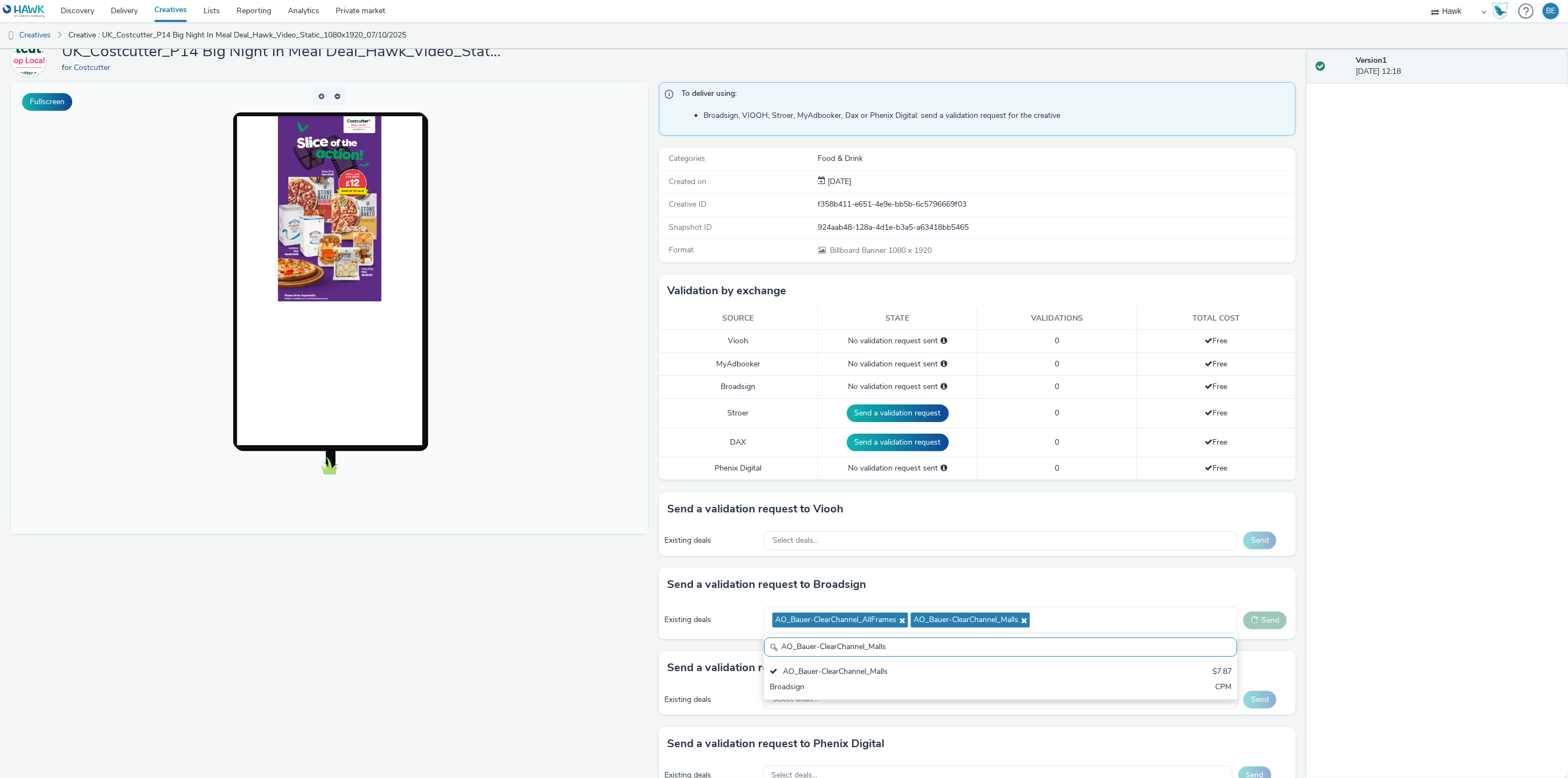
click at [591, 619] on div "Fullscreen" at bounding box center [332, 469] width 642 height 773
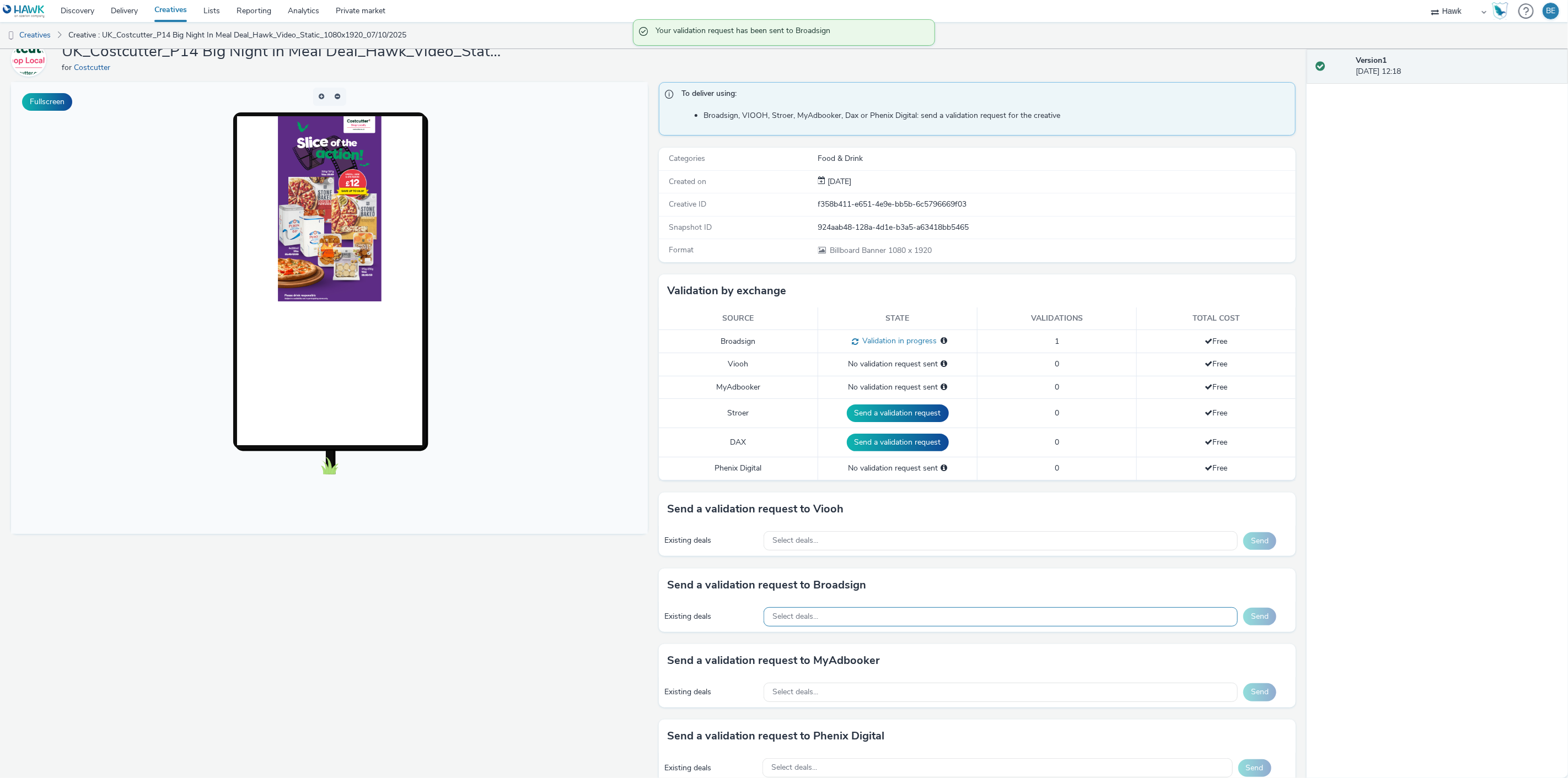
click at [784, 617] on span "Select deals..." at bounding box center [795, 617] width 46 height 9
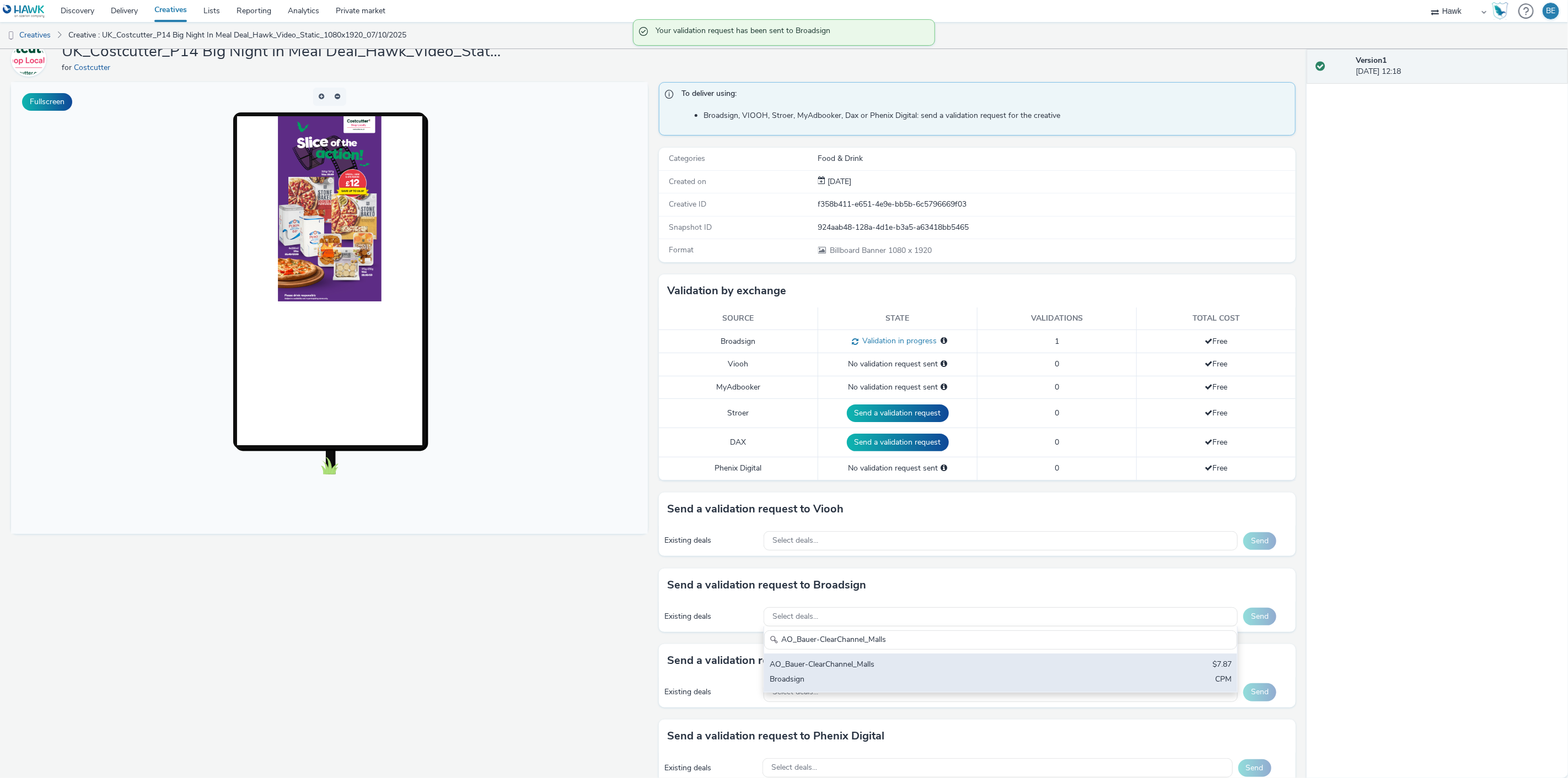
type input "AO_Bauer-ClearChannel_Malls"
click at [898, 671] on div "AO_Bauer-ClearChannel_Malls $7.87 Broadsign CPM" at bounding box center [1001, 673] width 473 height 38
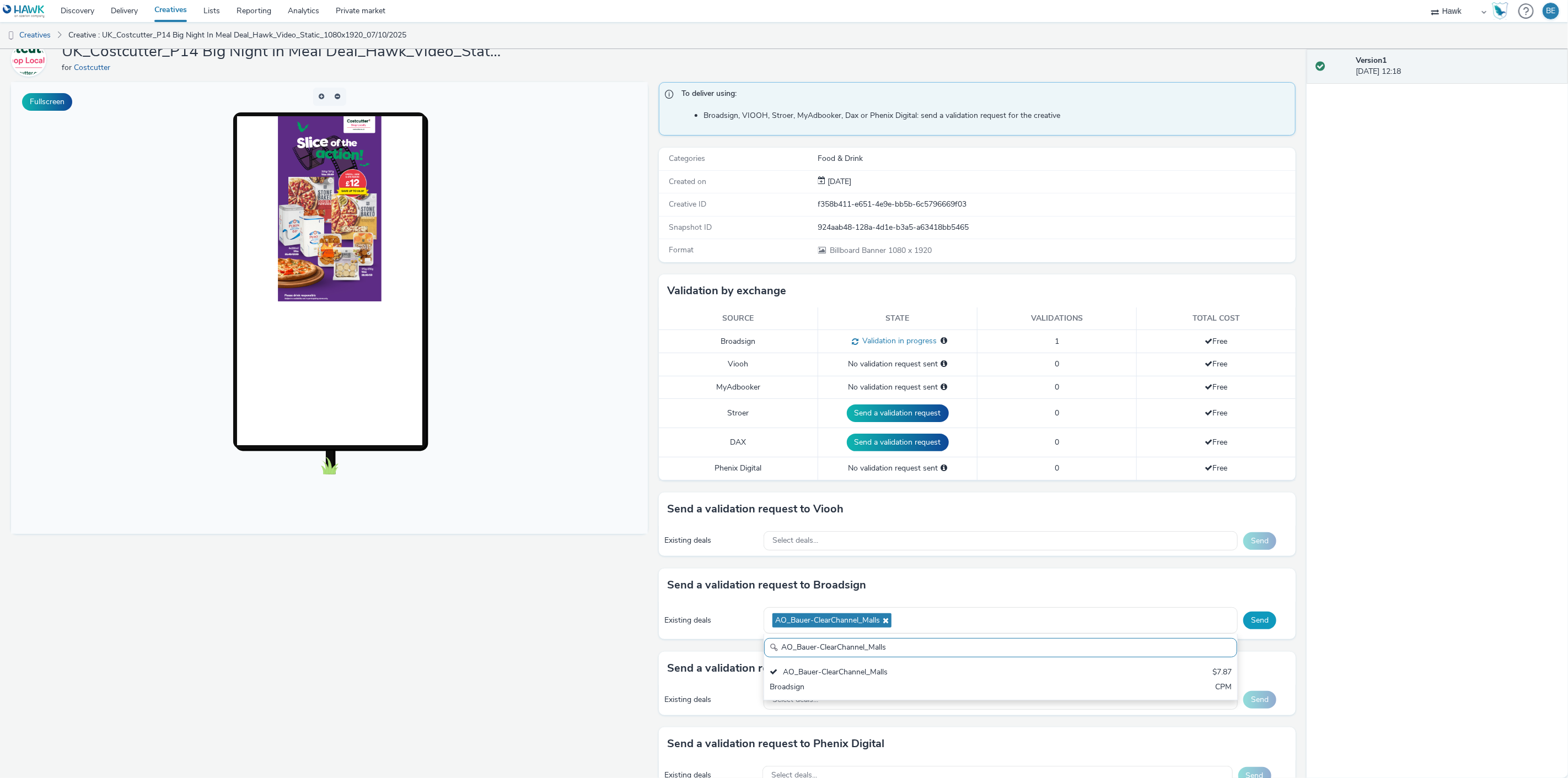
click at [1260, 618] on button "Send" at bounding box center [1259, 621] width 33 height 18
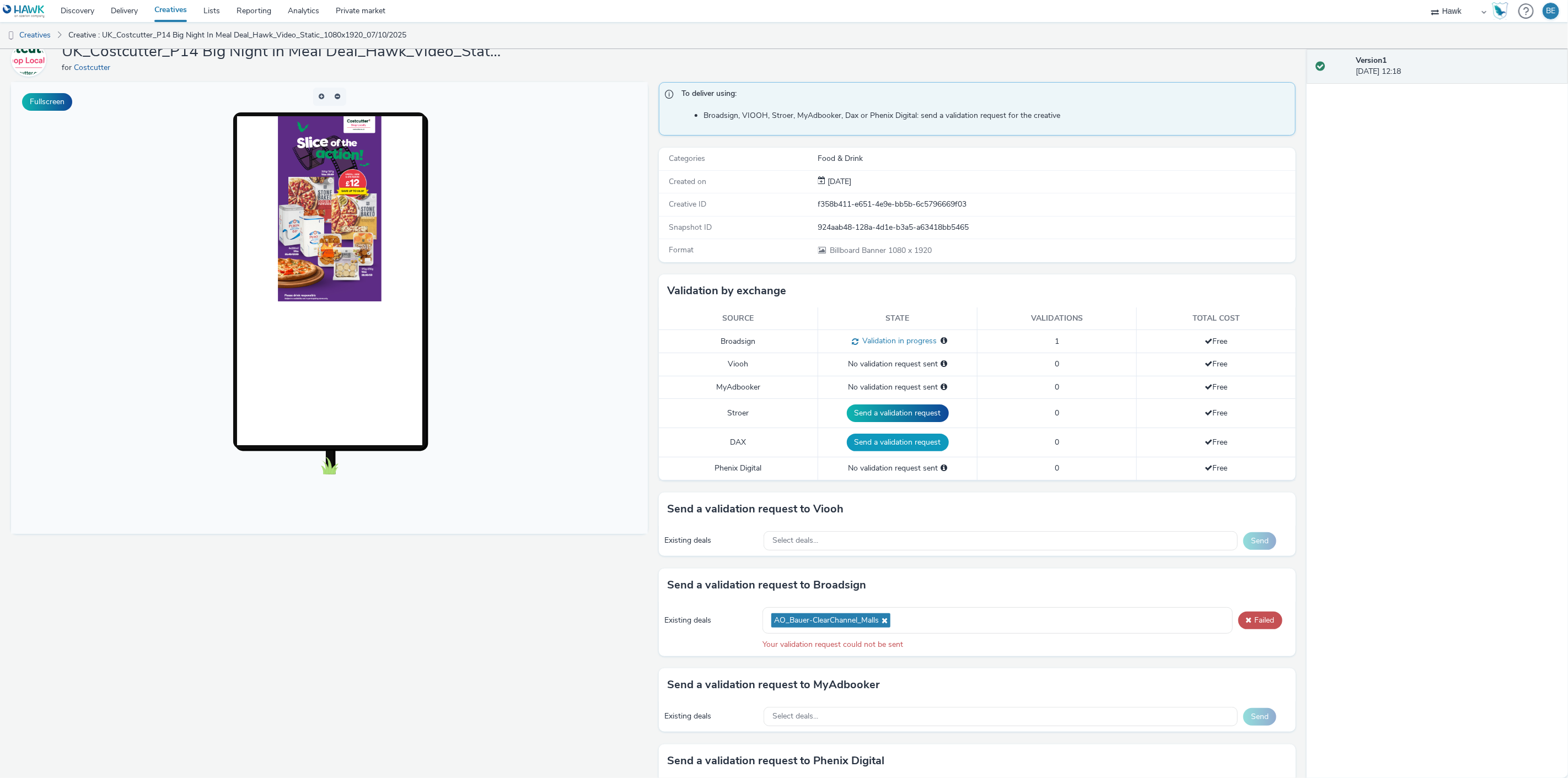
click at [880, 445] on button "Send a validation request" at bounding box center [898, 442] width 102 height 18
click at [1248, 615] on button "Failed" at bounding box center [1260, 621] width 44 height 18
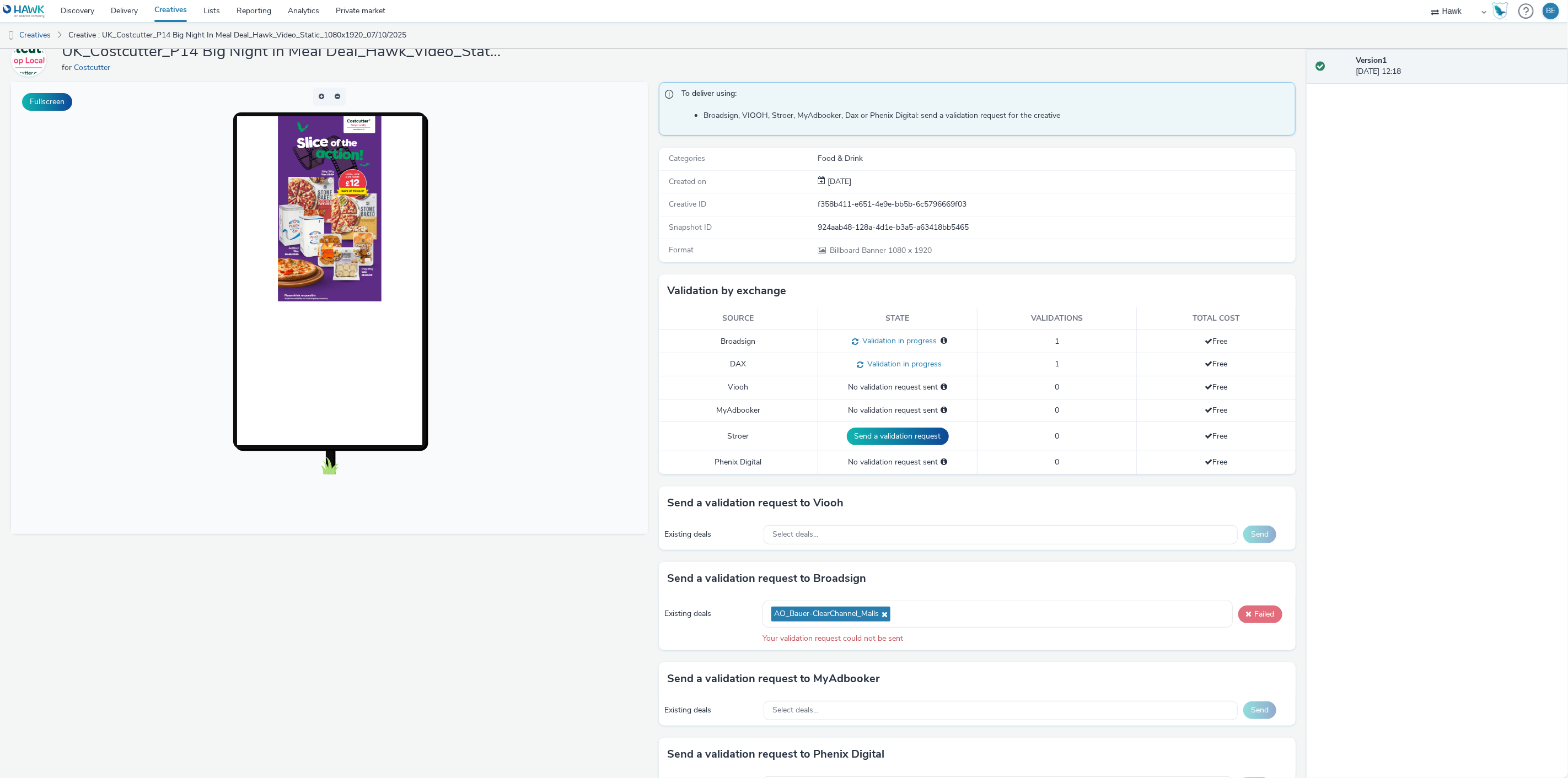
click at [1274, 613] on button "Failed" at bounding box center [1260, 615] width 44 height 18
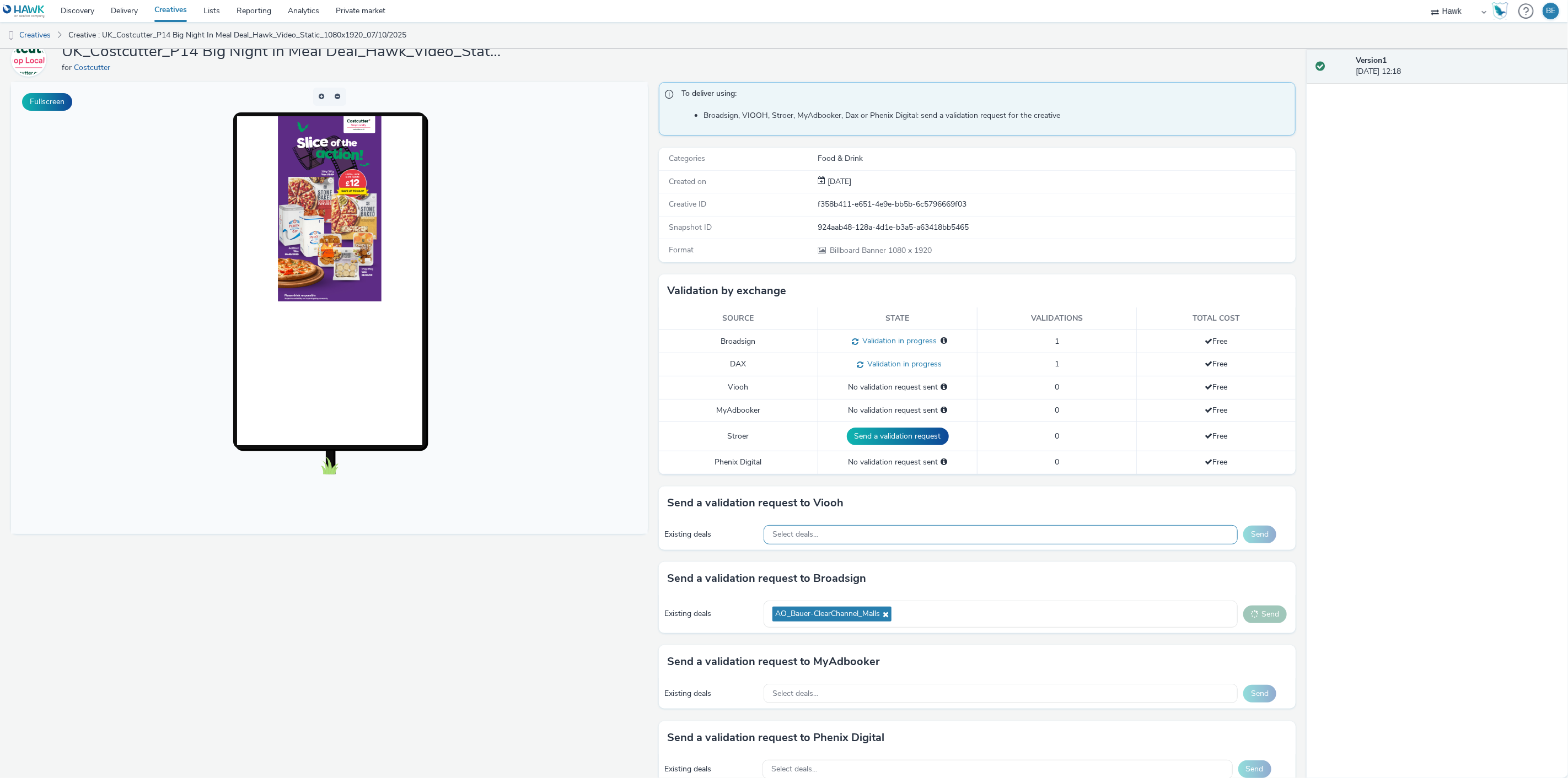
click at [863, 532] on div "Select deals..." at bounding box center [1001, 535] width 474 height 20
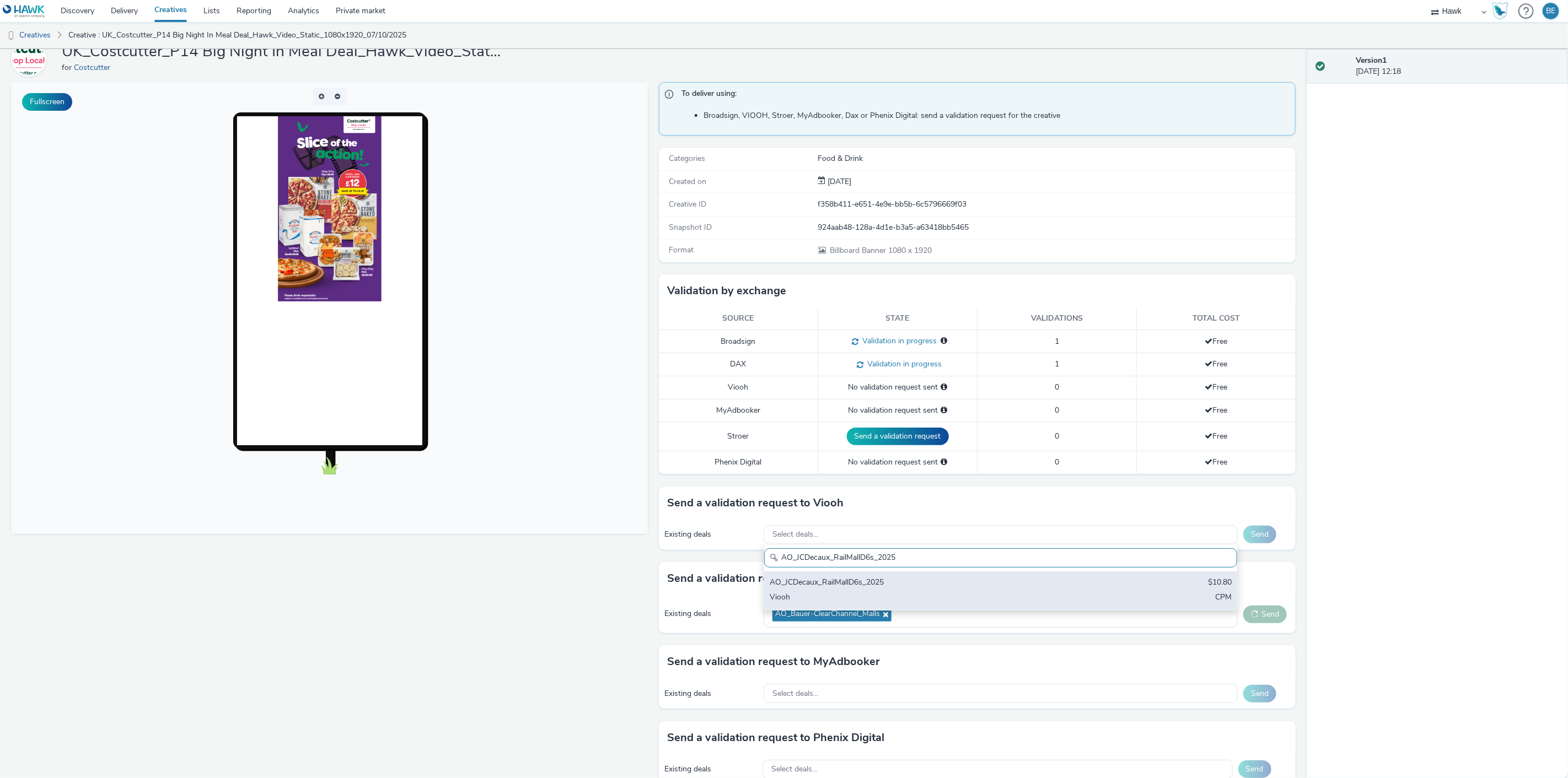
click at [901, 586] on div "AO_JCDecaux_RailMallD6s_2025" at bounding box center [922, 583] width 306 height 13
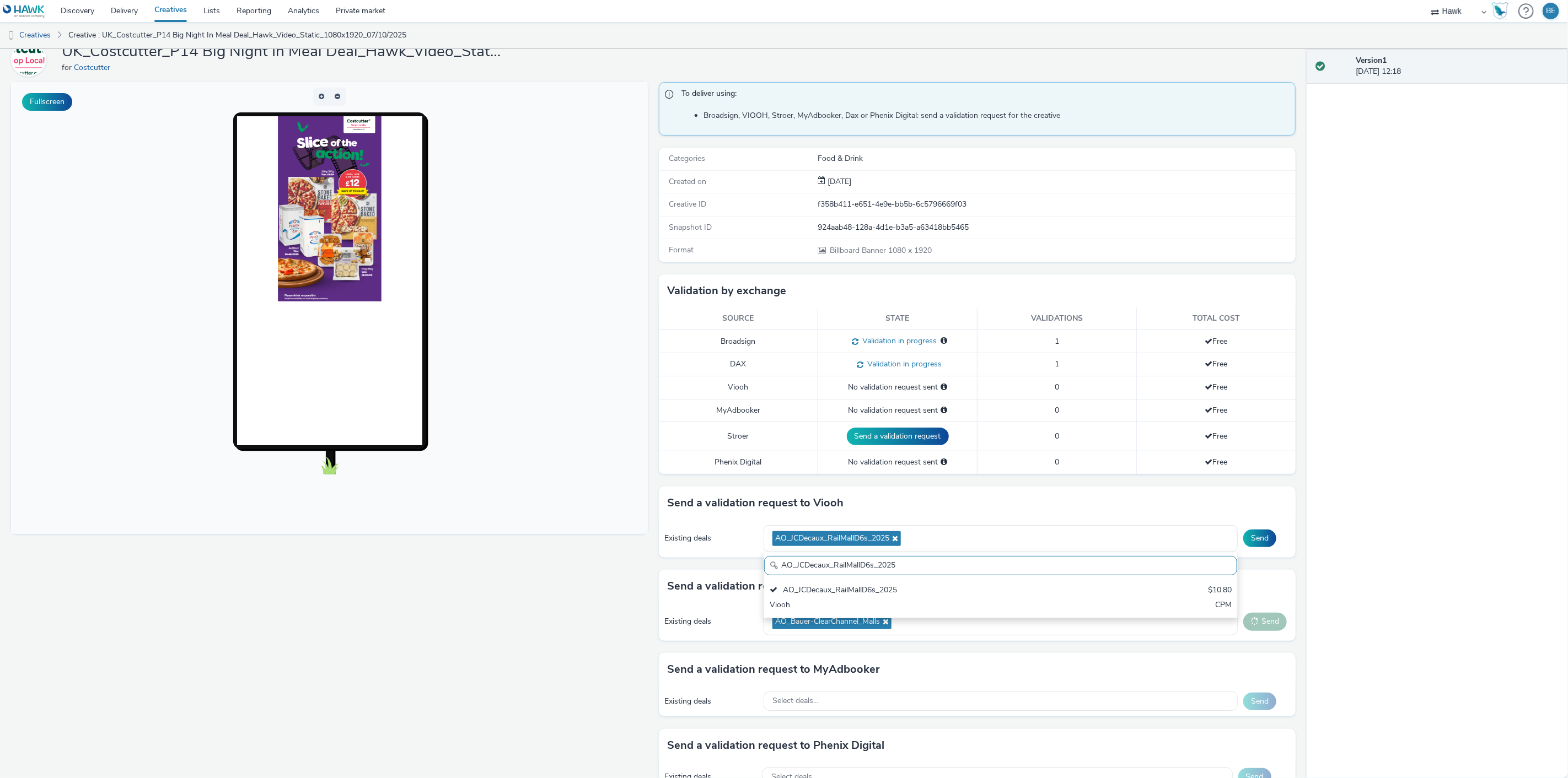
paste input "MVZ"
click at [912, 604] on div "Viooh" at bounding box center [922, 606] width 306 height 13
click at [802, 563] on input "AO_JCDecaux_MVZ_2025" at bounding box center [1001, 565] width 473 height 20
paste input "Supermarkets"
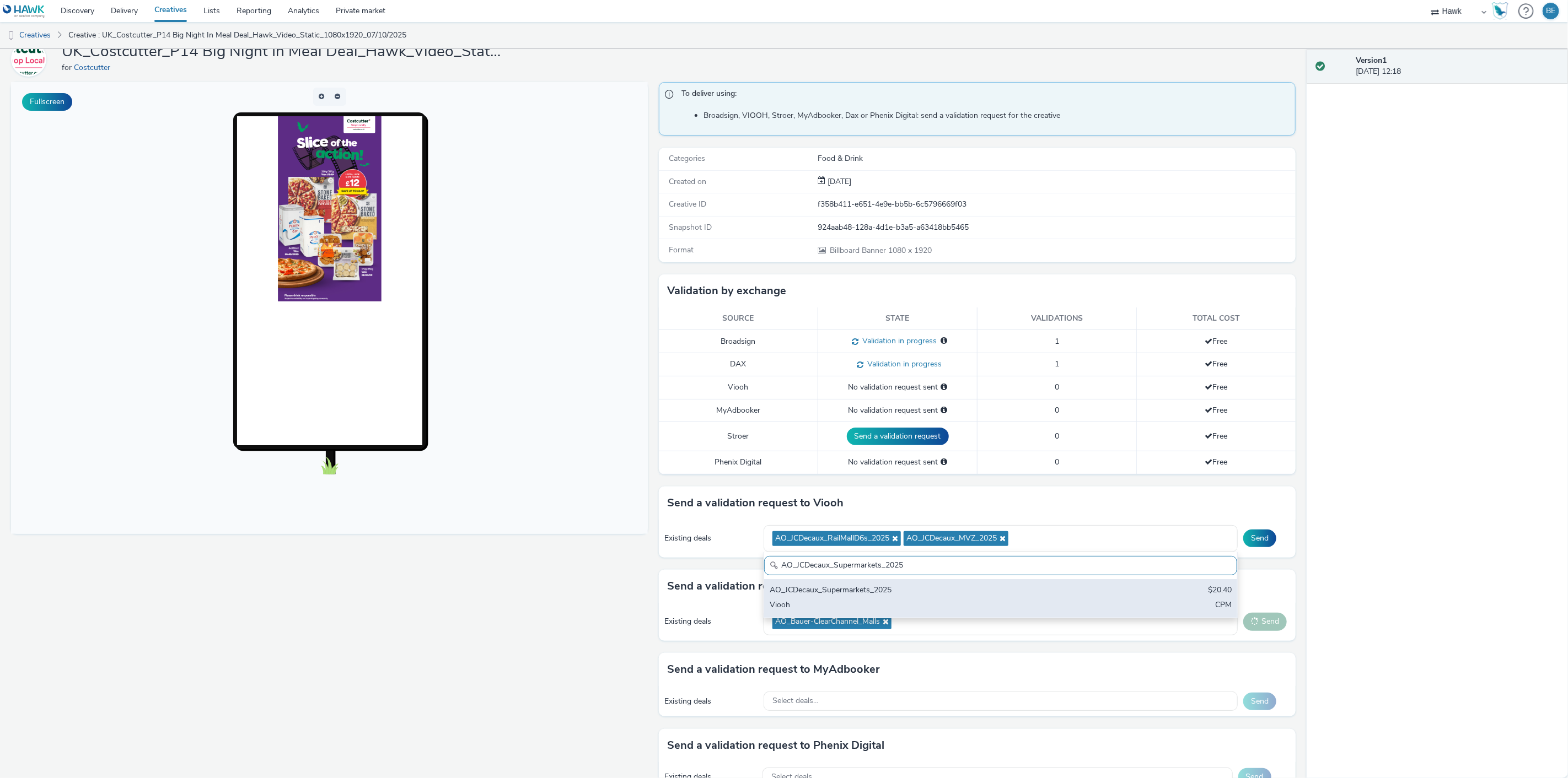
click at [938, 600] on div "Viooh" at bounding box center [922, 606] width 306 height 13
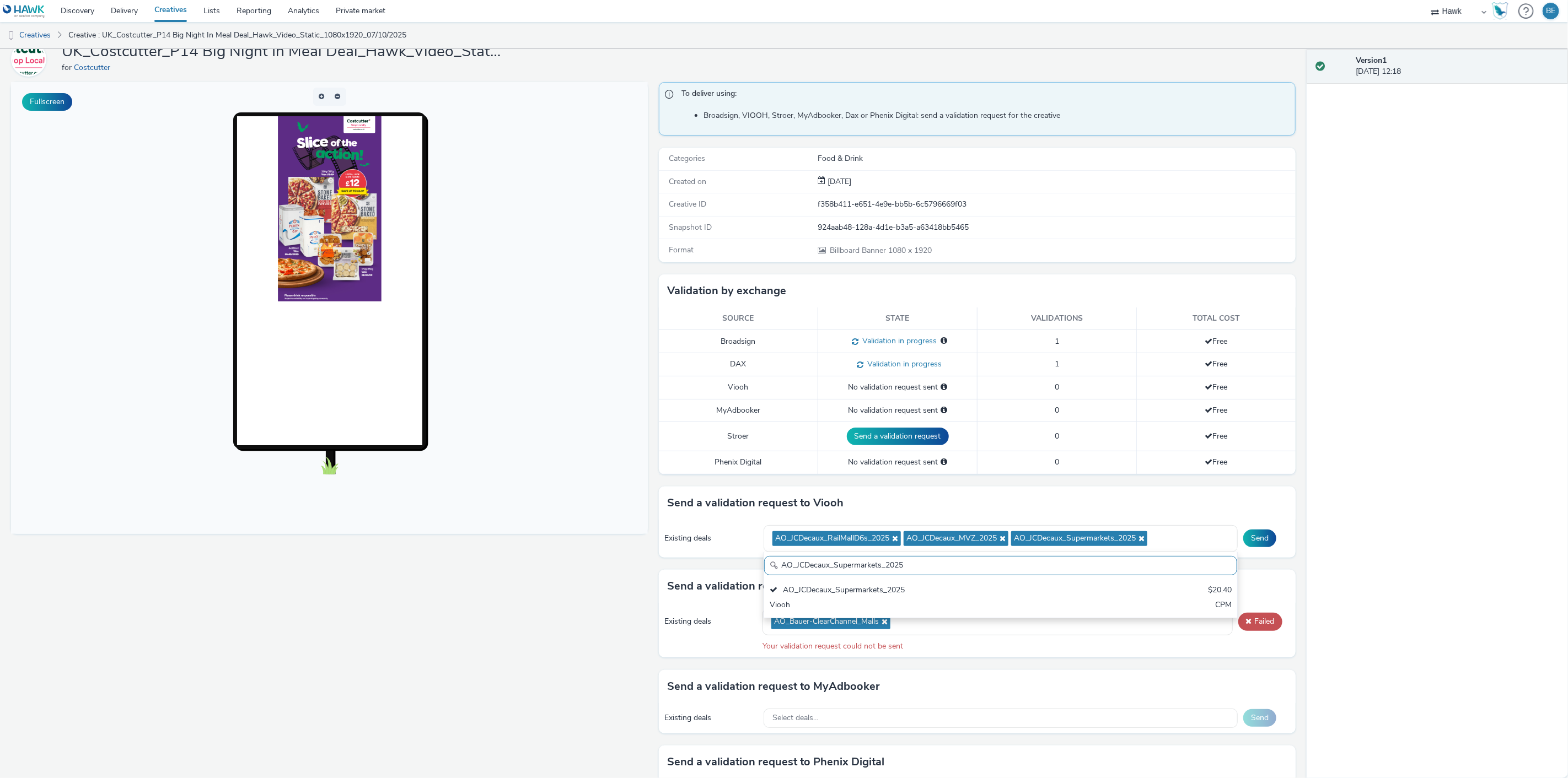
paste input "RailTVZ_Special"
type input "AO_JCDecaux_RailTVZ_Specials_2025"
click at [967, 596] on div "AO_JCDecaux_RailTVZ_Specials_2025" at bounding box center [922, 591] width 306 height 13
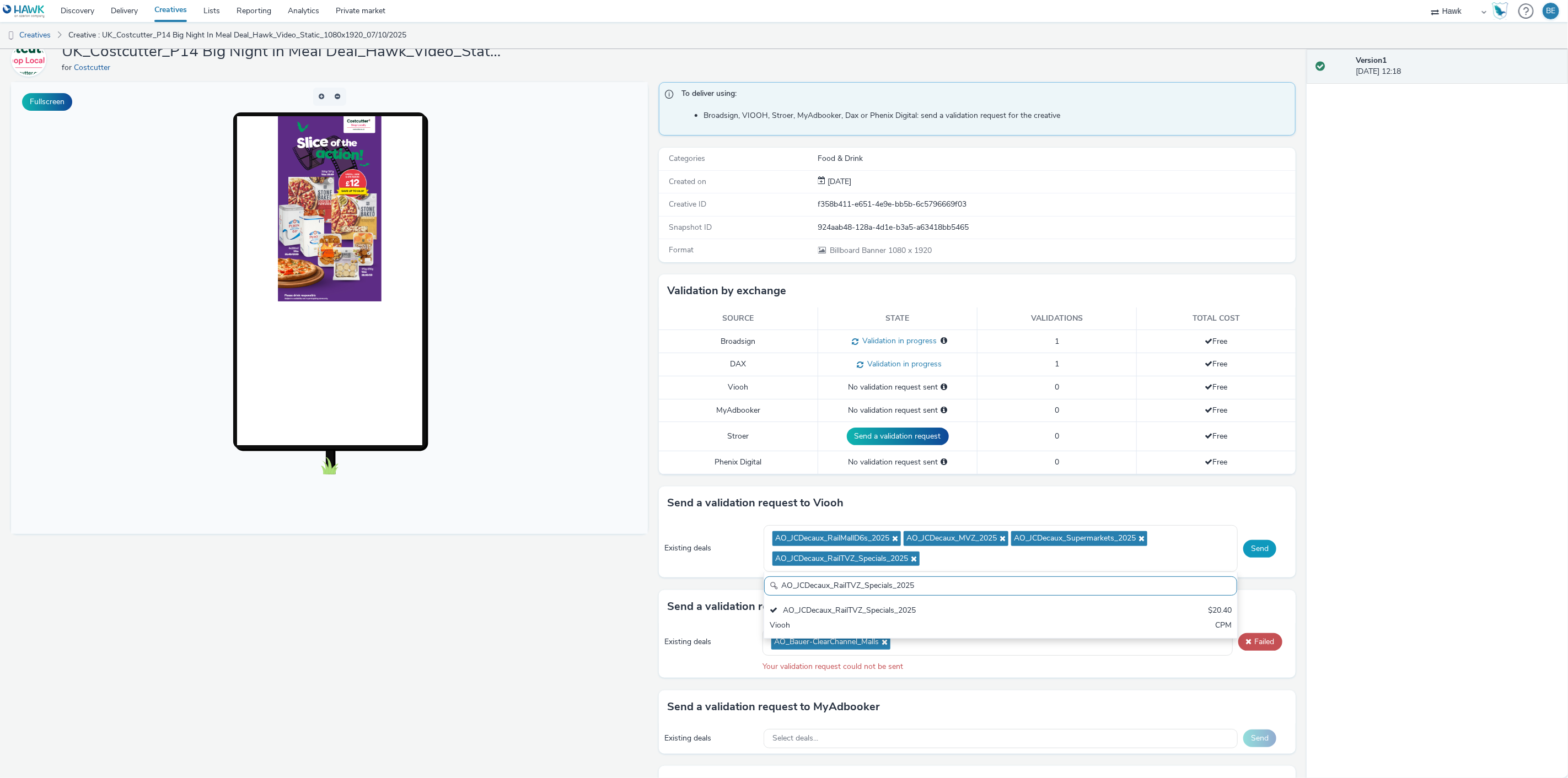
click at [1244, 546] on button "Send" at bounding box center [1259, 549] width 33 height 18
